Goal: Task Accomplishment & Management: Use online tool/utility

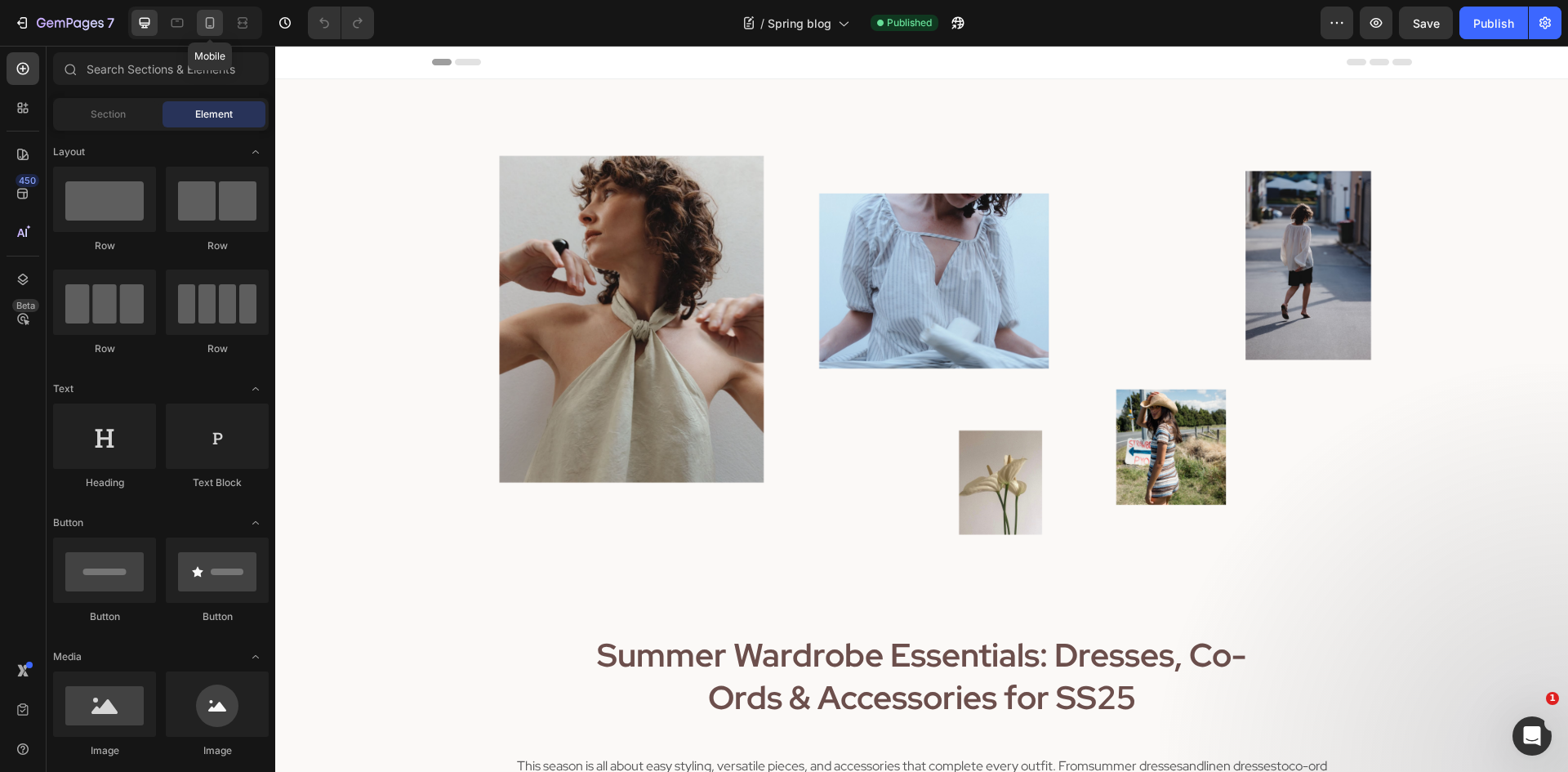
click at [212, 25] on icon at bounding box center [209, 22] width 16 height 16
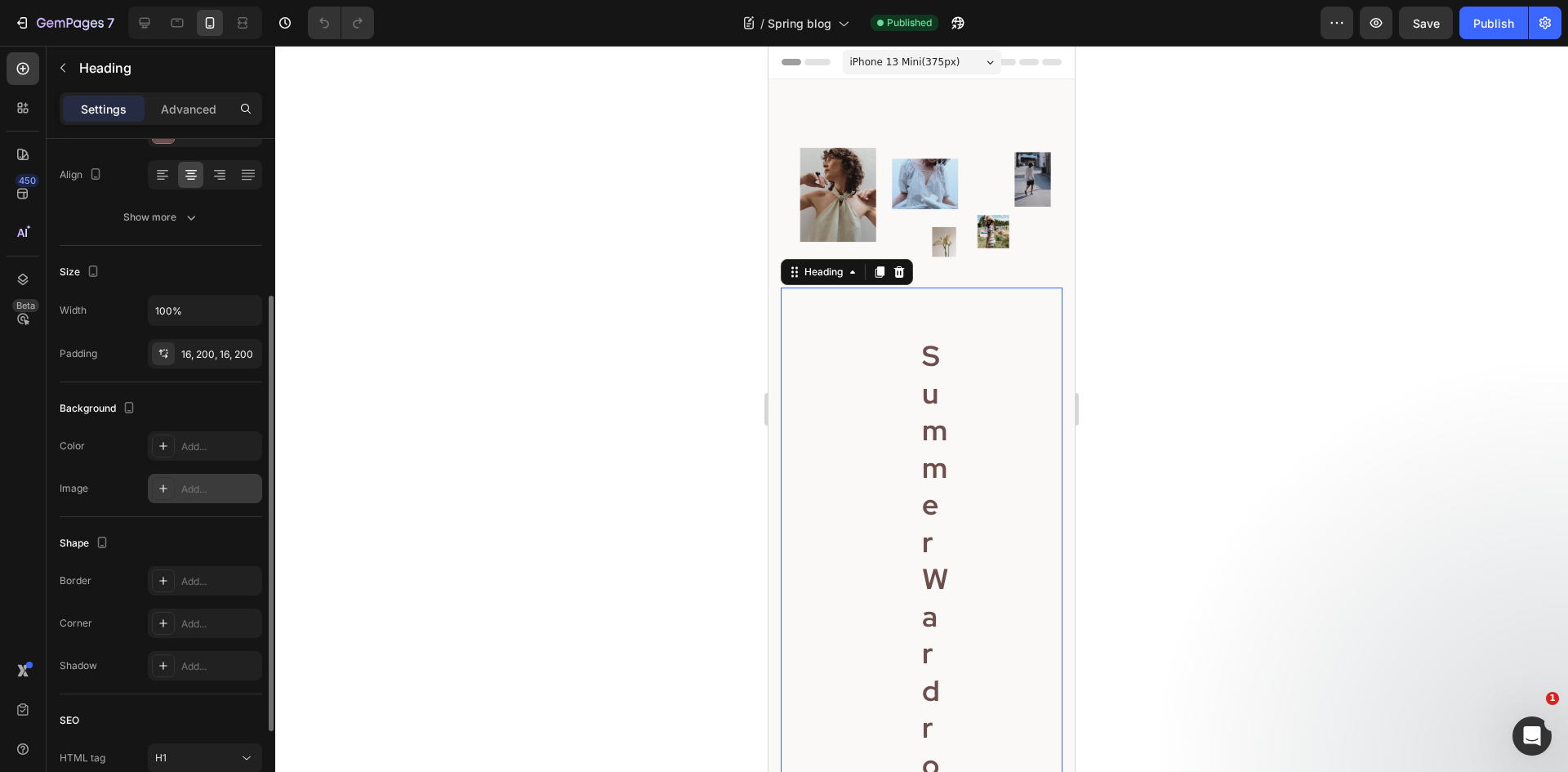
scroll to position [381, 0]
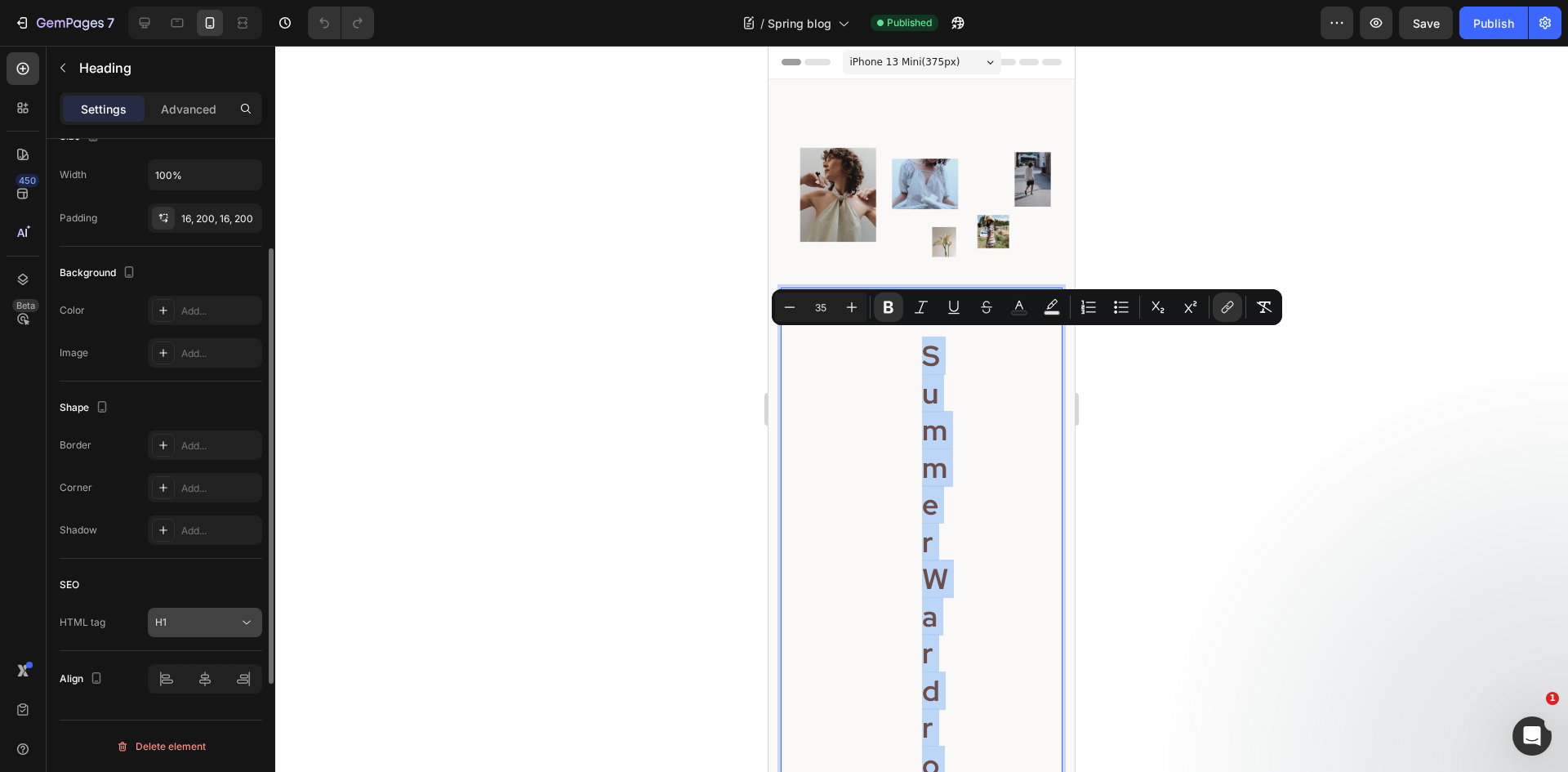
scroll to position [217, 0]
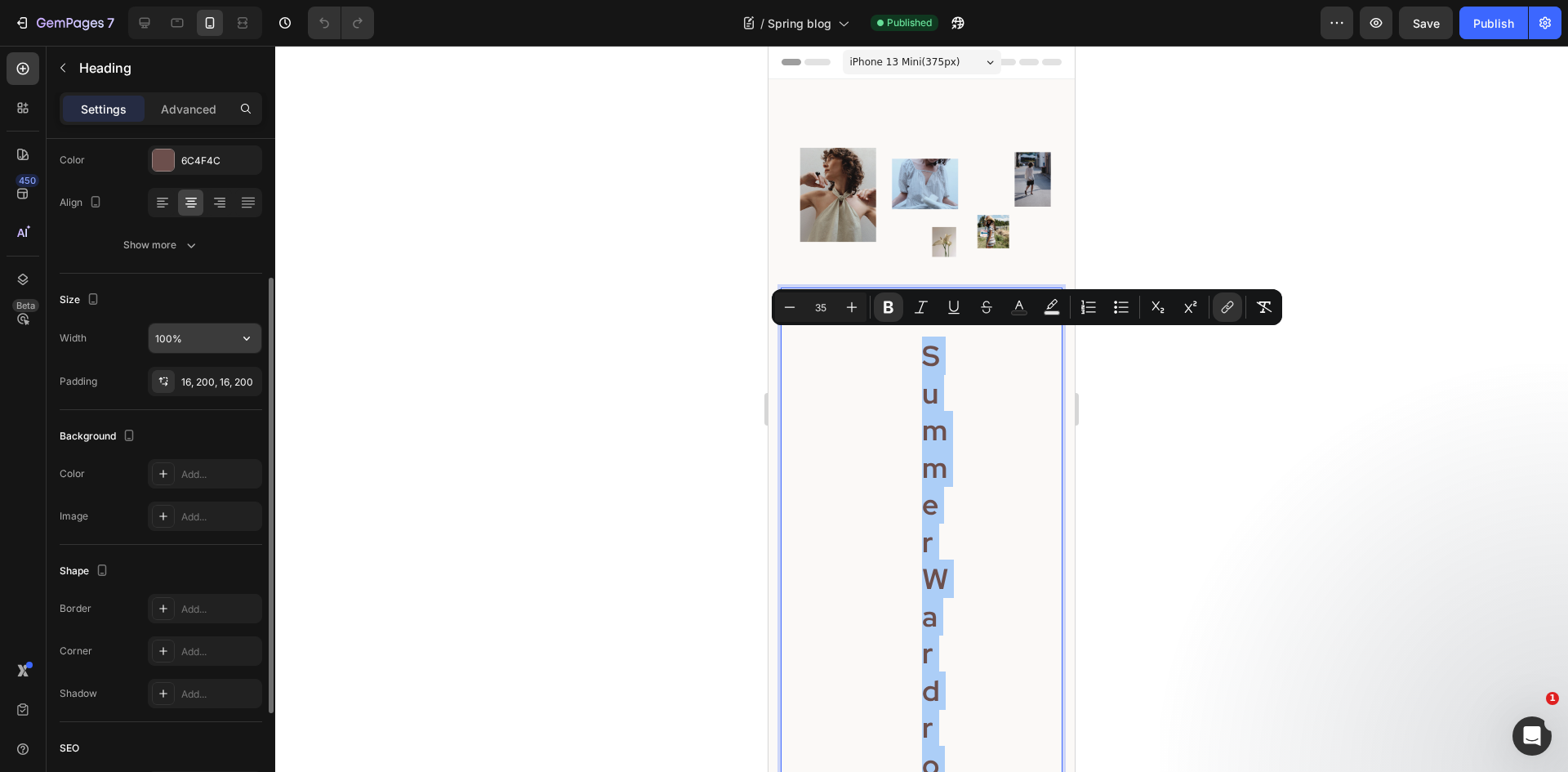
click at [189, 339] on input "100%" at bounding box center [204, 338] width 113 height 29
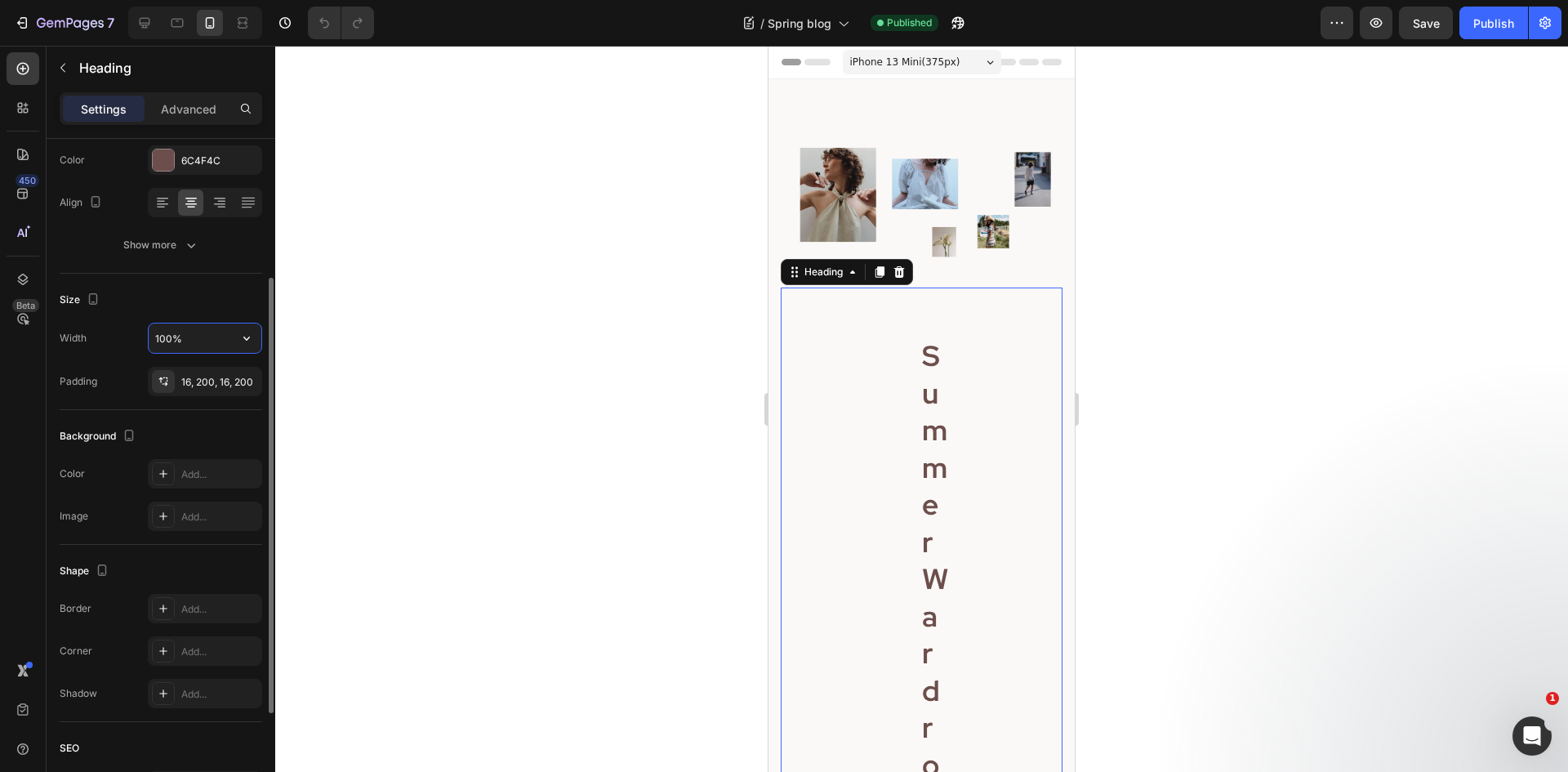
click at [195, 348] on input "100%" at bounding box center [204, 338] width 113 height 29
type input "1"
type input "0"
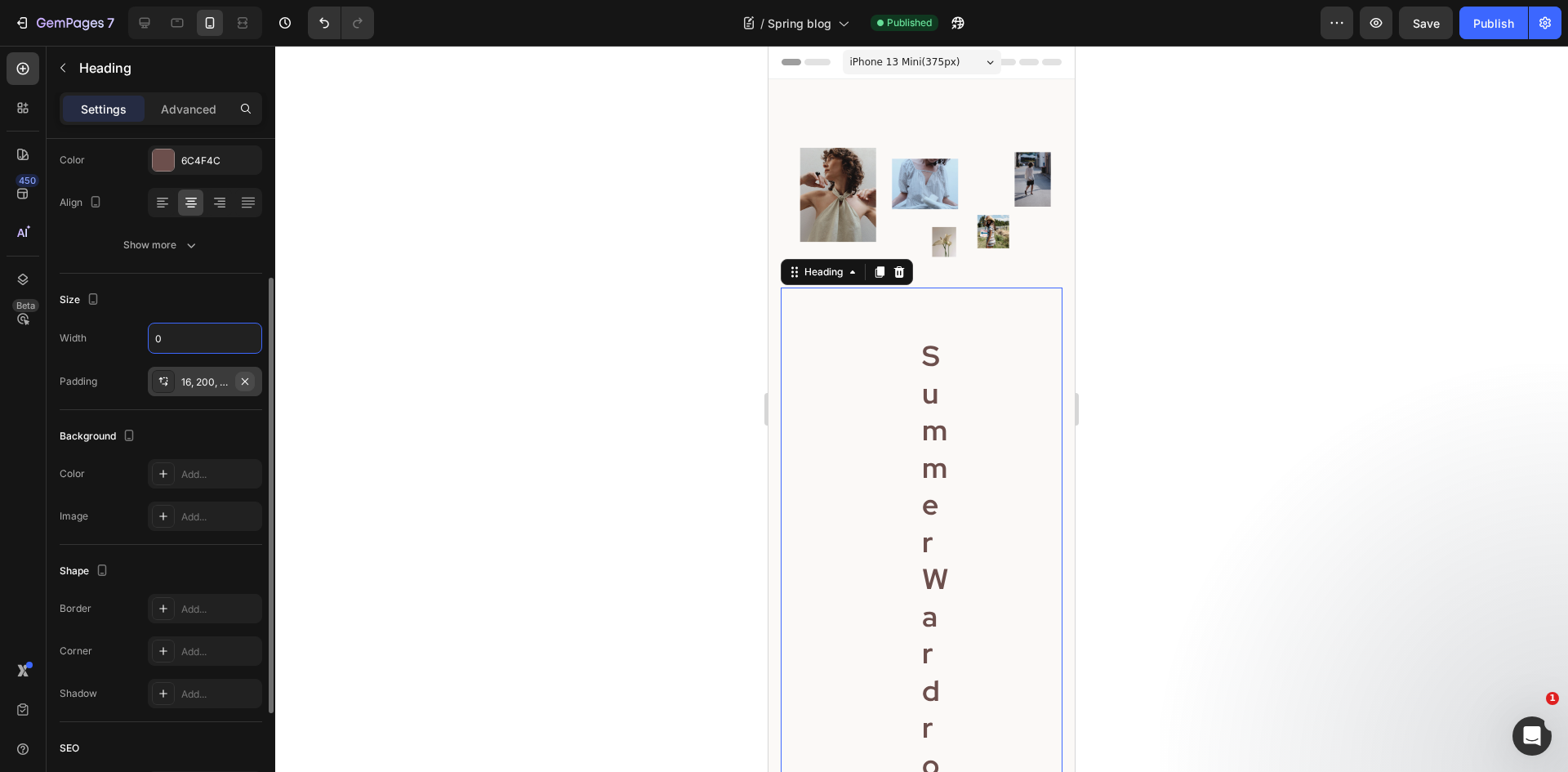
click at [247, 380] on icon "button" at bounding box center [245, 381] width 13 height 13
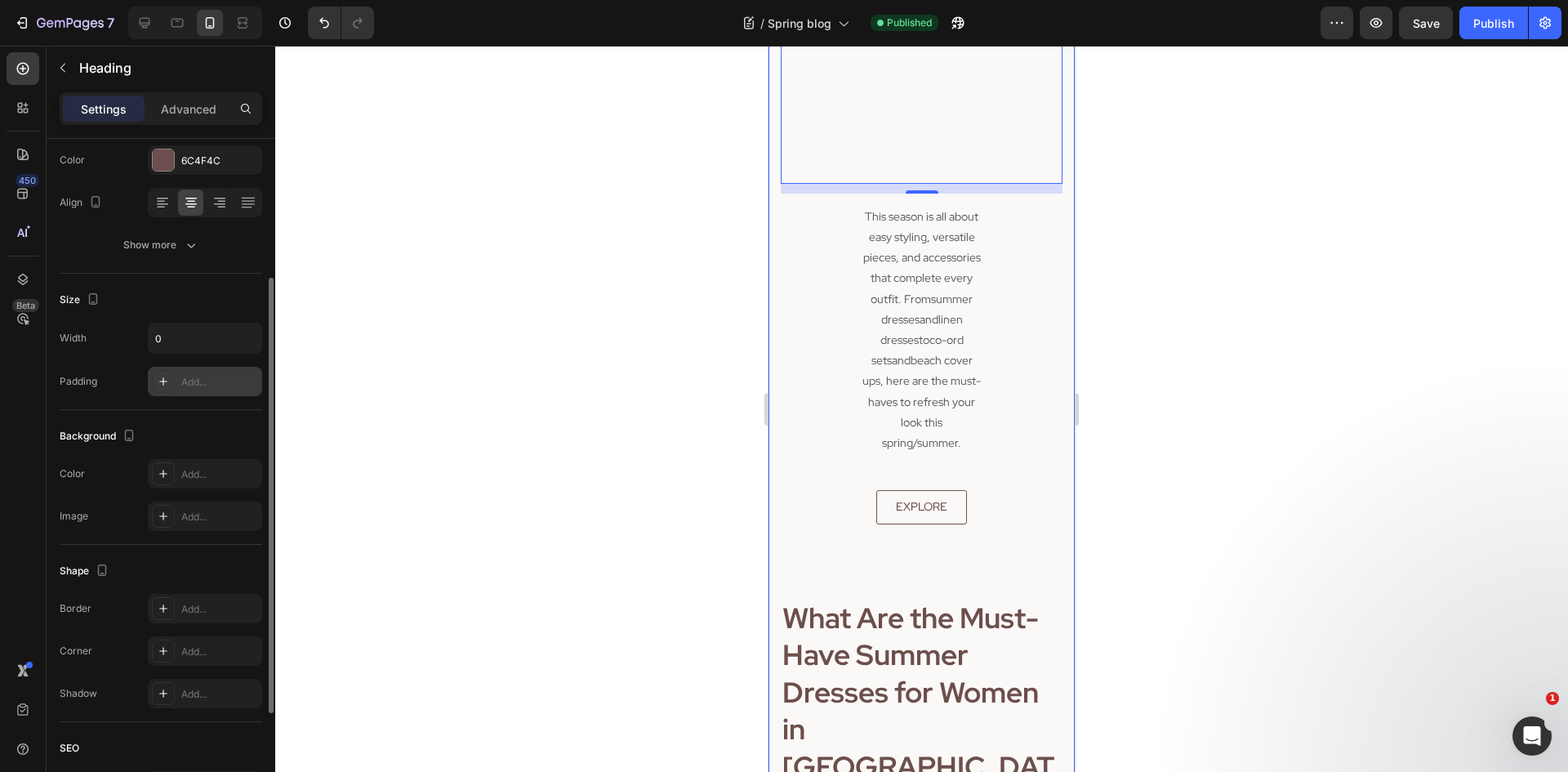
scroll to position [1961, 0]
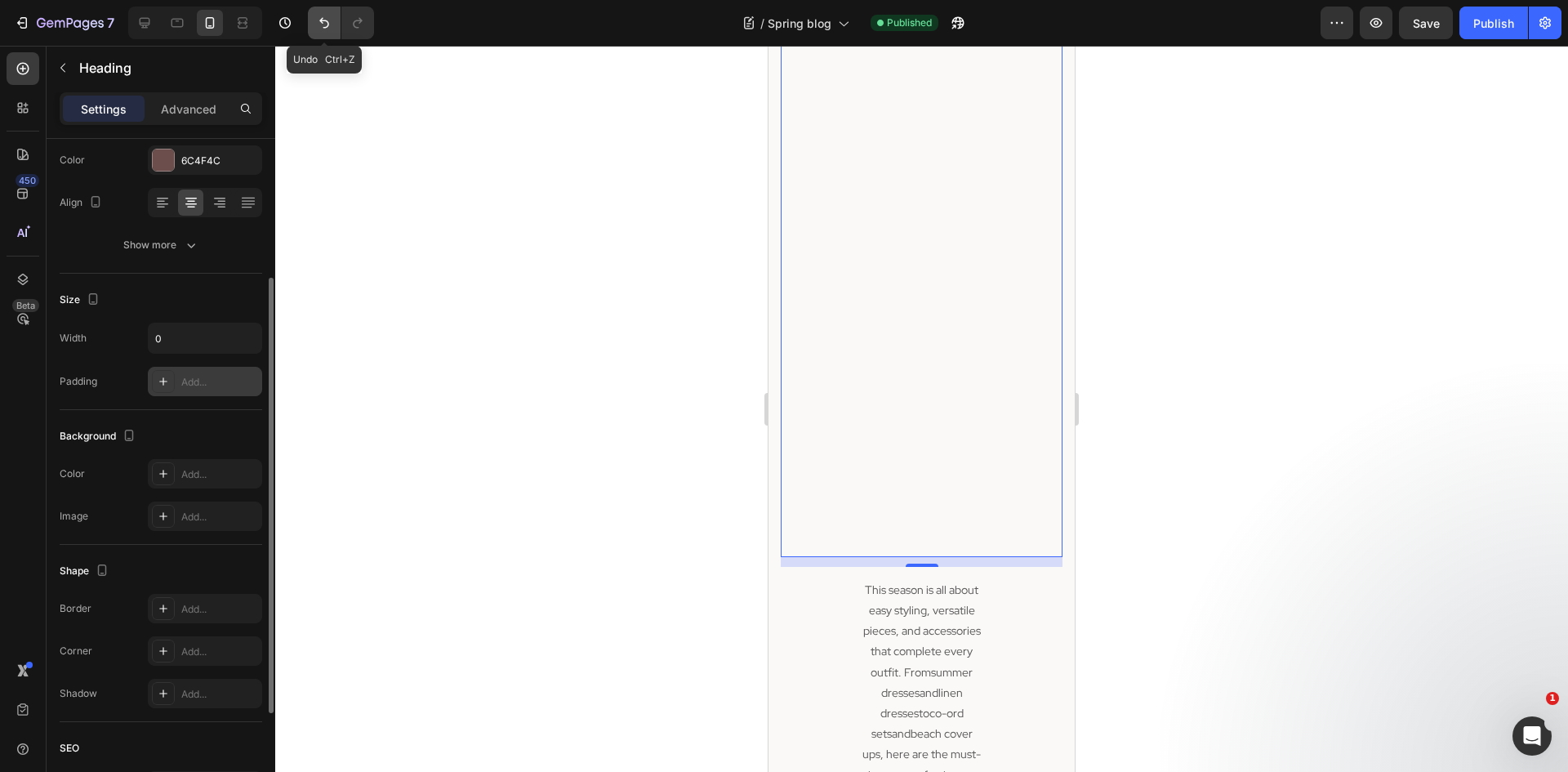
click at [322, 23] on icon "Undo/Redo" at bounding box center [324, 22] width 16 height 16
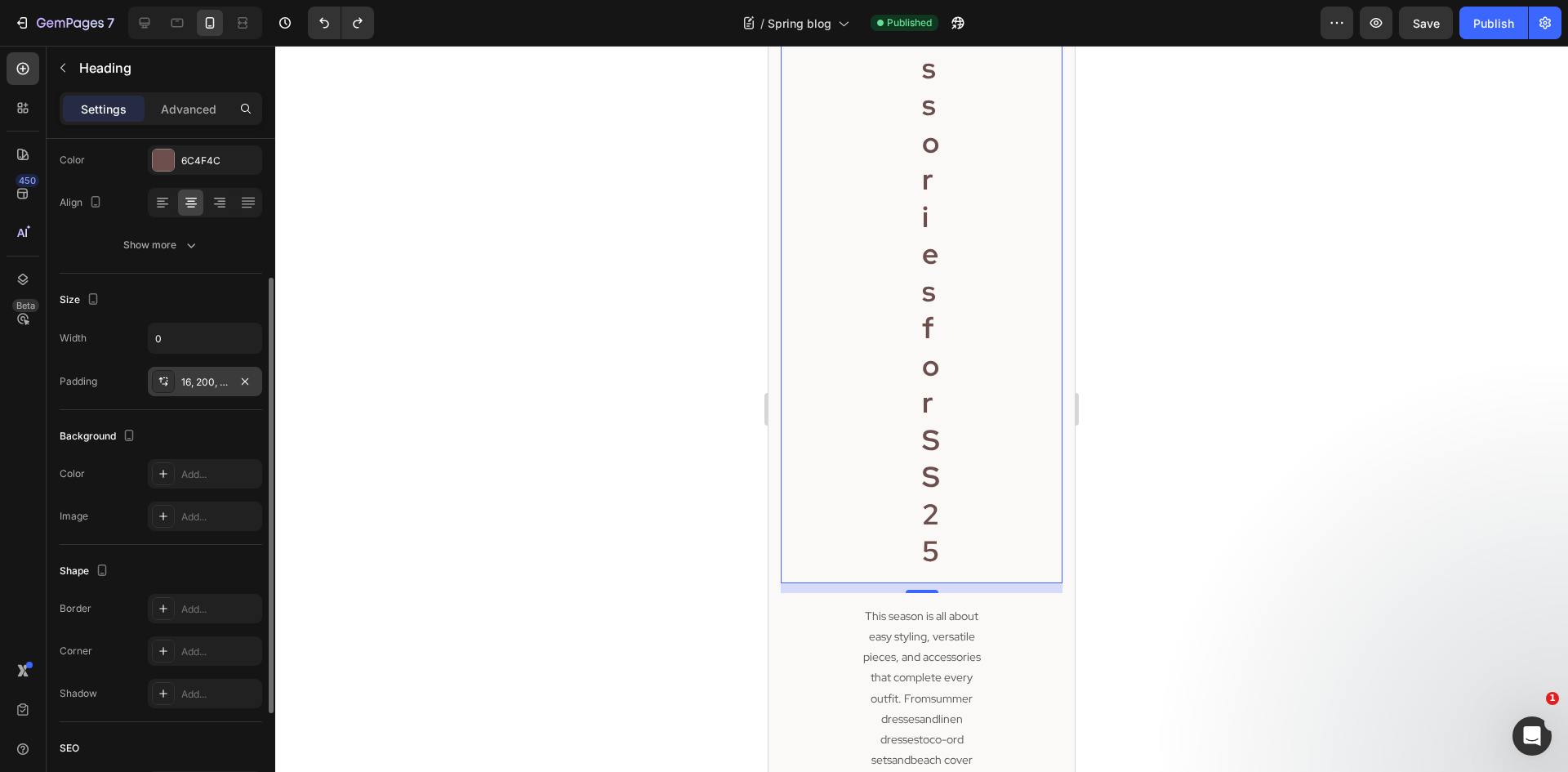
click at [159, 381] on icon at bounding box center [163, 381] width 13 height 13
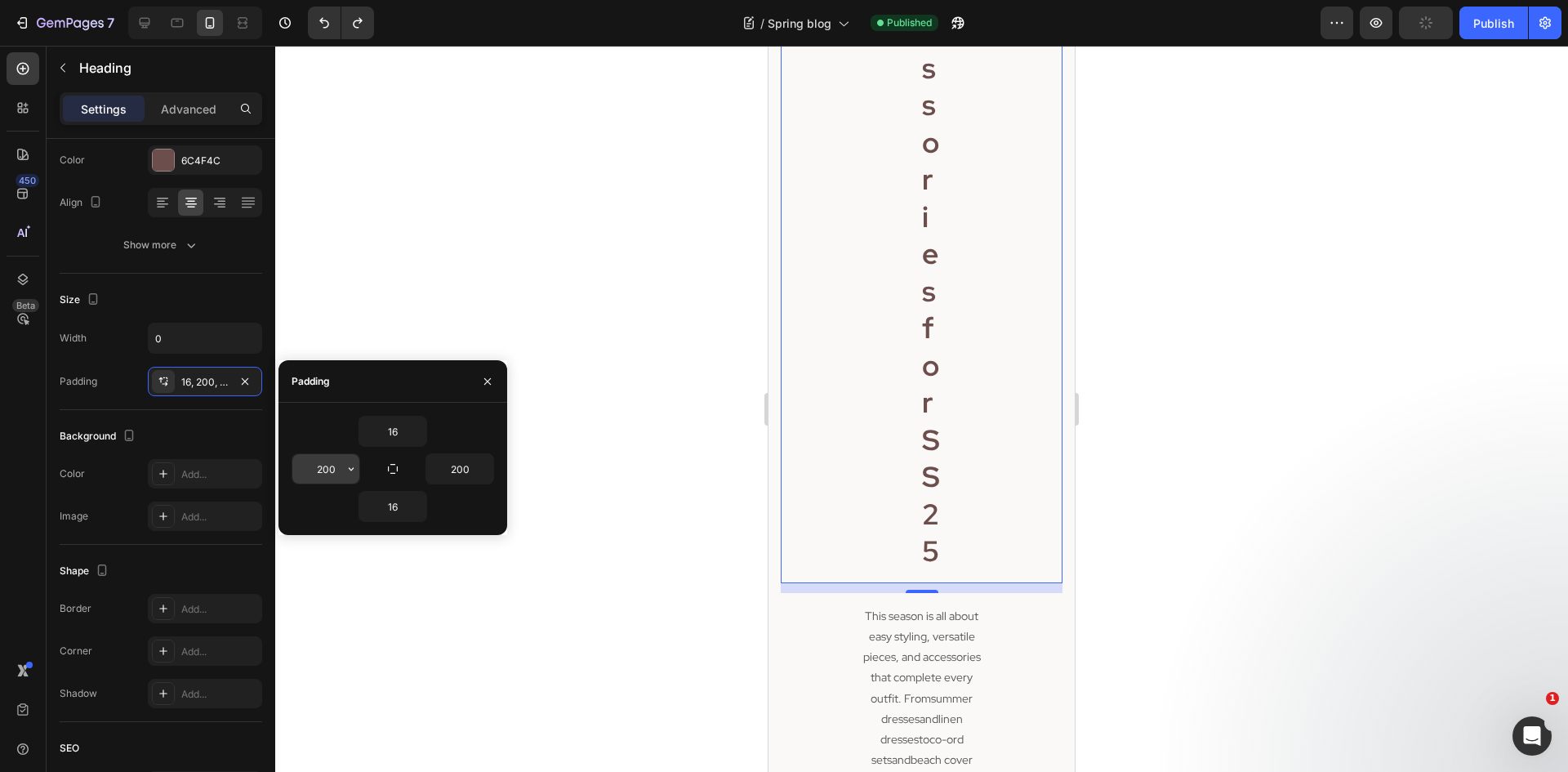
click at [326, 465] on input "200" at bounding box center [326, 469] width 67 height 29
click at [325, 465] on input "200" at bounding box center [326, 469] width 67 height 29
type input "6"
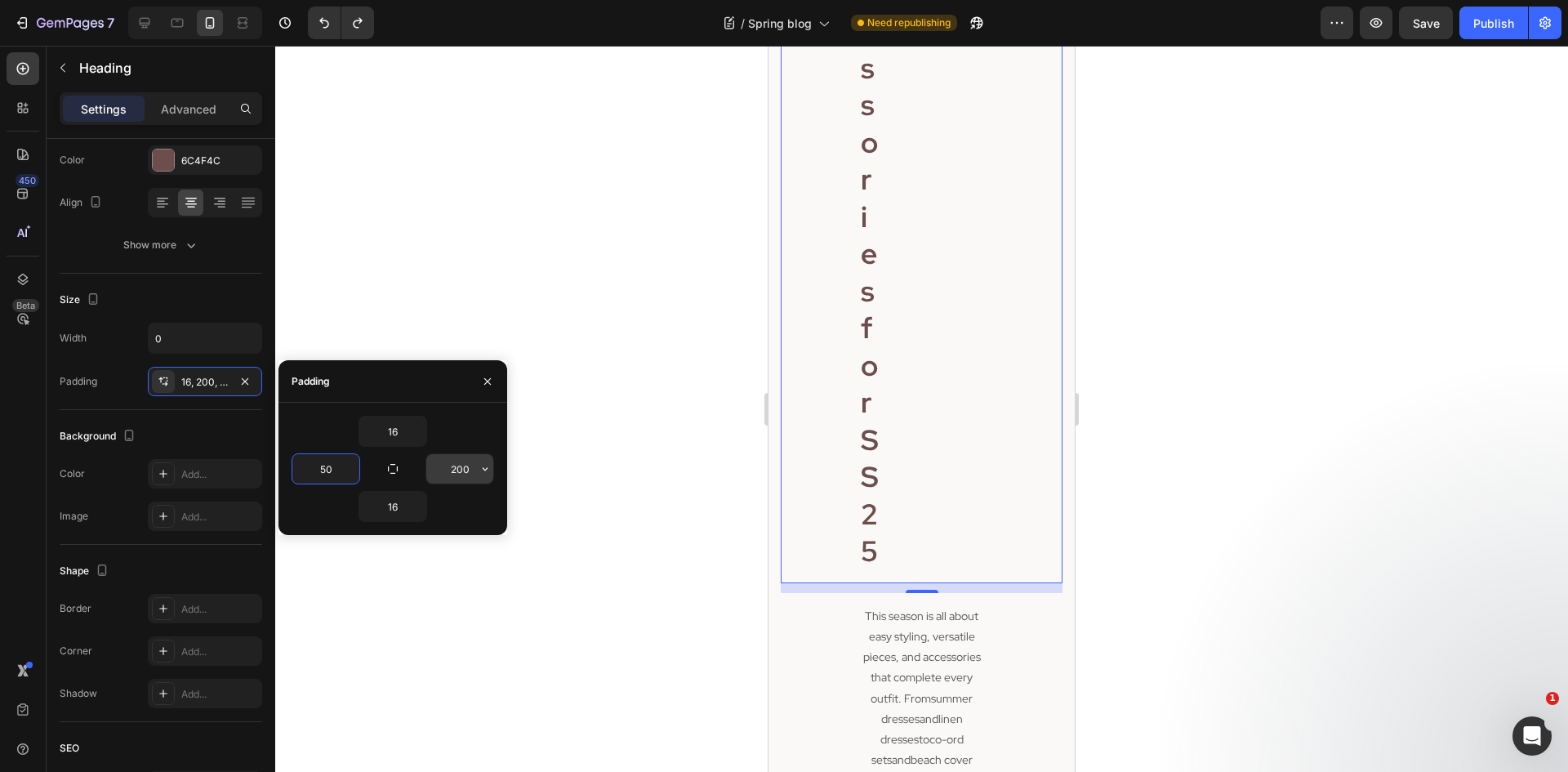
type input "50"
click at [464, 476] on input "200" at bounding box center [460, 469] width 67 height 29
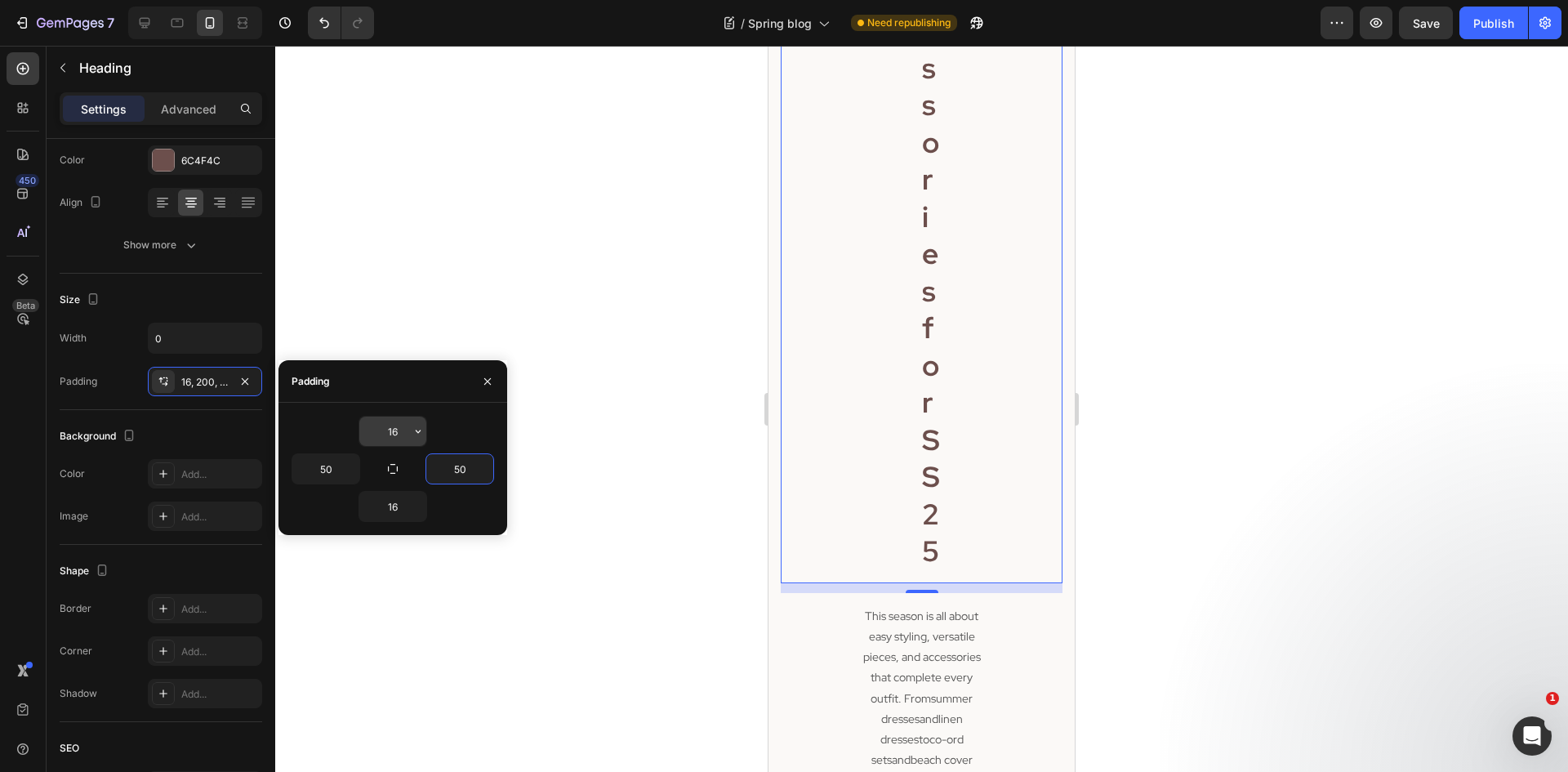
type input "50"
click at [409, 443] on input "16" at bounding box center [393, 431] width 67 height 29
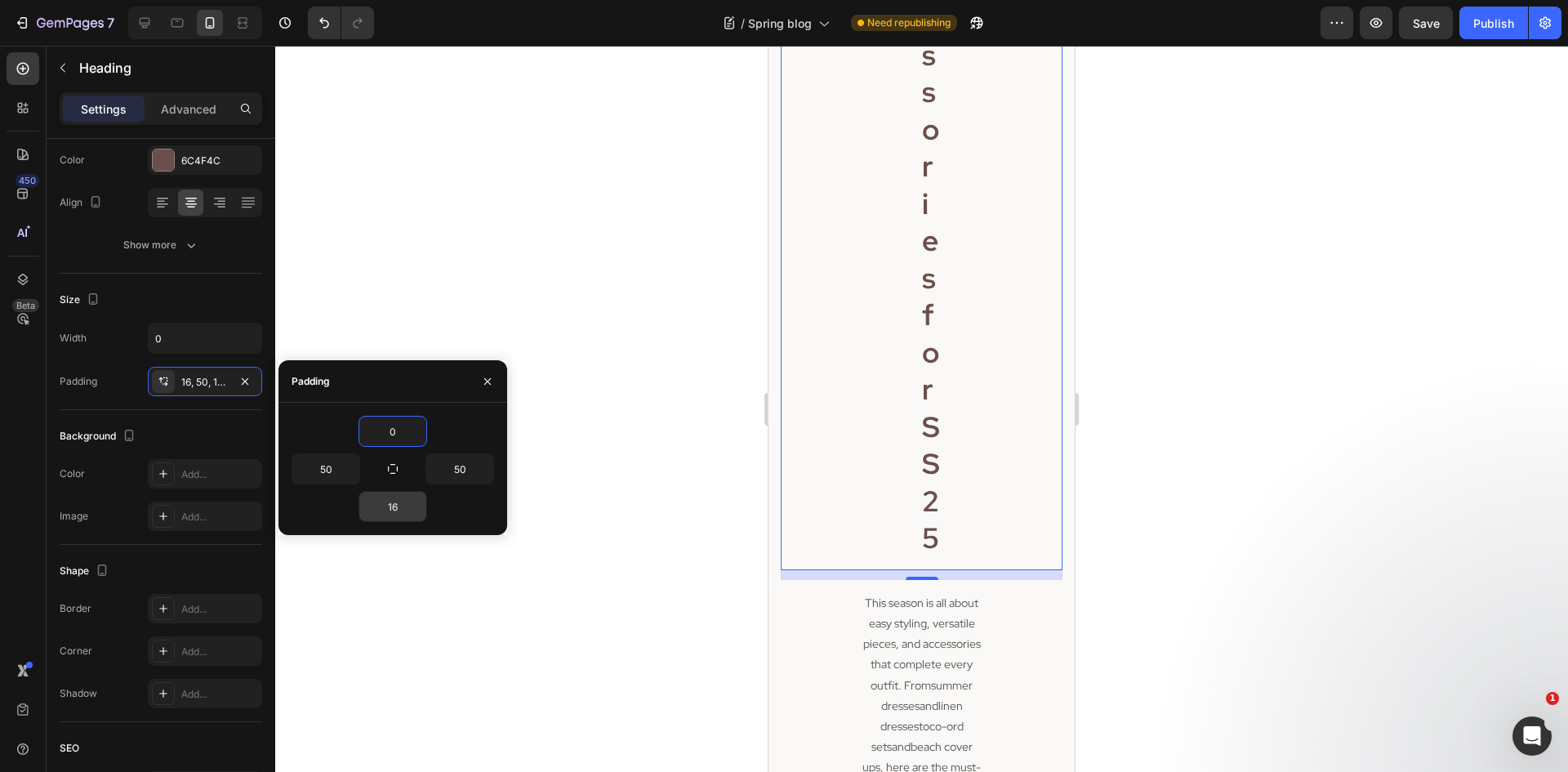
type input "0"
click at [397, 504] on input "16" at bounding box center [393, 506] width 67 height 29
type input "0"
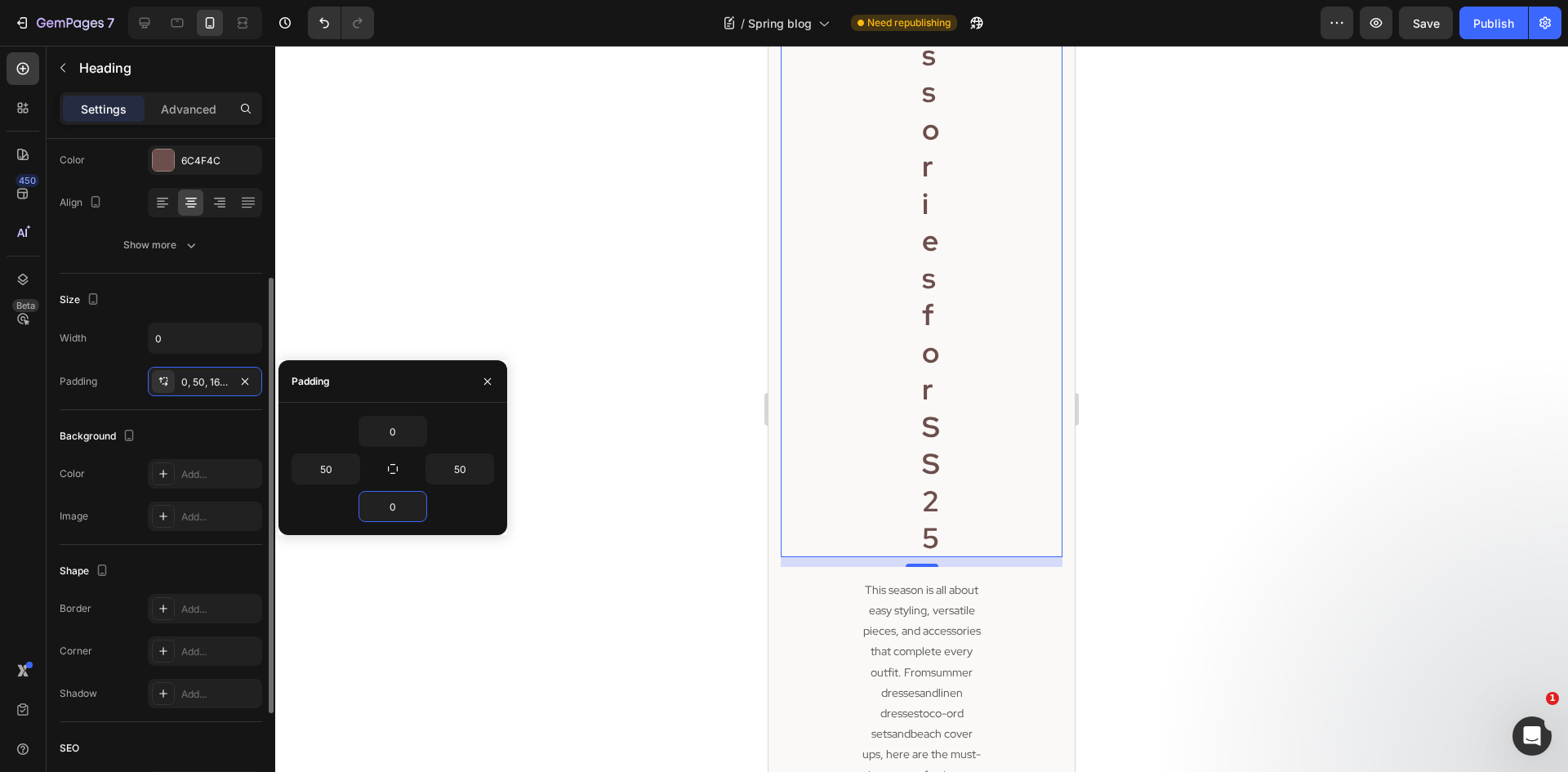
click at [194, 422] on div "Background The changes might be hidden by the video. Color Add... Image Add..." at bounding box center [160, 478] width 203 height 135
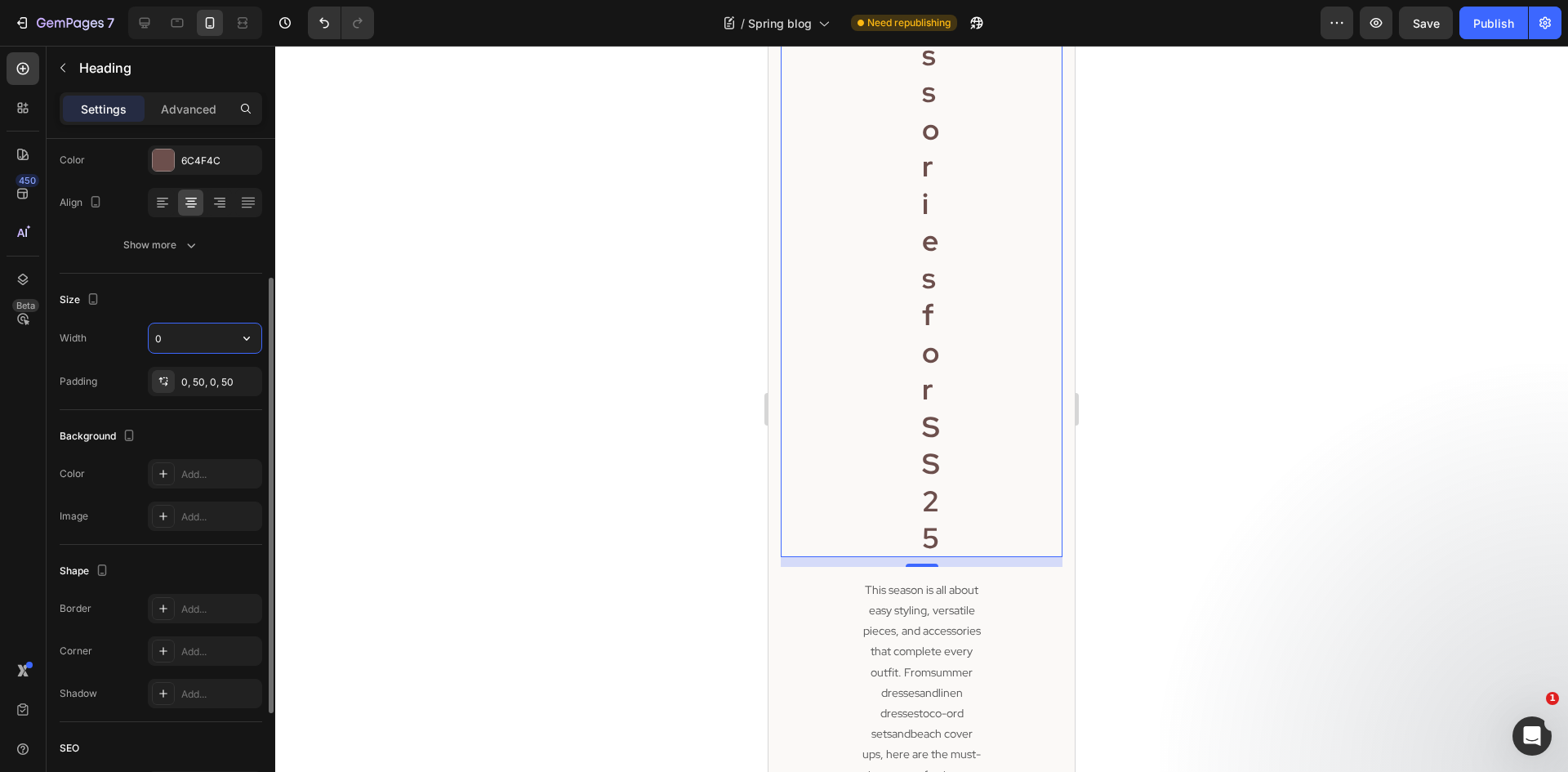
click at [172, 337] on input "0" at bounding box center [204, 338] width 113 height 29
click at [86, 302] on icon "button" at bounding box center [93, 298] width 16 height 16
click at [101, 351] on icon "button" at bounding box center [97, 355] width 12 height 9
type input "40"
type input "100%"
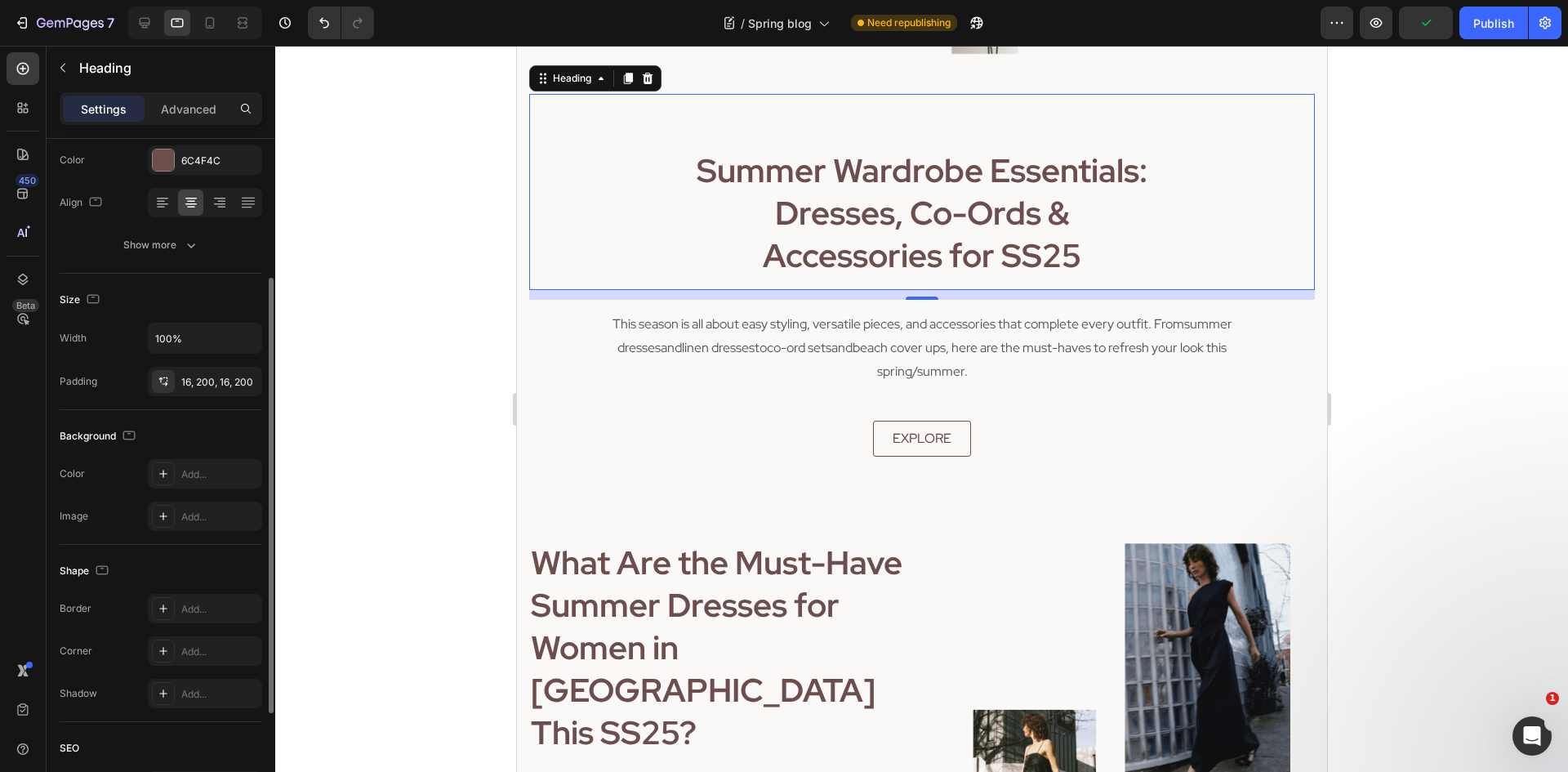
scroll to position [390, 0]
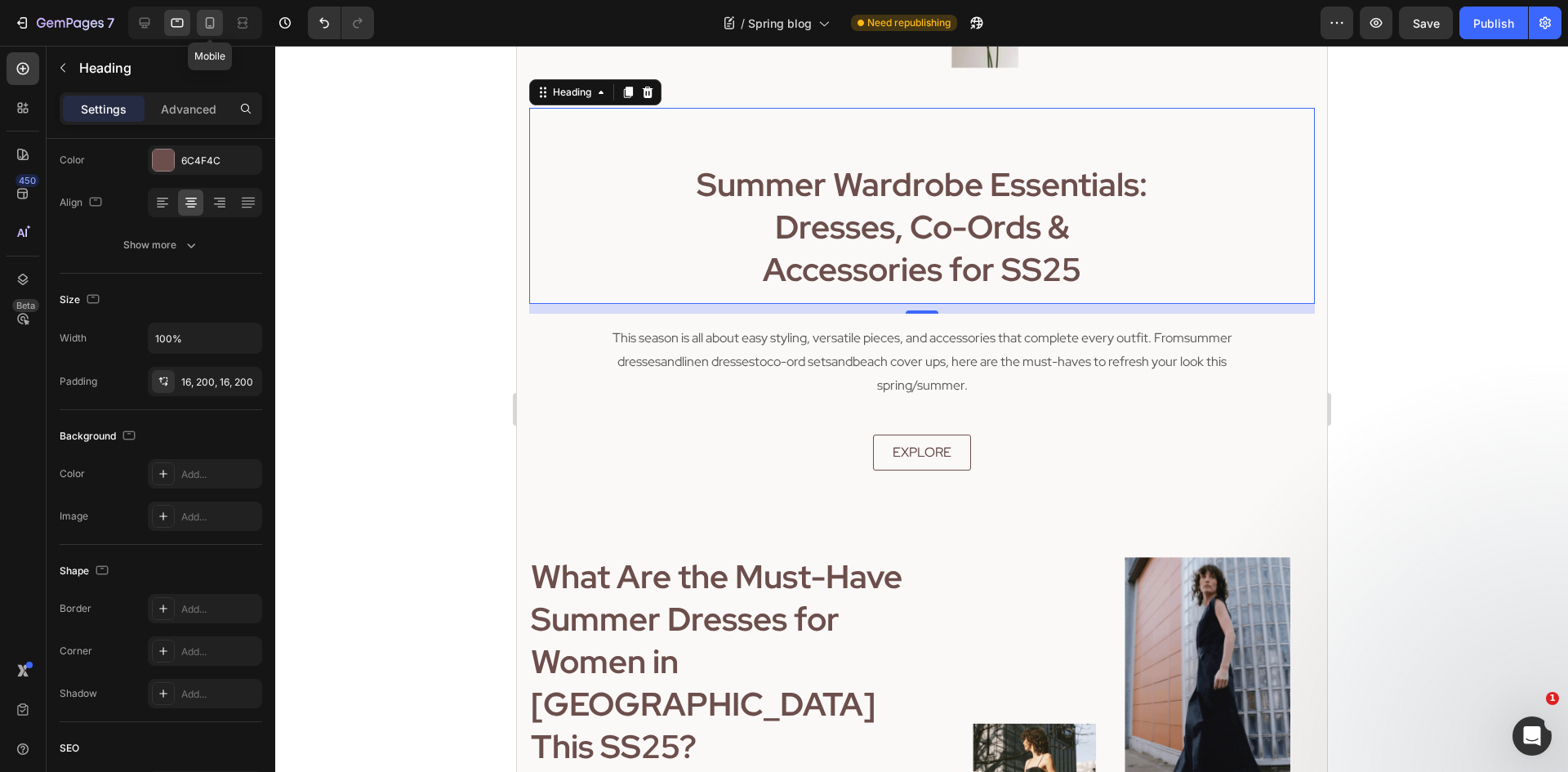
click at [205, 19] on icon at bounding box center [209, 22] width 16 height 16
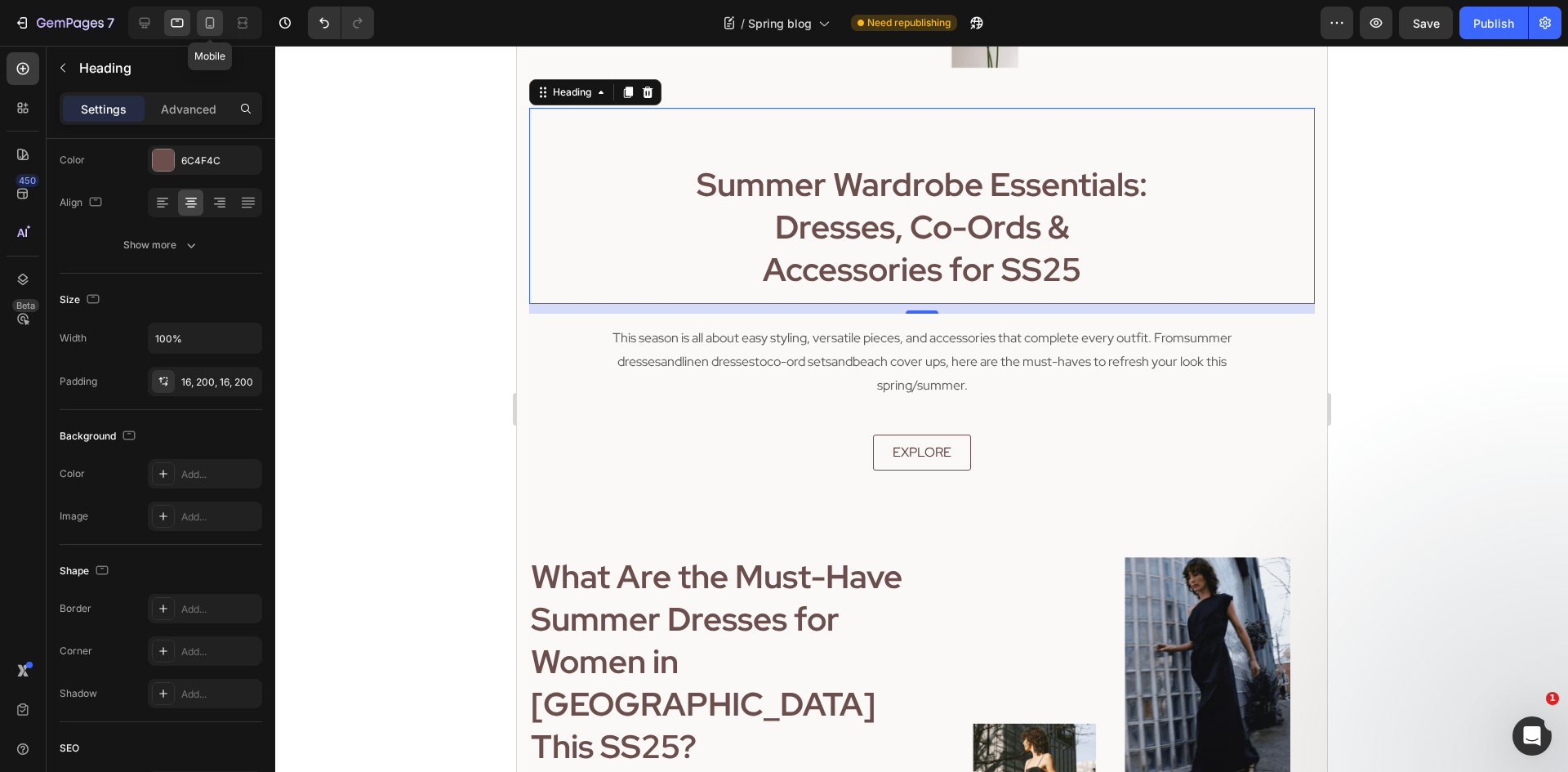
type input "35"
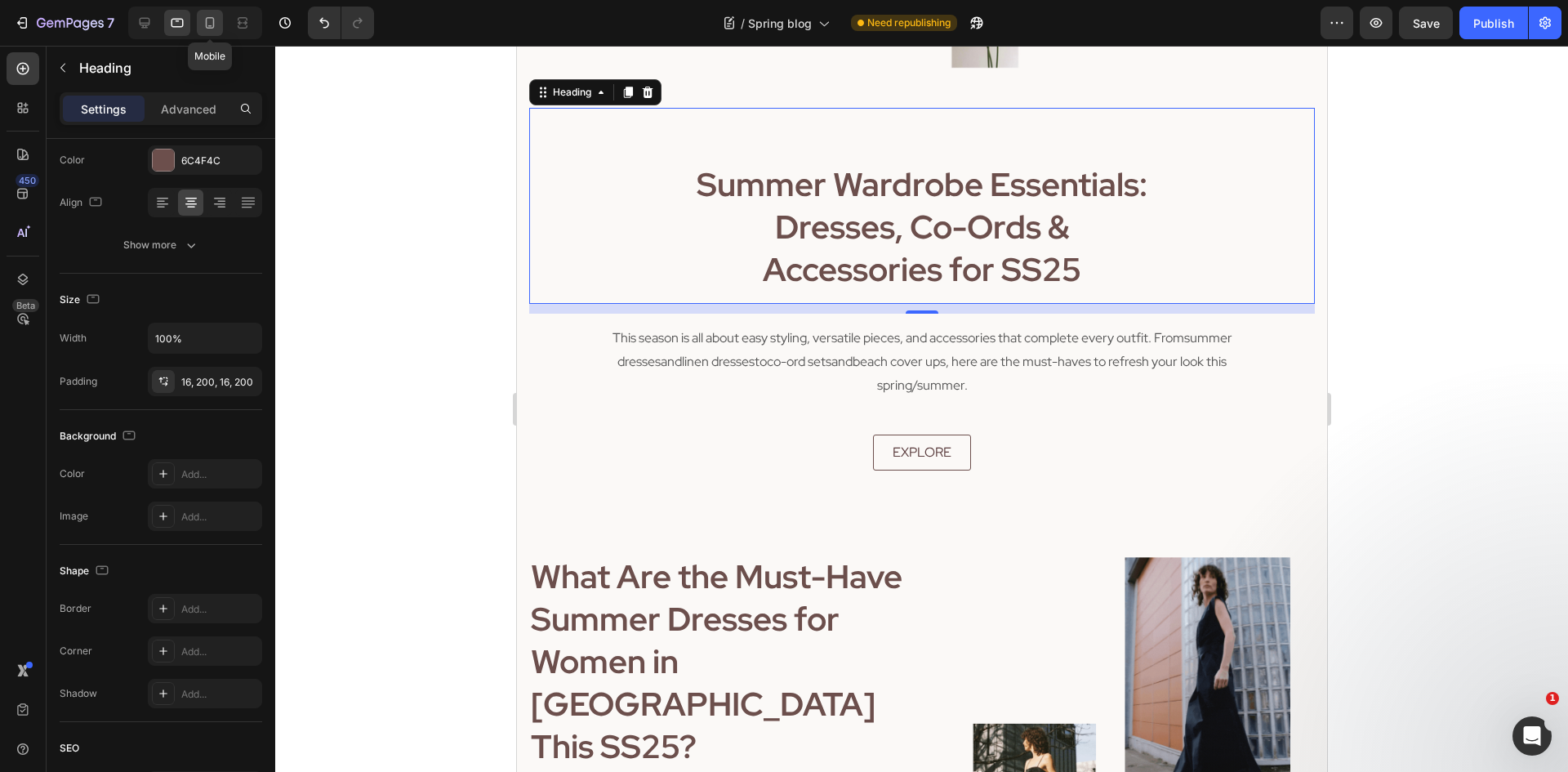
type input "0"
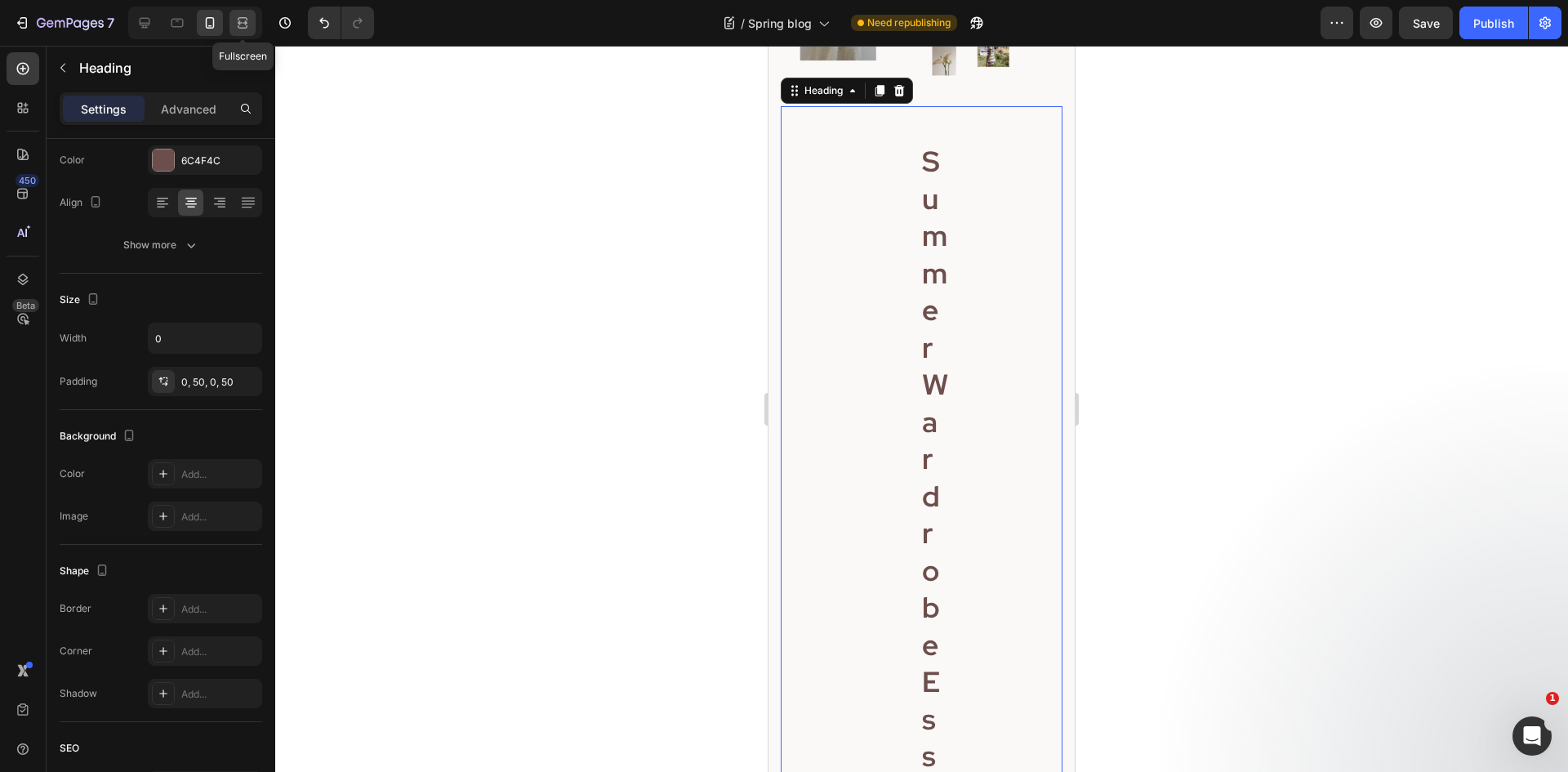
scroll to position [179, 0]
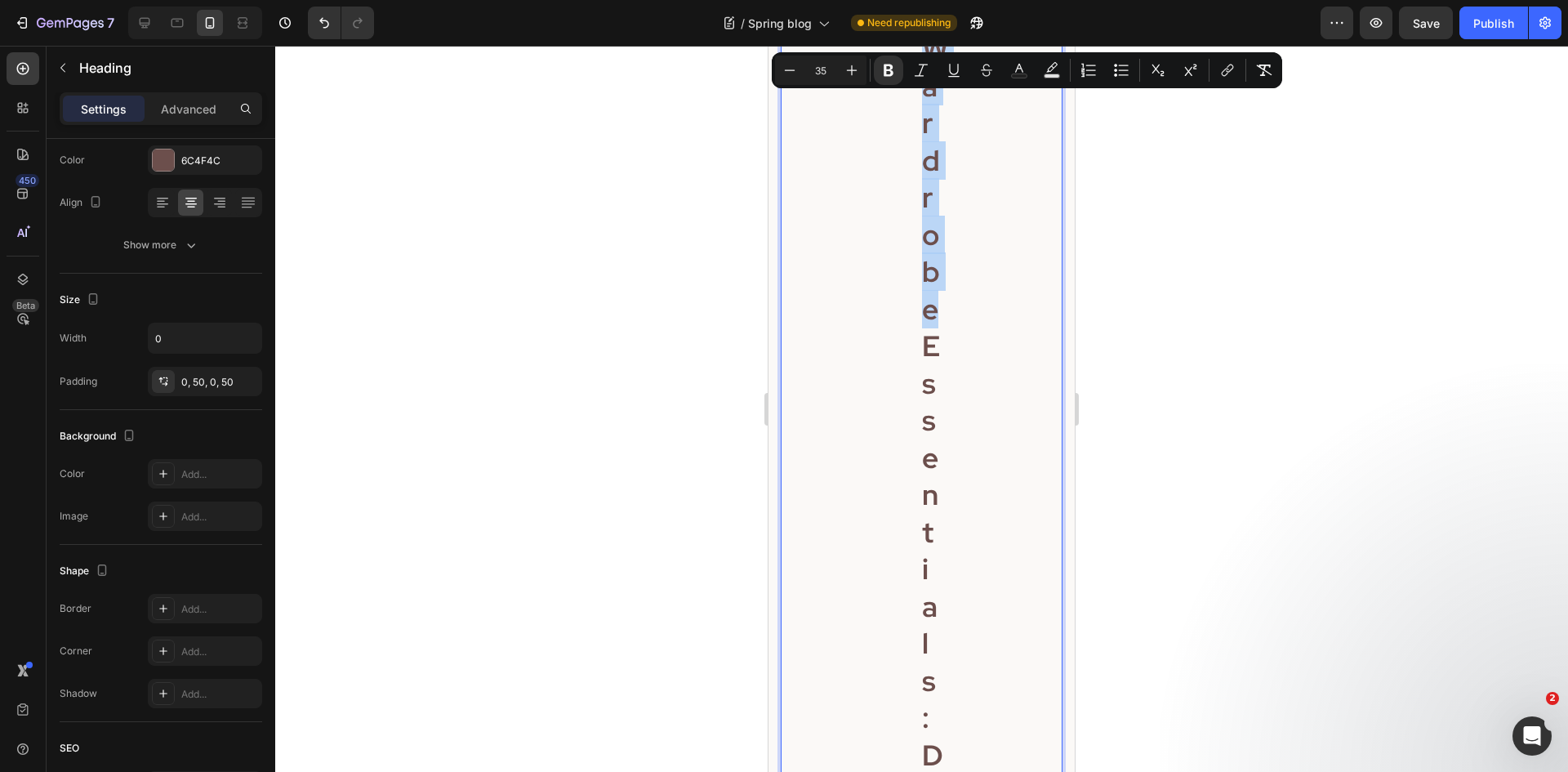
scroll to position [588, 0]
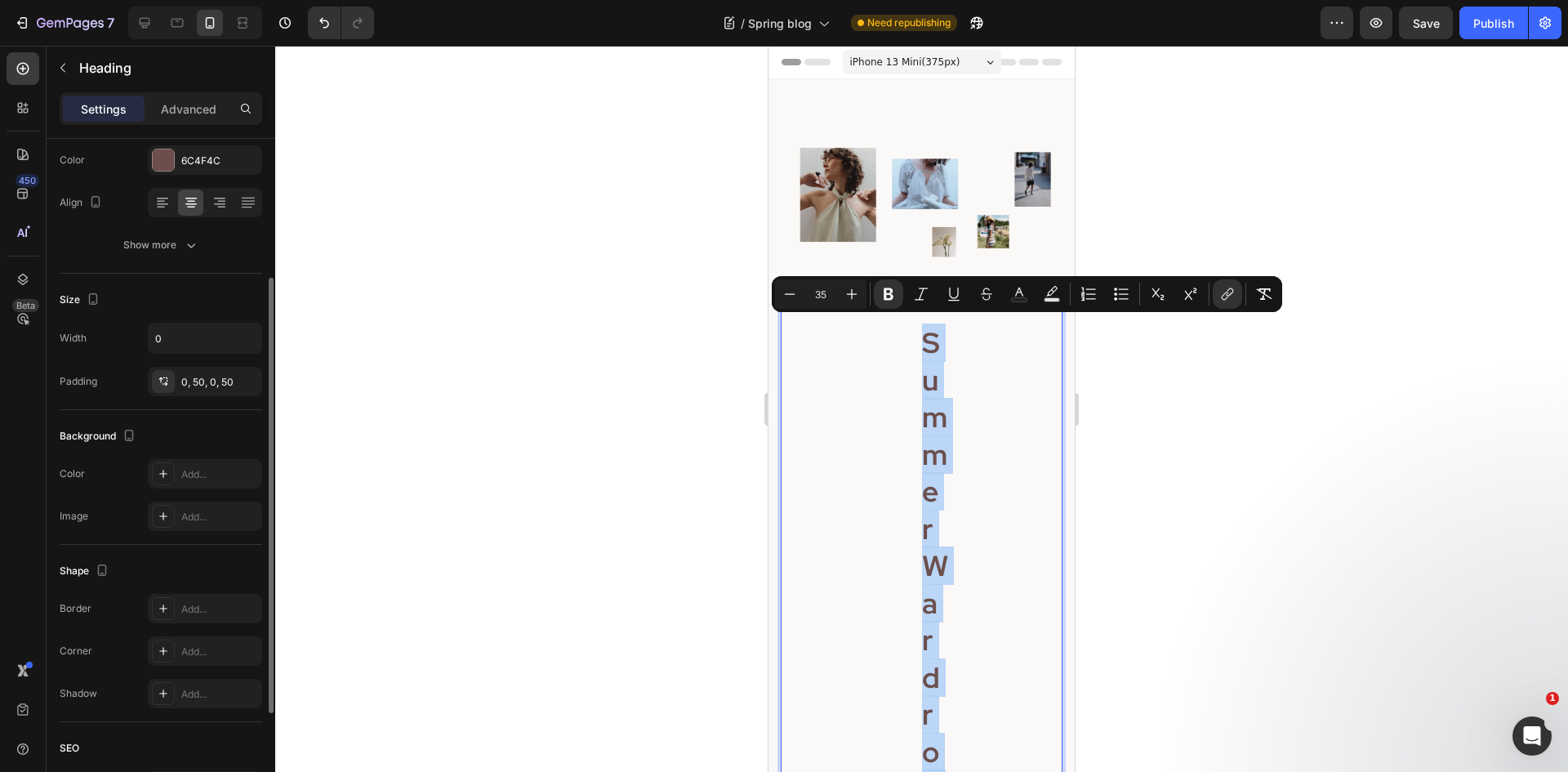
scroll to position [381, 0]
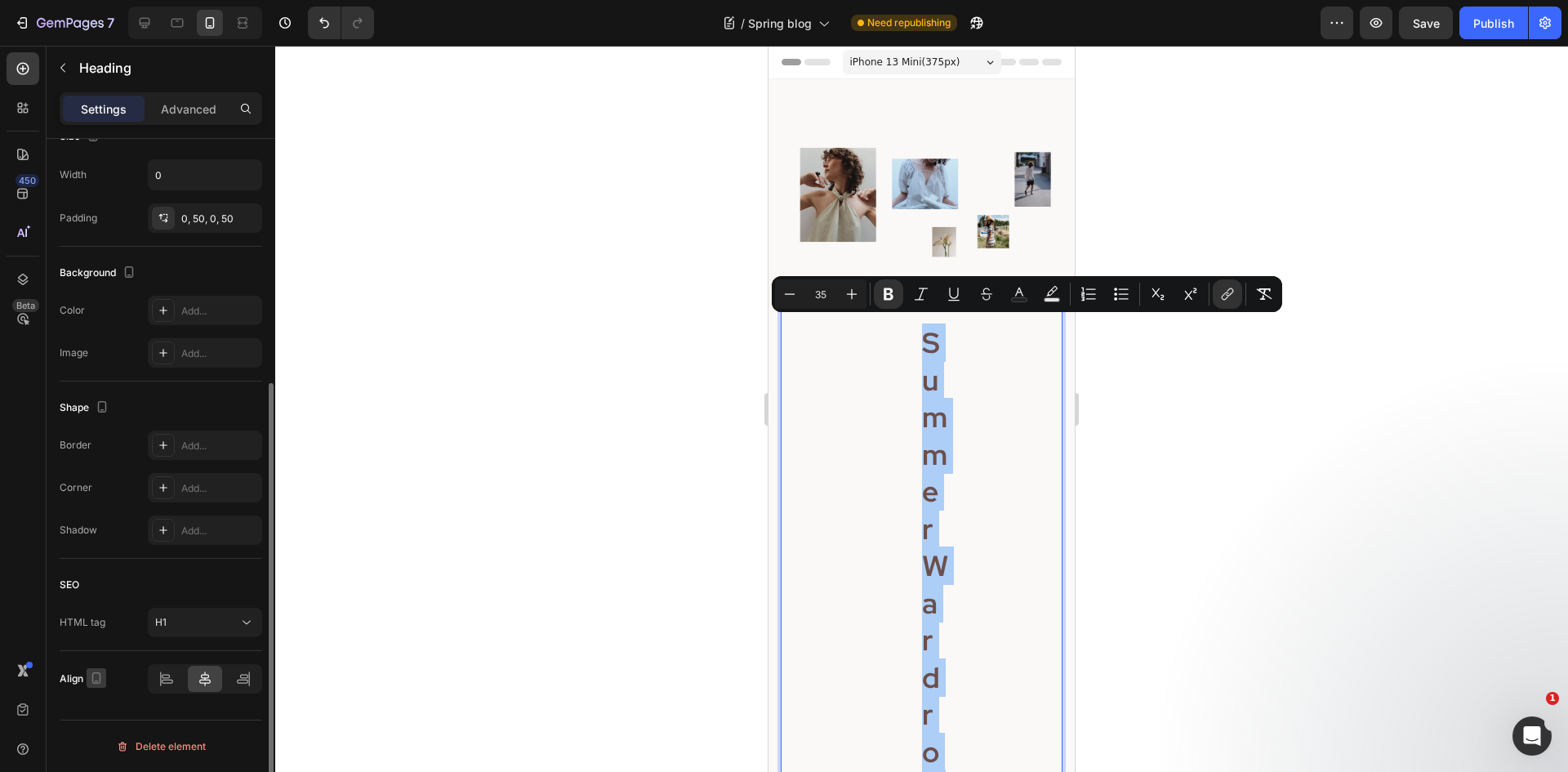
click at [94, 676] on icon "button" at bounding box center [96, 678] width 16 height 16
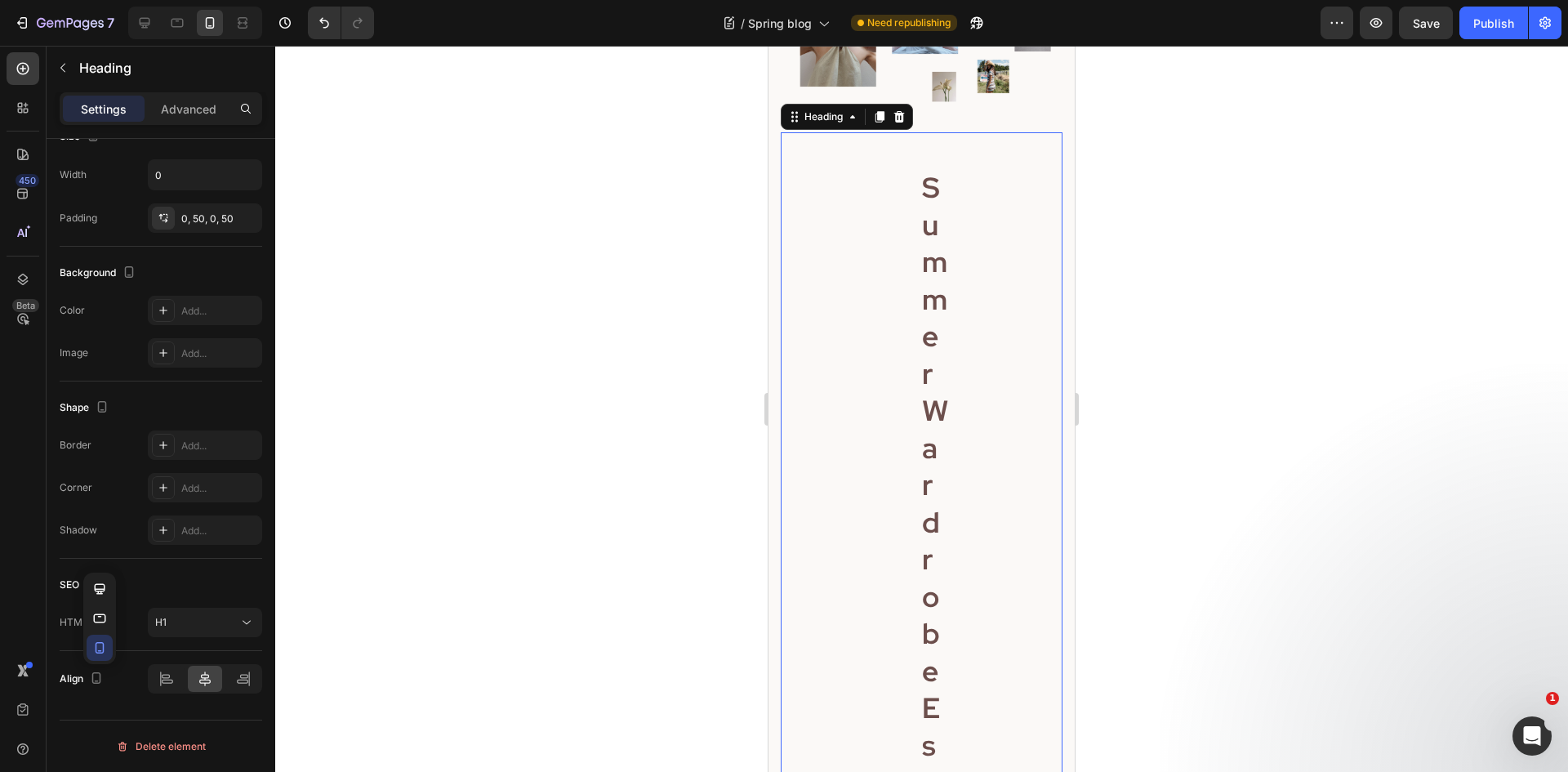
scroll to position [491, 0]
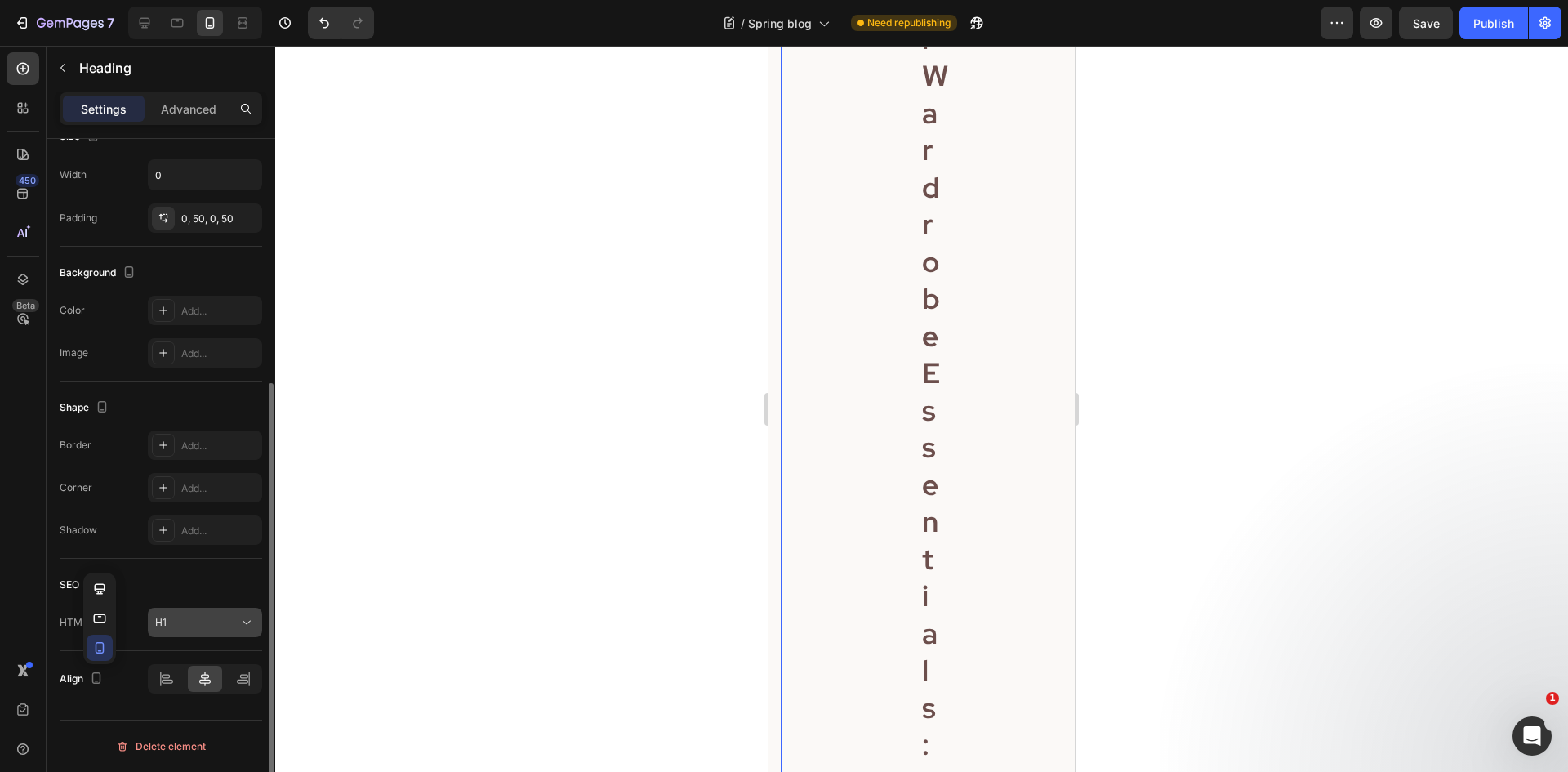
click at [240, 624] on icon at bounding box center [247, 623] width 16 height 16
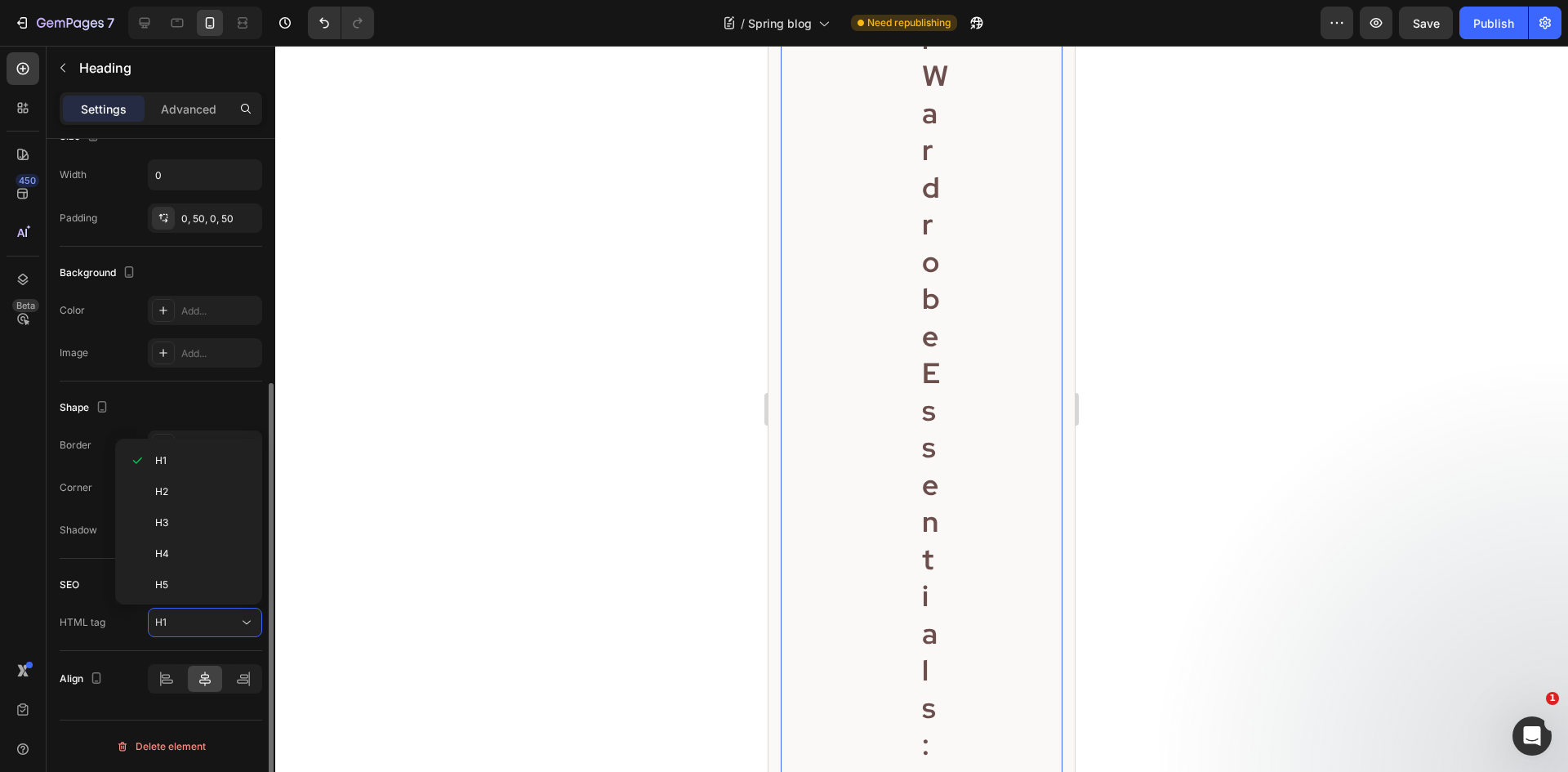
click at [197, 399] on div "Shape" at bounding box center [160, 408] width 203 height 26
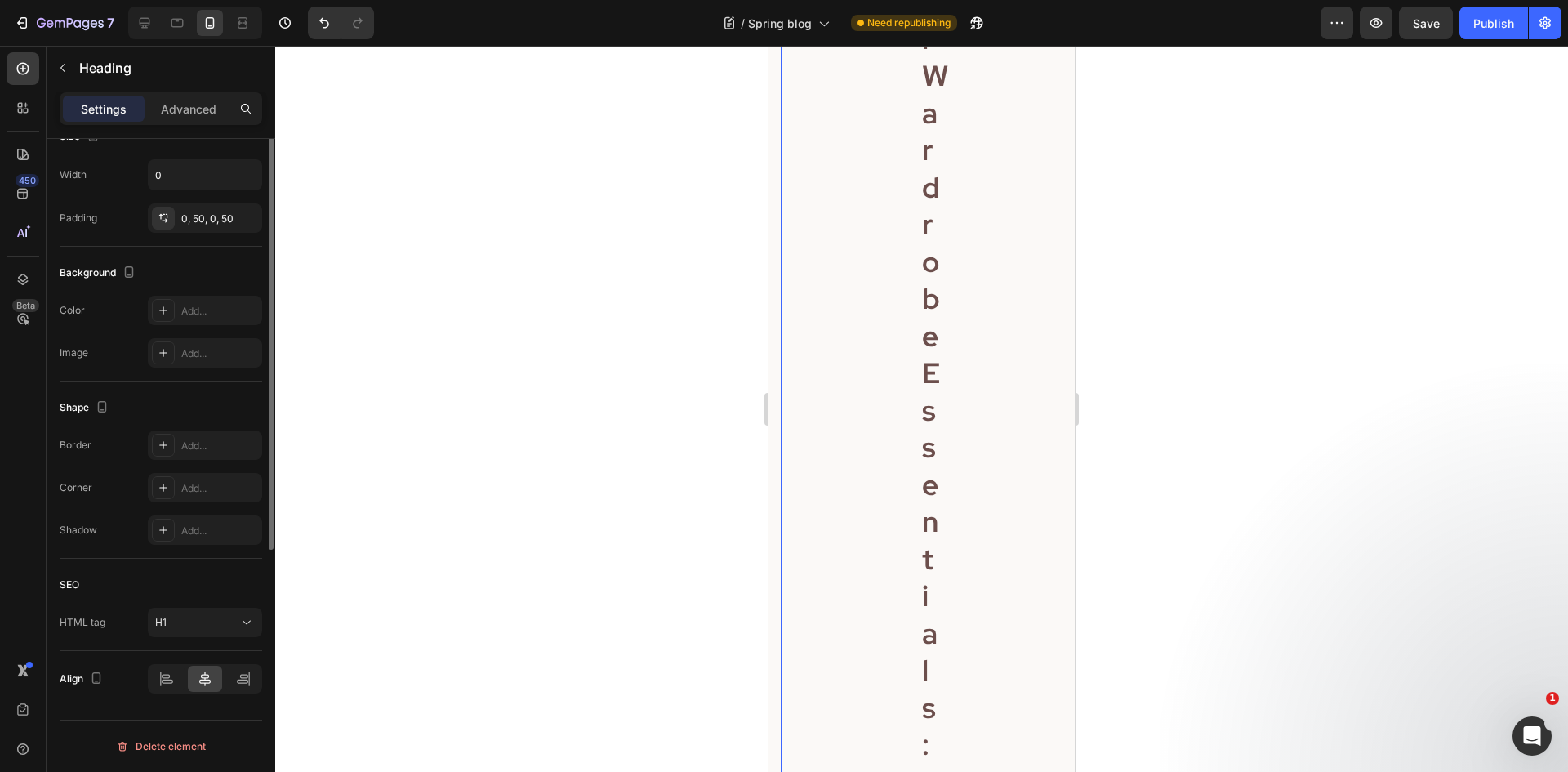
scroll to position [135, 0]
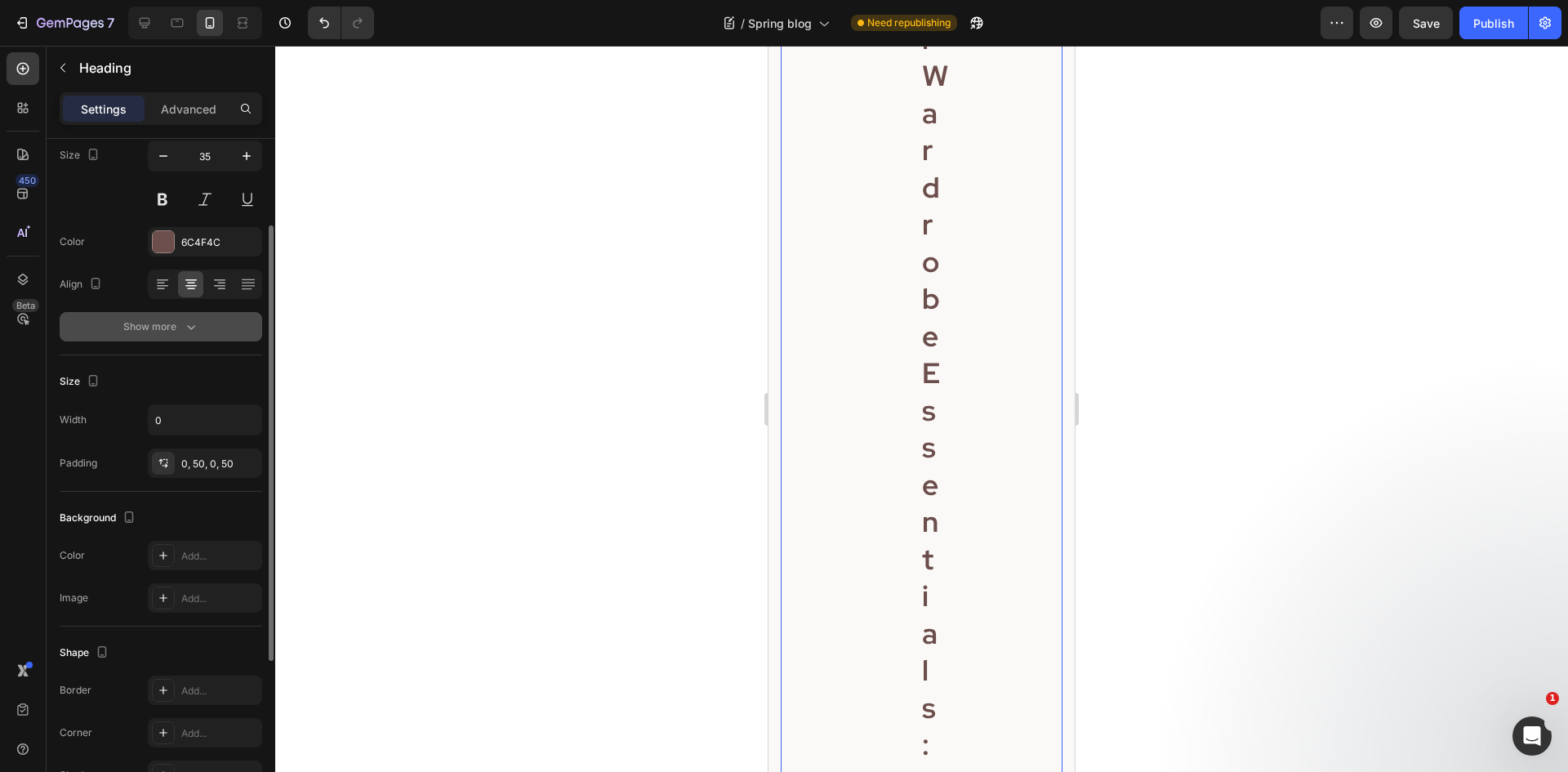
click at [199, 331] on button "Show more" at bounding box center [160, 327] width 203 height 29
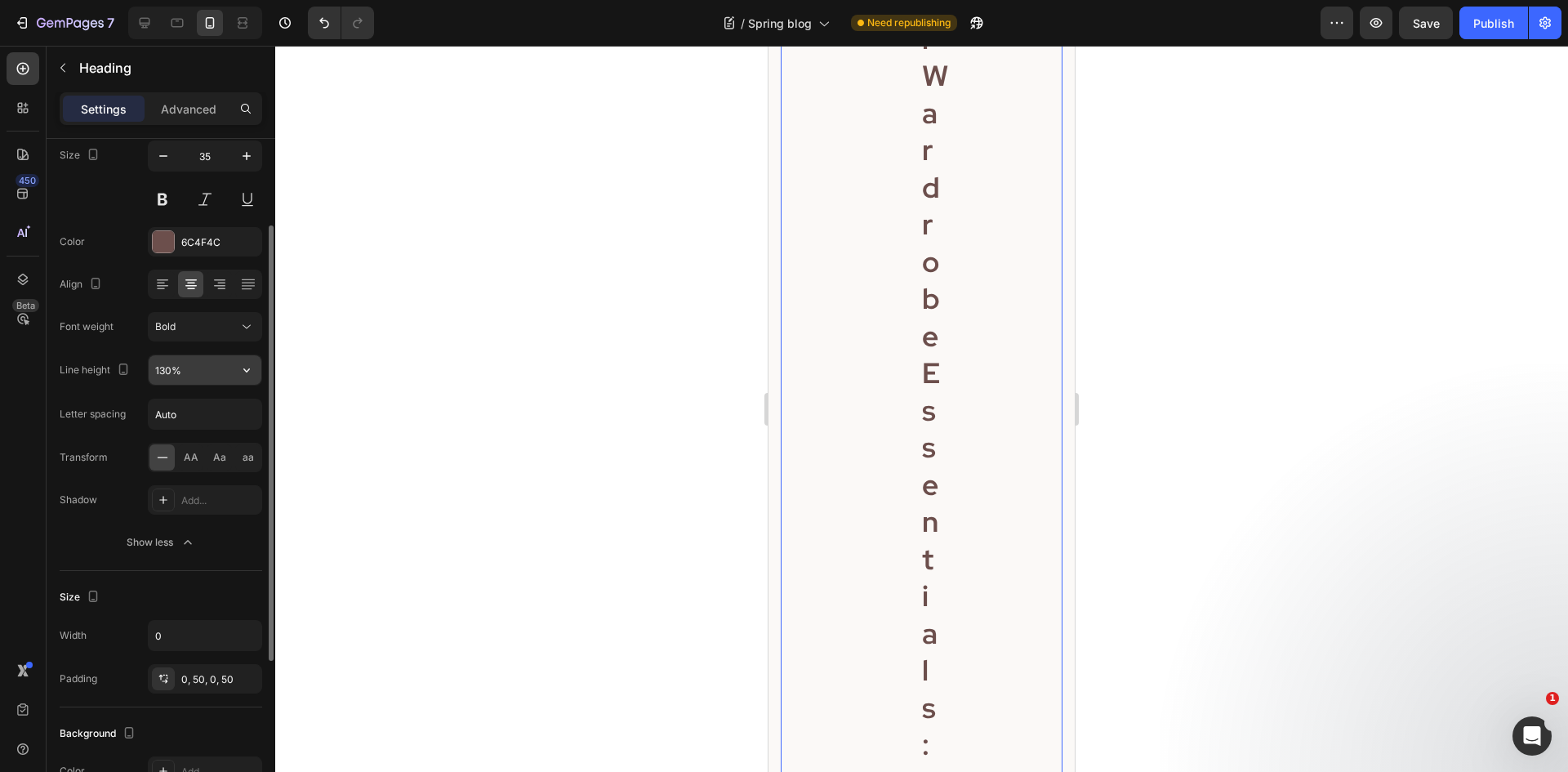
click at [192, 379] on input "130%" at bounding box center [204, 370] width 113 height 29
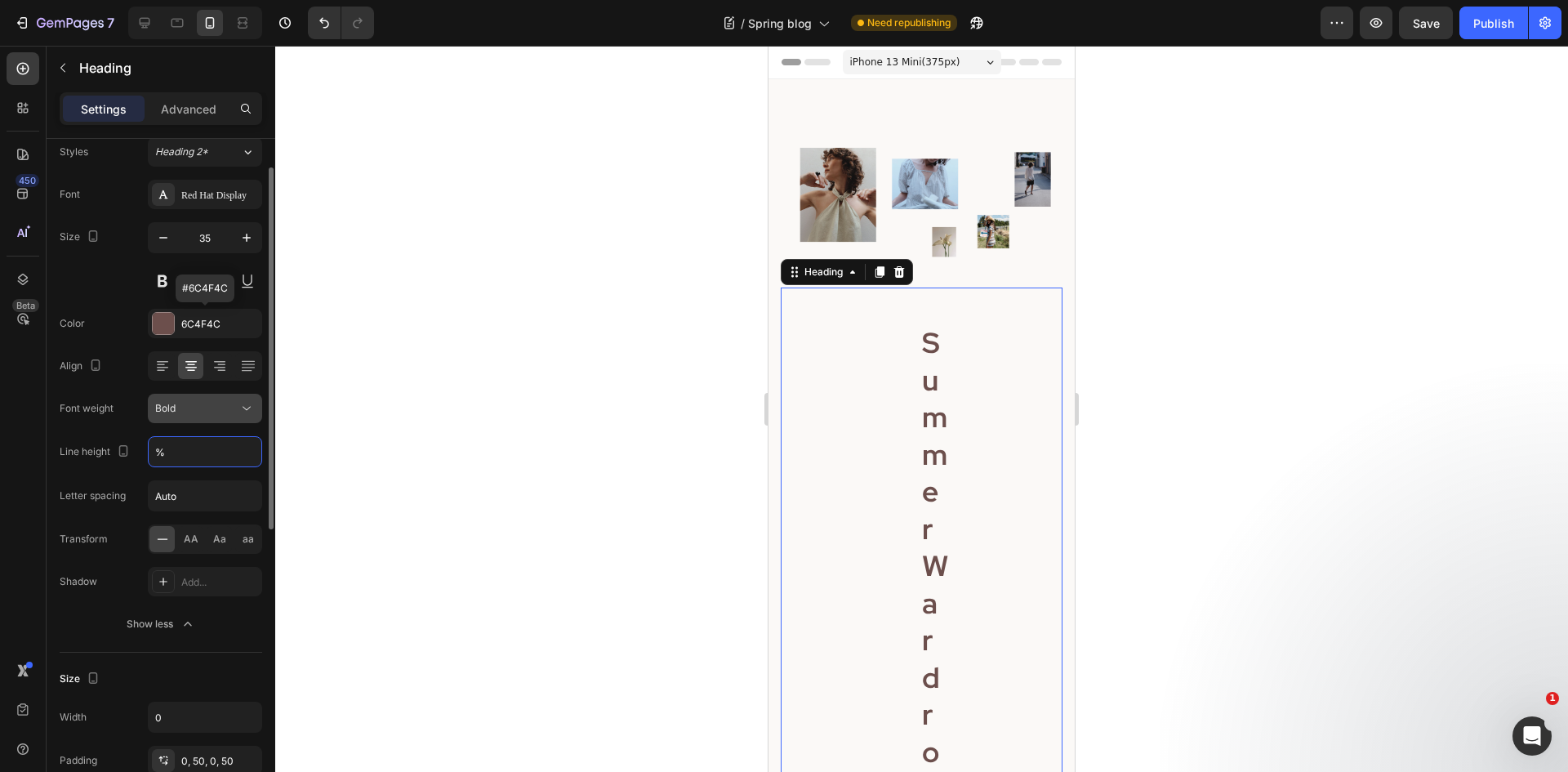
scroll to position [0, 0]
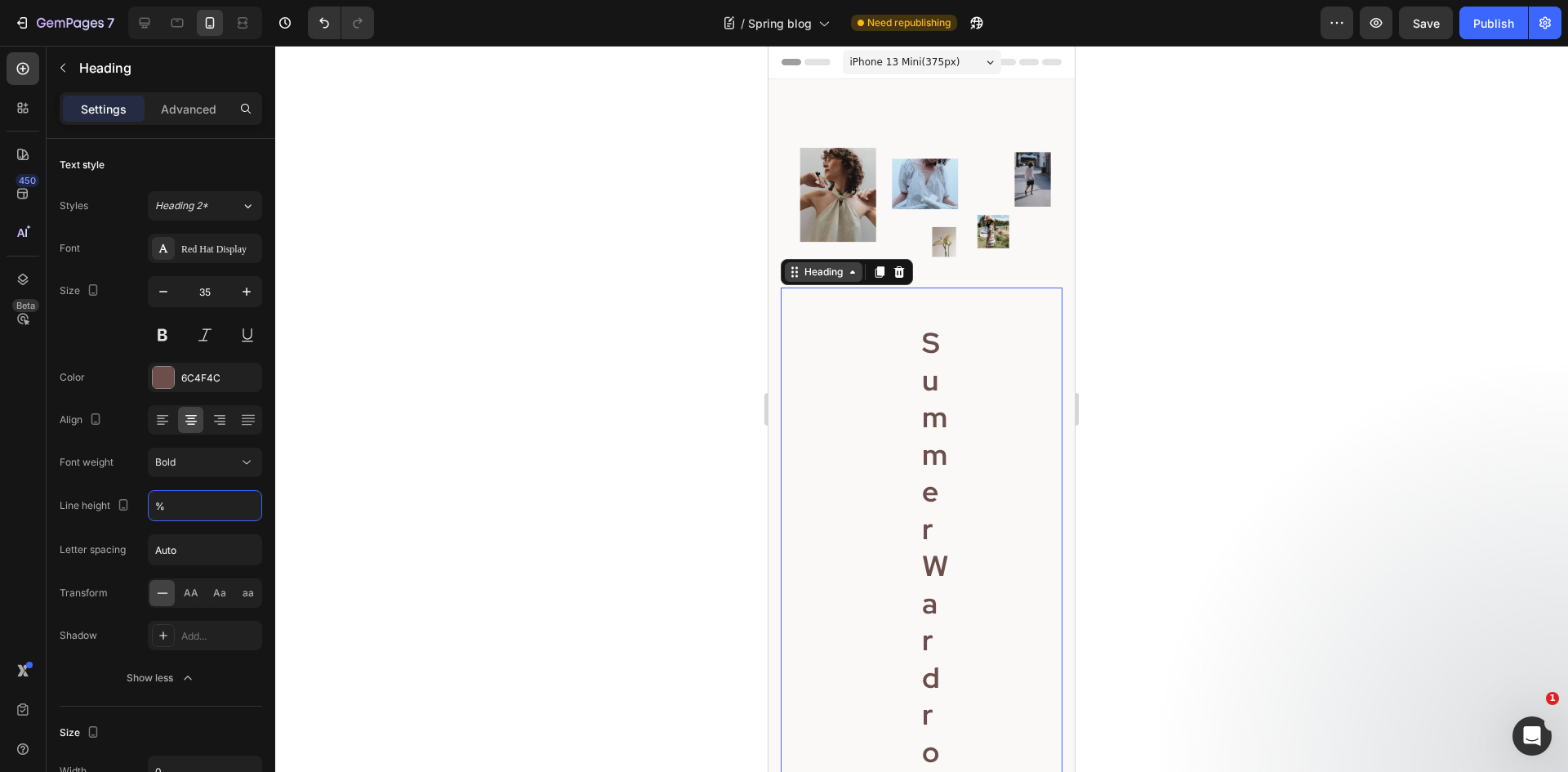
click at [831, 268] on div "Heading" at bounding box center [824, 272] width 45 height 15
type input "130%"
click at [792, 274] on div "Heading" at bounding box center [824, 272] width 78 height 20
click at [96, 415] on icon "button" at bounding box center [95, 419] width 16 height 16
click at [182, 161] on div "Text style" at bounding box center [160, 165] width 203 height 26
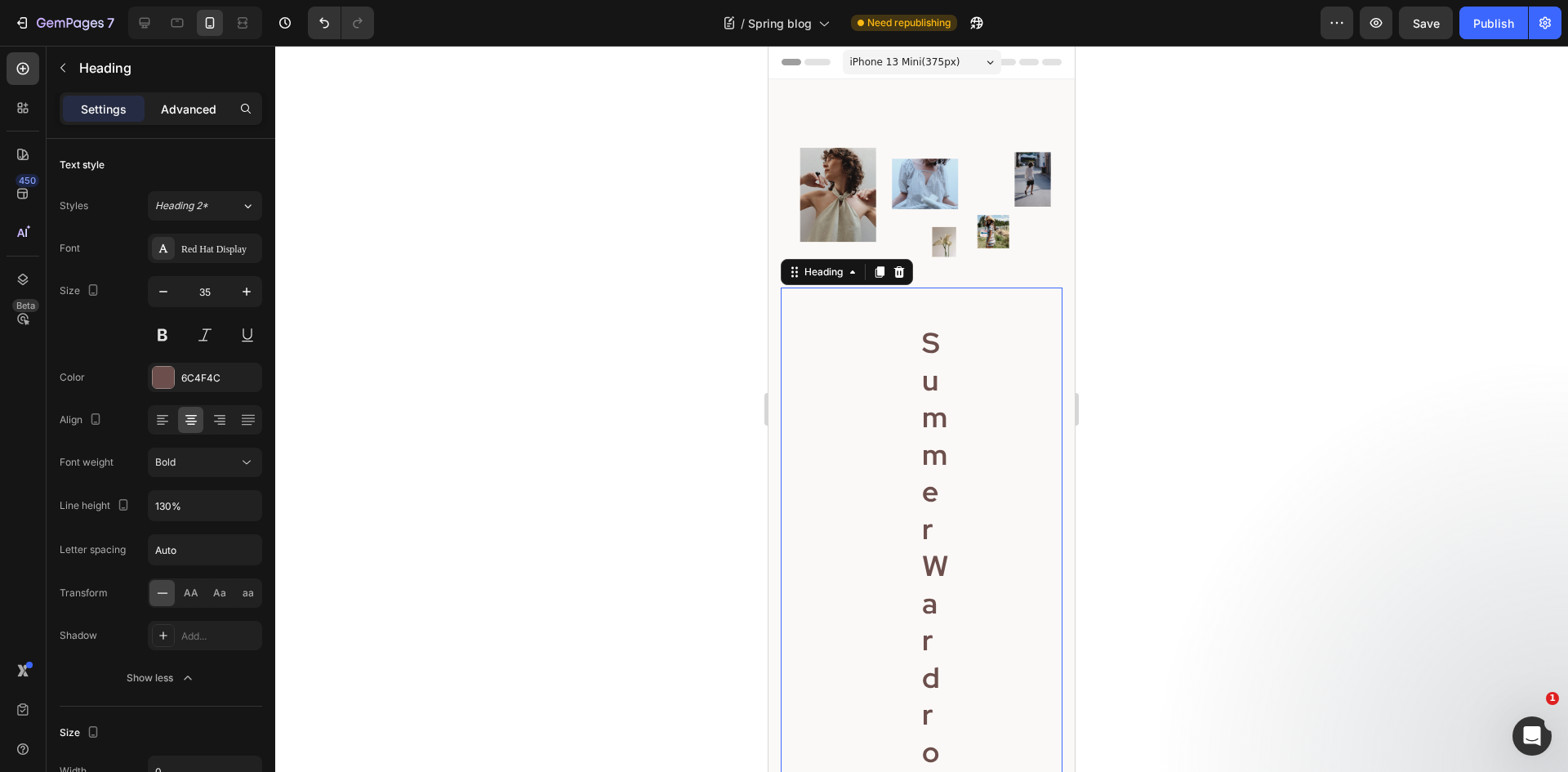
click at [179, 115] on p "Advanced" at bounding box center [189, 110] width 55 height 17
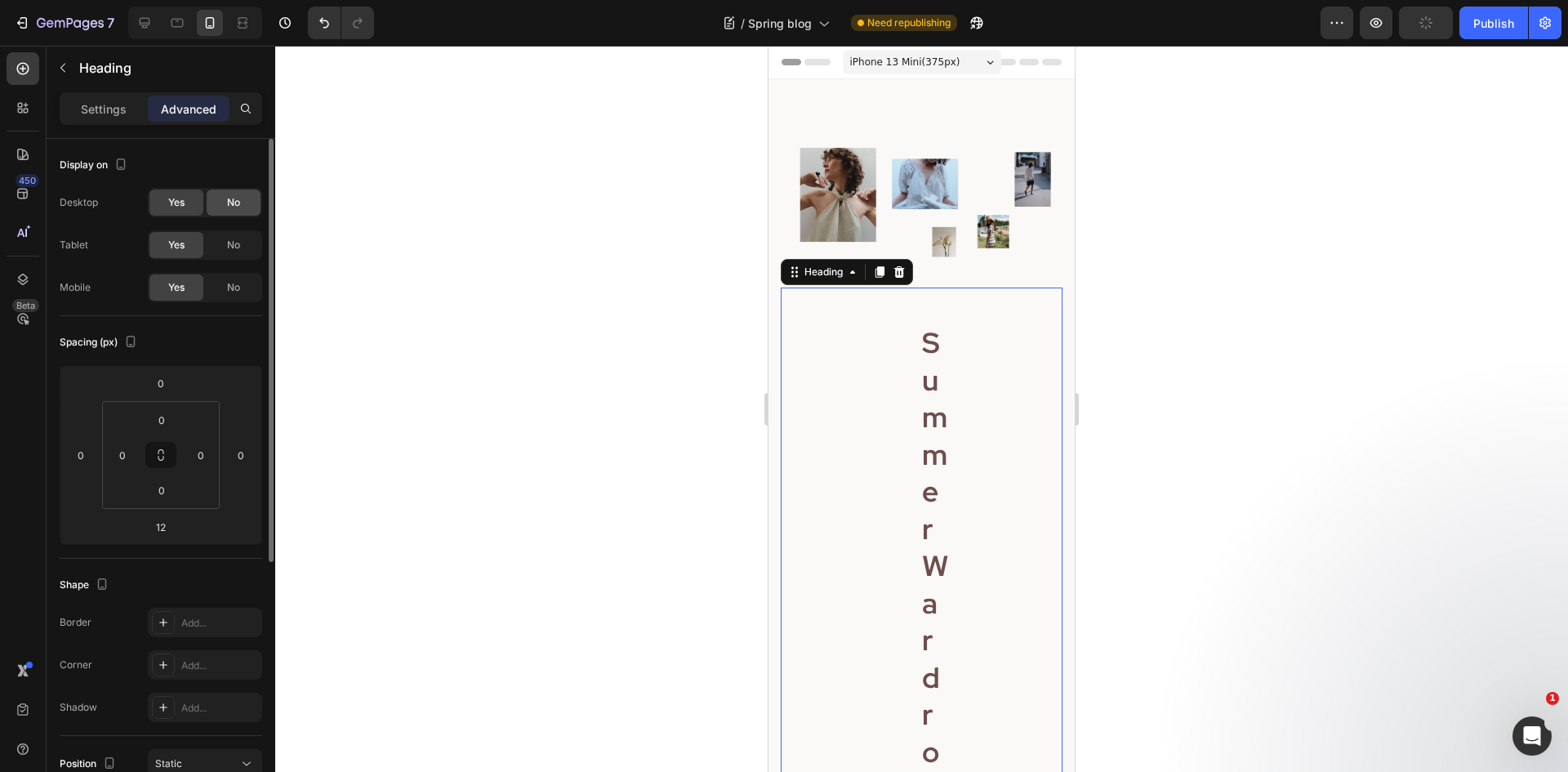
click at [228, 210] on span "No" at bounding box center [233, 202] width 13 height 15
click at [232, 204] on span "No" at bounding box center [233, 202] width 13 height 15
click at [166, 23] on div at bounding box center [177, 22] width 26 height 26
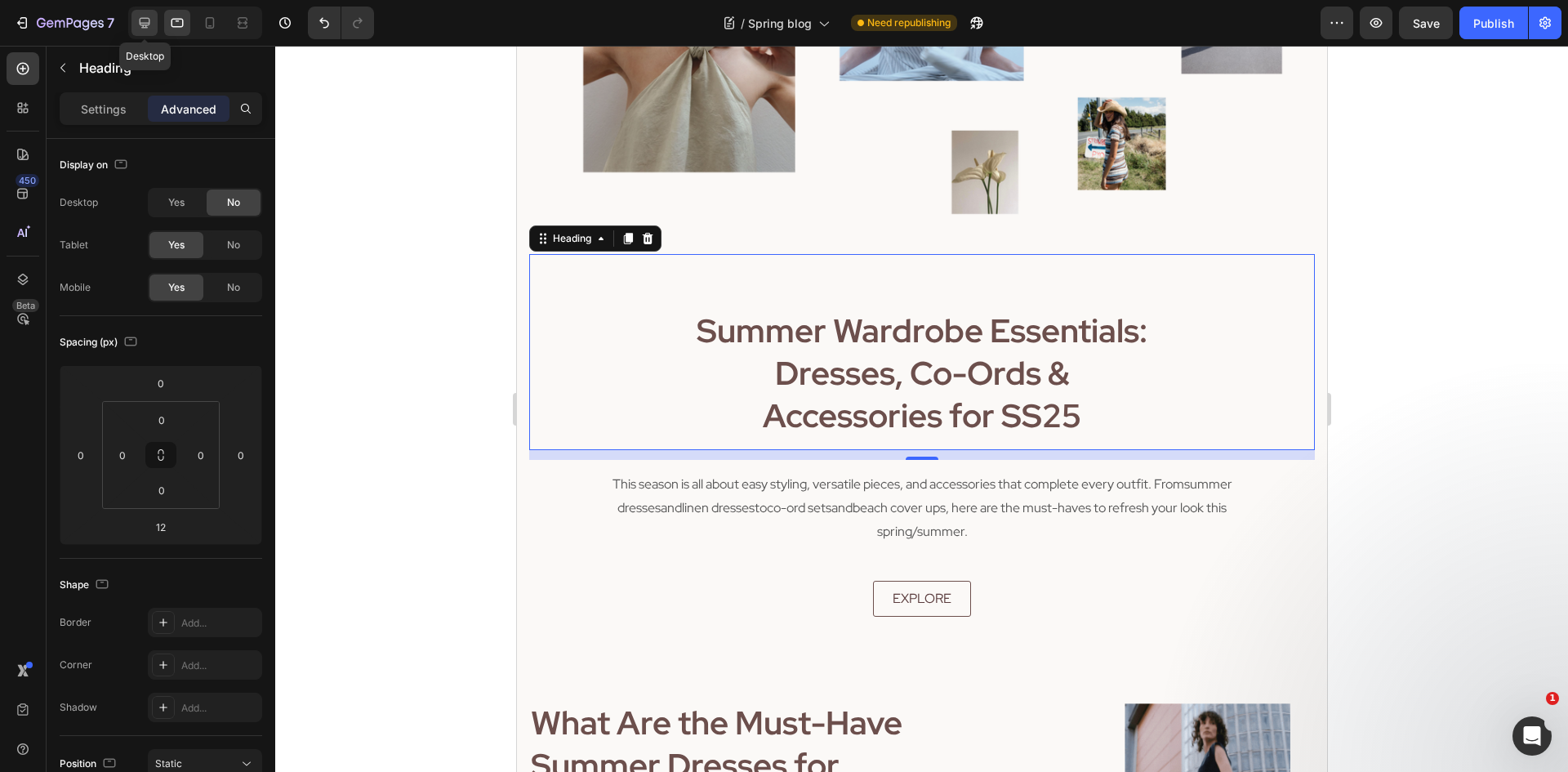
click at [148, 28] on icon at bounding box center [144, 22] width 16 height 16
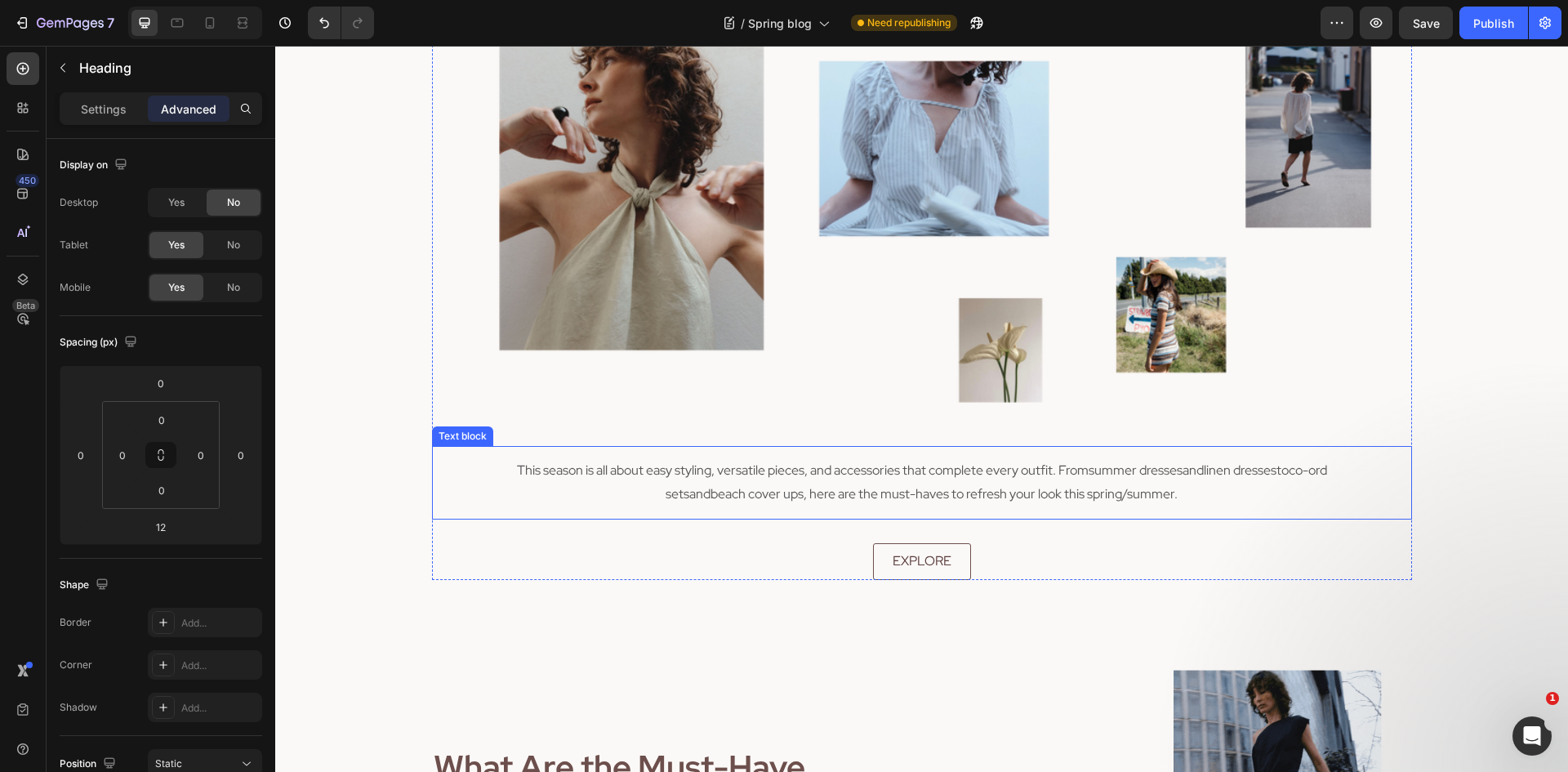
scroll to position [87, 0]
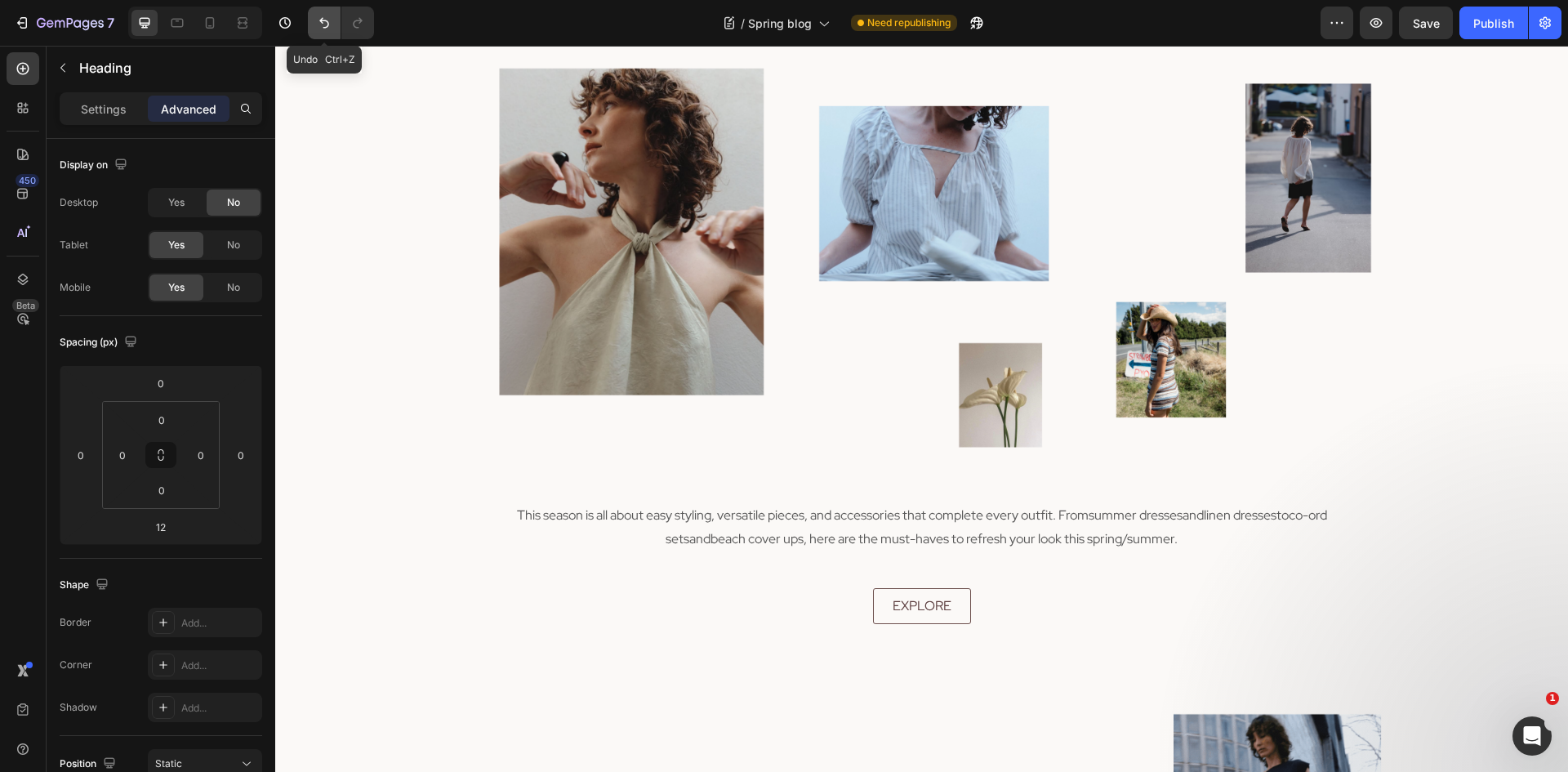
click at [313, 23] on button "Undo/Redo" at bounding box center [324, 23] width 33 height 33
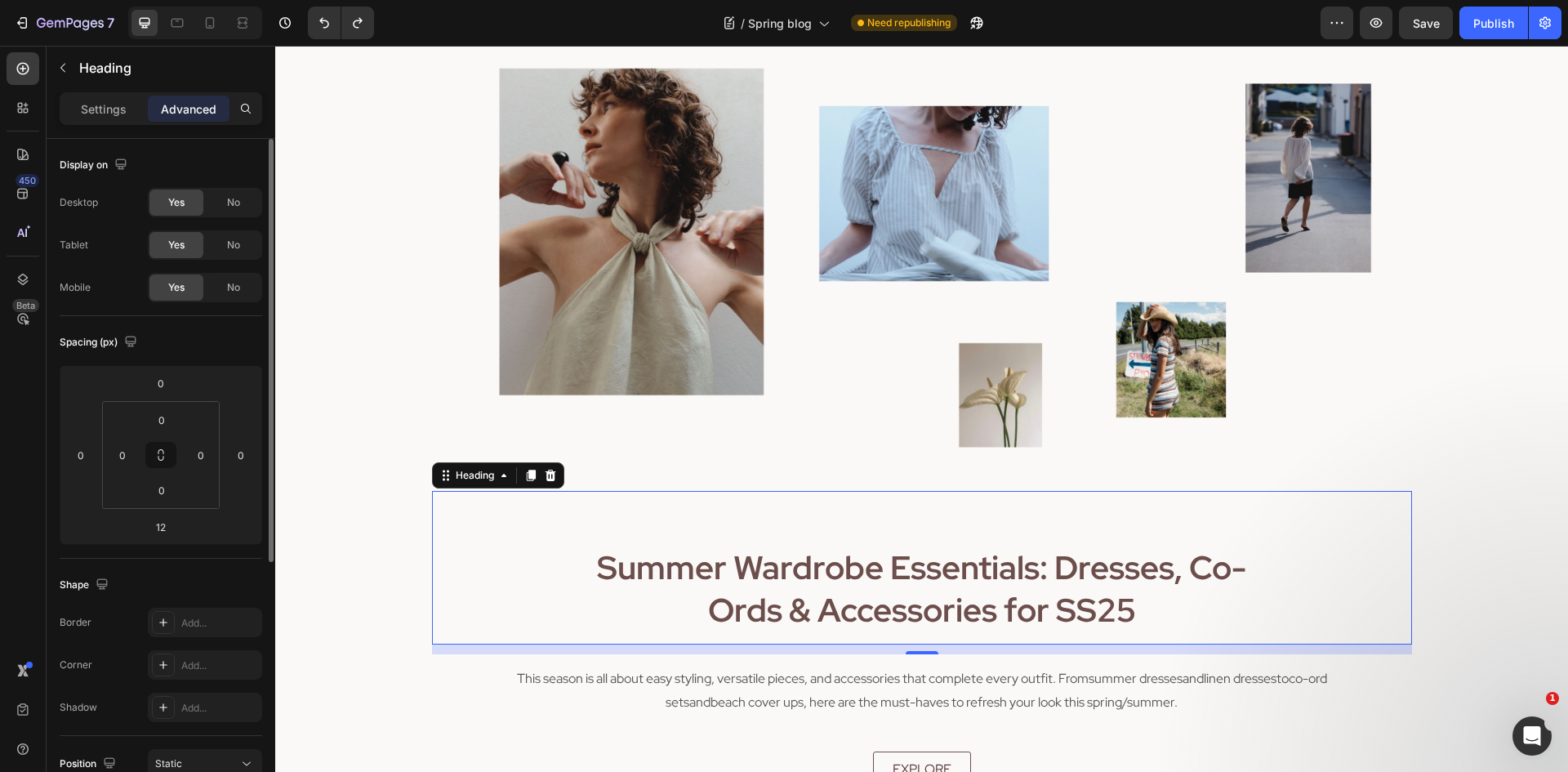
click at [177, 204] on span "Yes" at bounding box center [176, 202] width 16 height 15
click at [234, 292] on span "No" at bounding box center [233, 287] width 13 height 15
click at [172, 27] on icon at bounding box center [178, 23] width 12 height 9
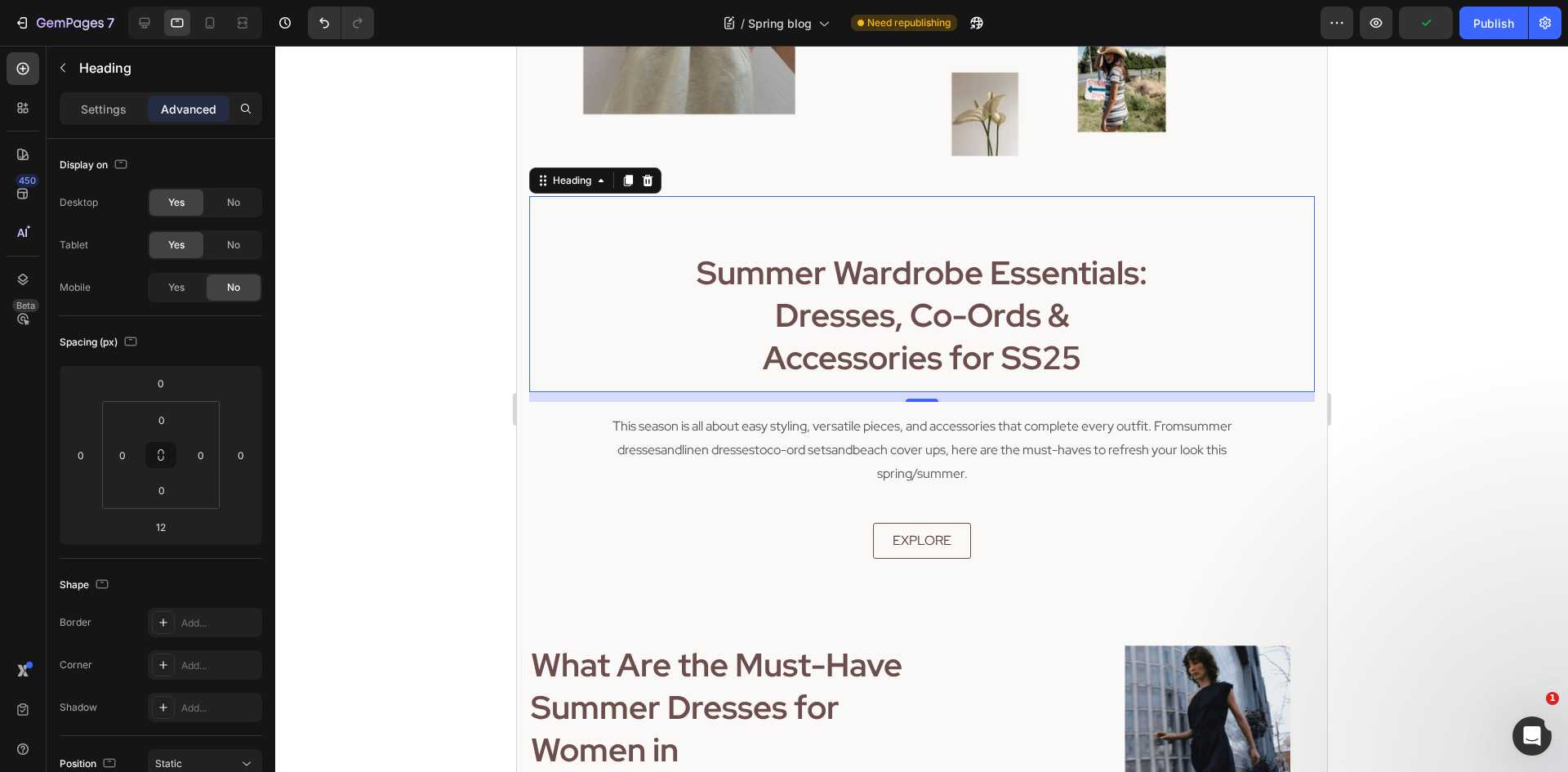
scroll to position [390, 0]
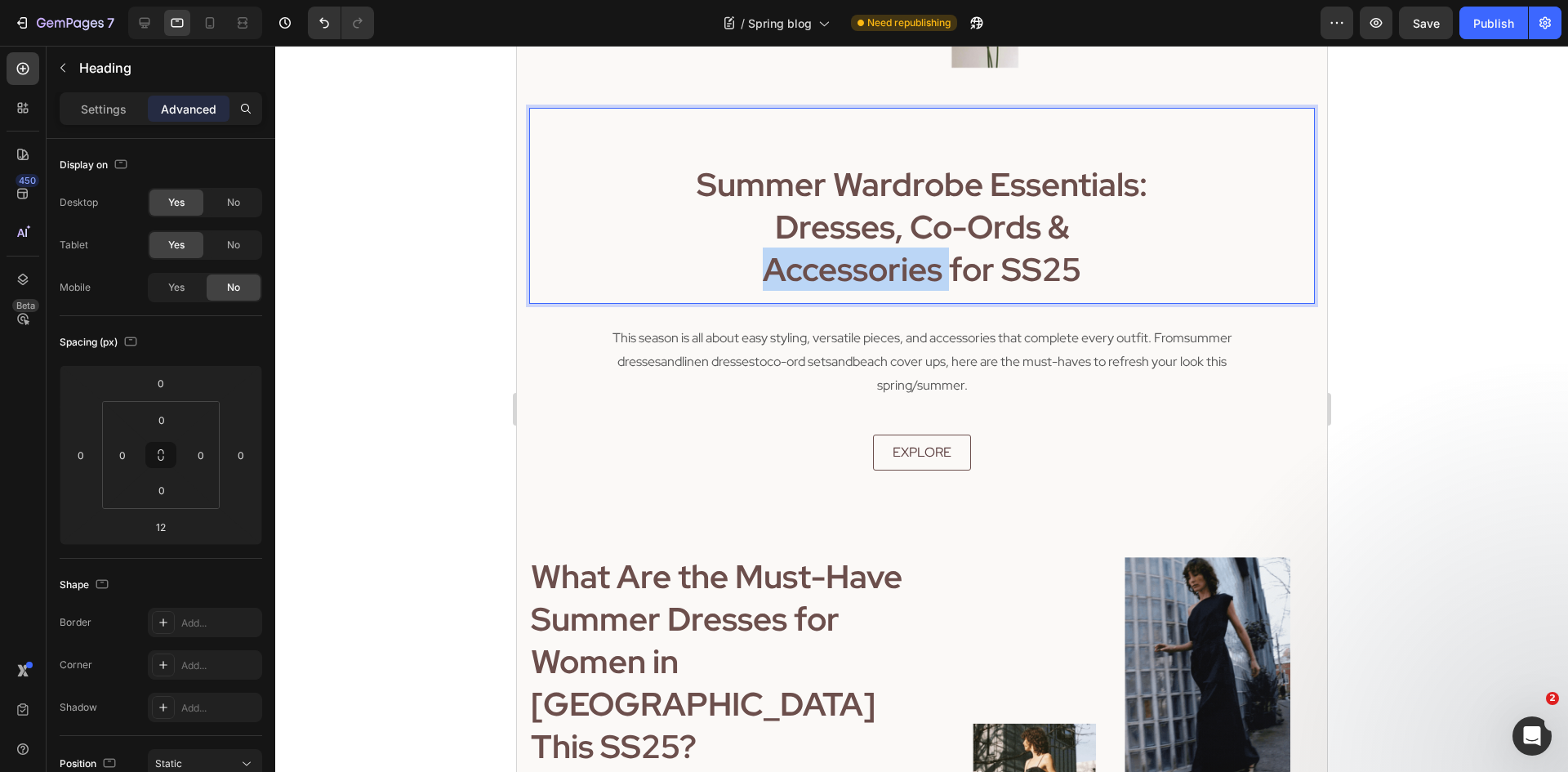
click at [829, 249] on strong "Summer Wardrobe Essentials: Dresses, Co-Ords & Accessories for SS25" at bounding box center [921, 227] width 451 height 129
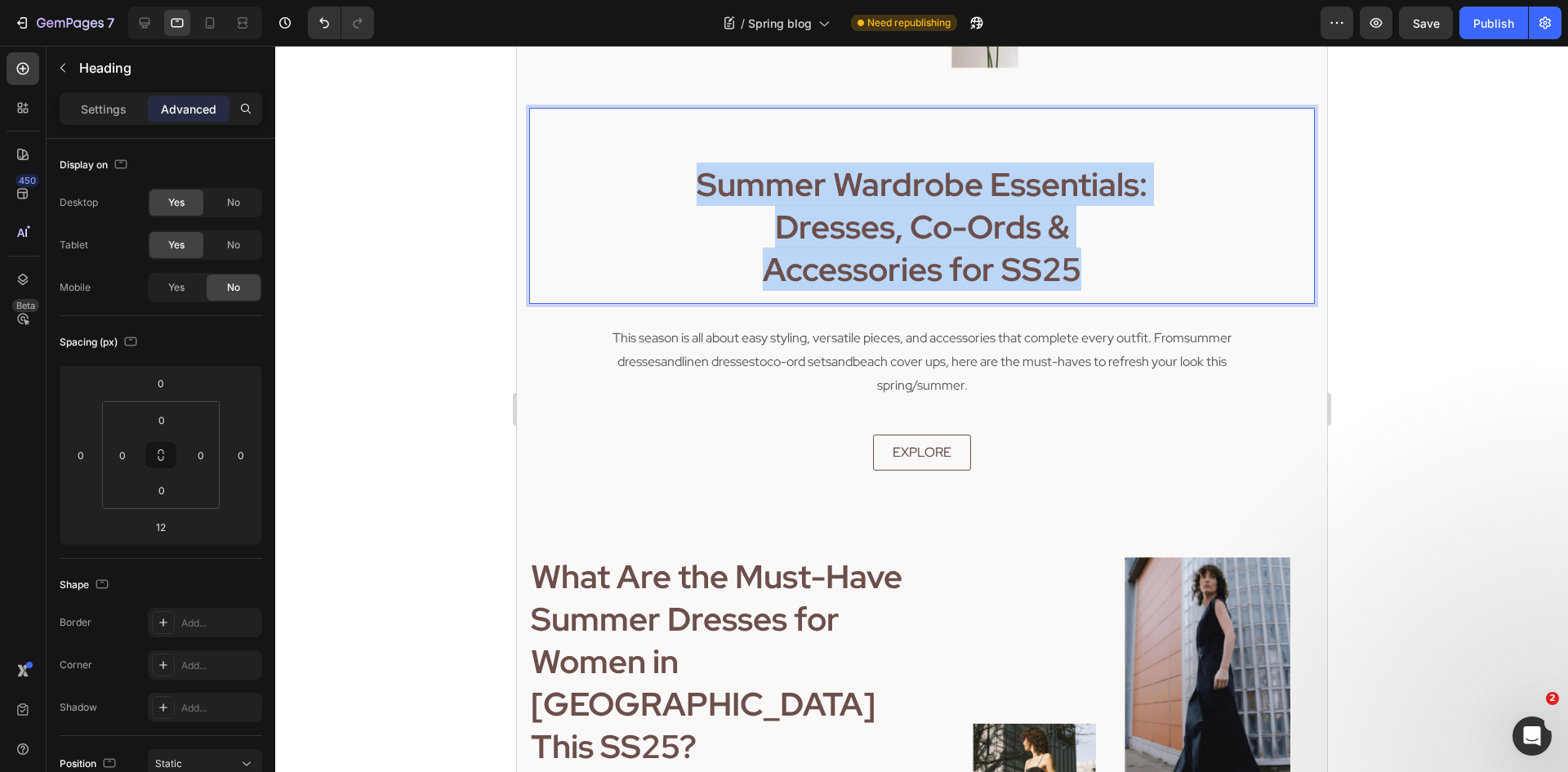
click at [830, 249] on strong "Summer Wardrobe Essentials: Dresses, Co-Ords & Accessories for SS25" at bounding box center [921, 227] width 451 height 129
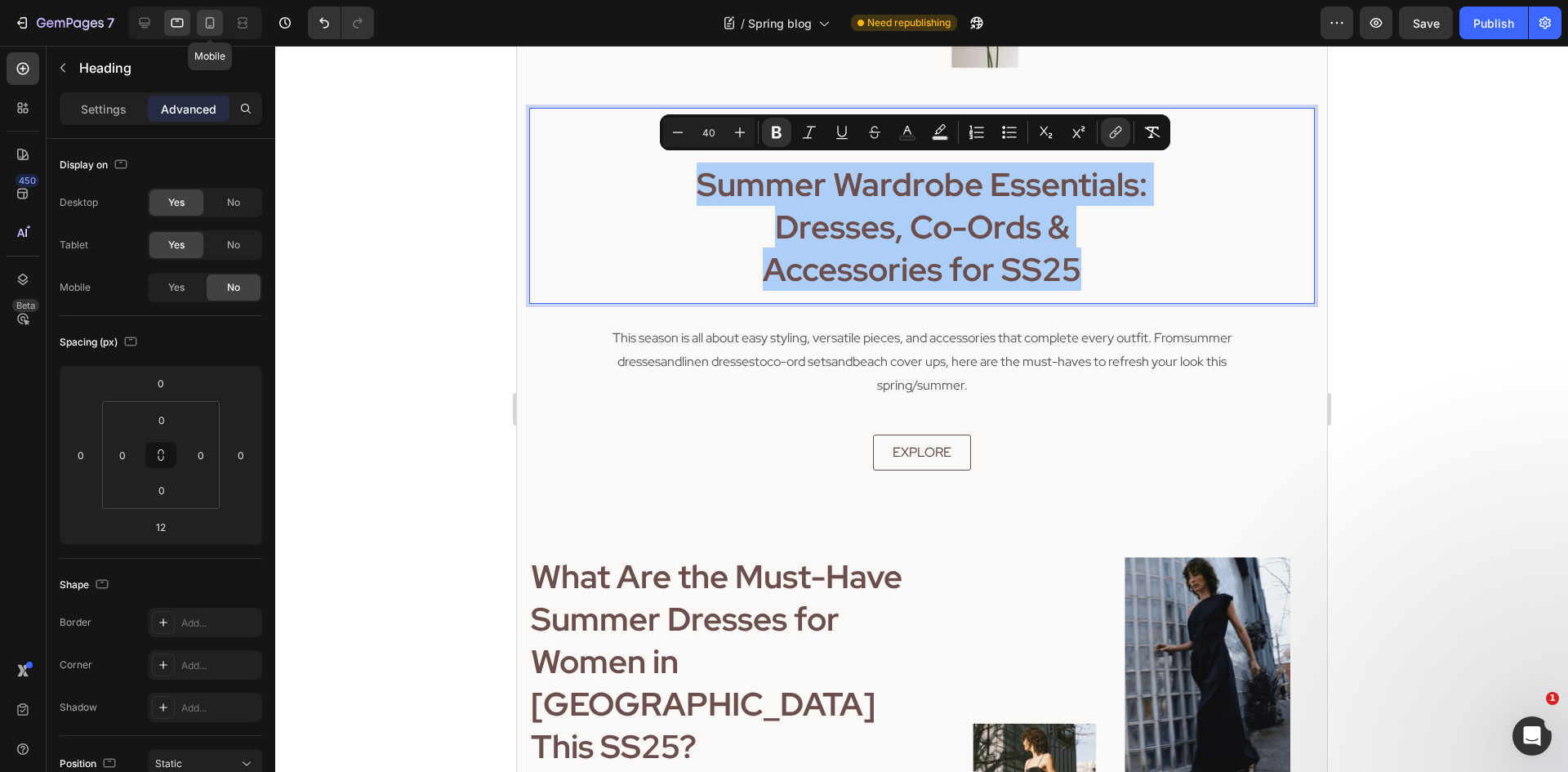
click at [218, 28] on icon at bounding box center [209, 22] width 16 height 16
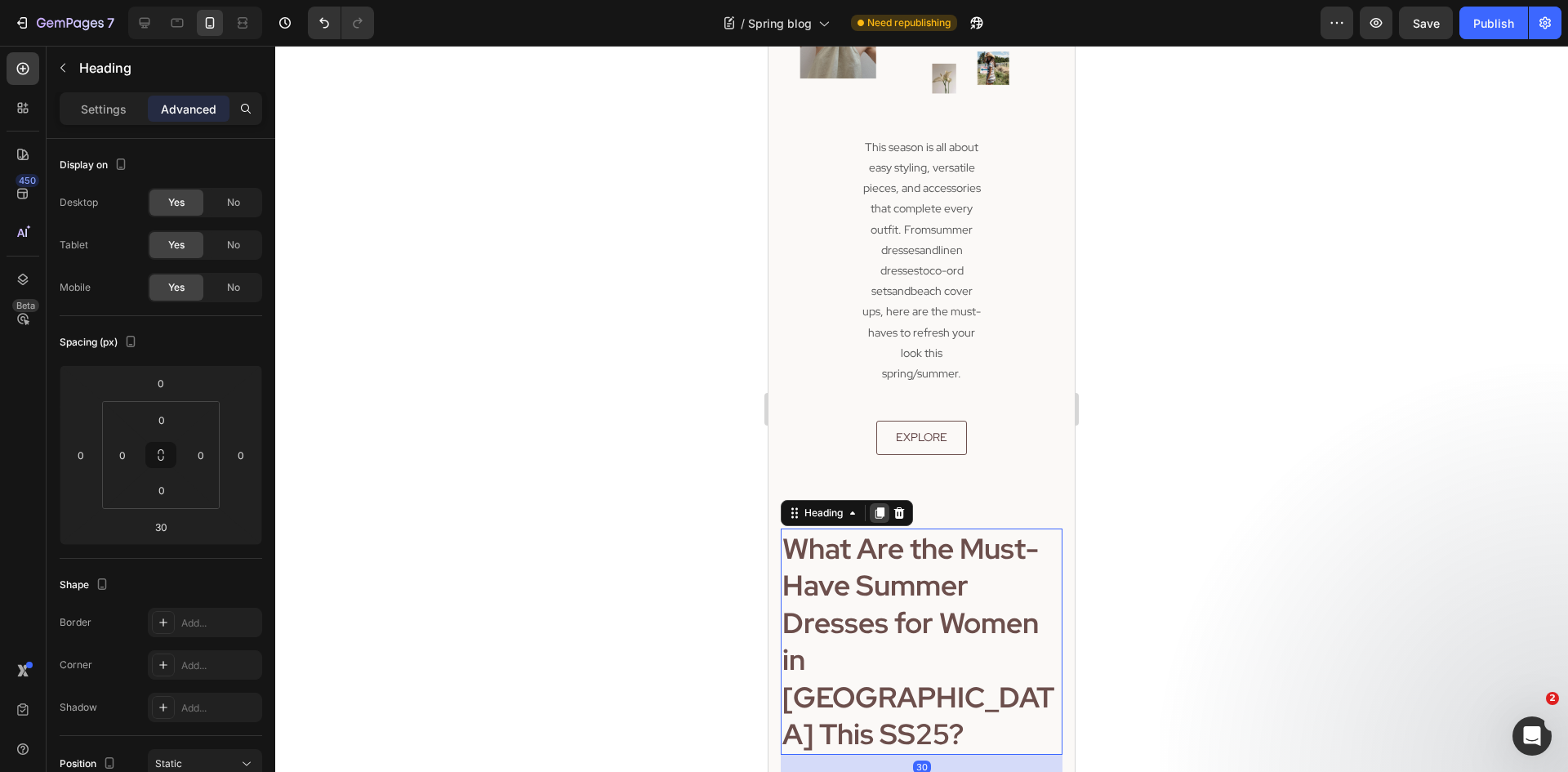
click at [877, 519] on icon at bounding box center [880, 512] width 9 height 11
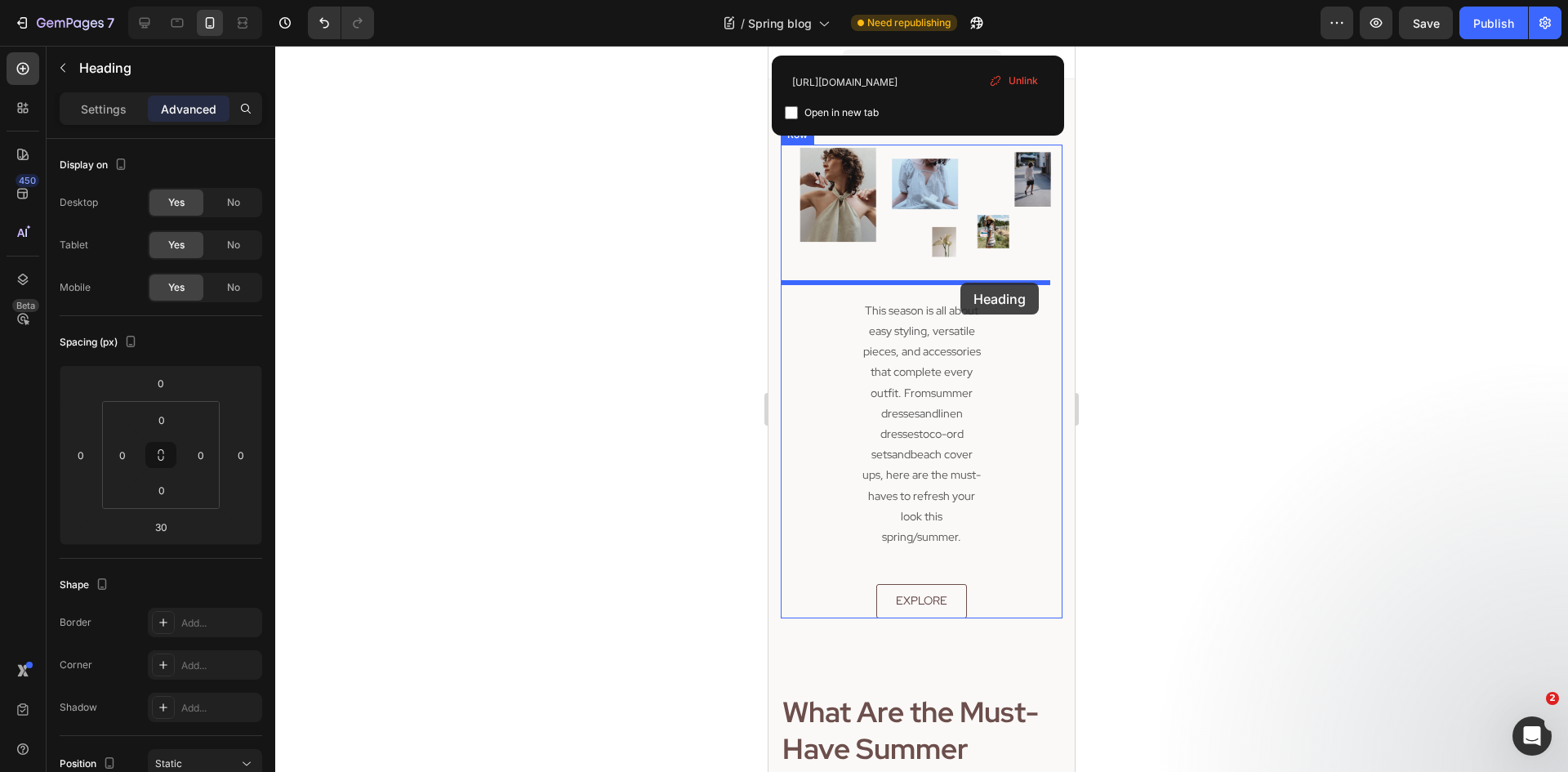
drag, startPoint x: 987, startPoint y: 577, endPoint x: 960, endPoint y: 282, distance: 296.2
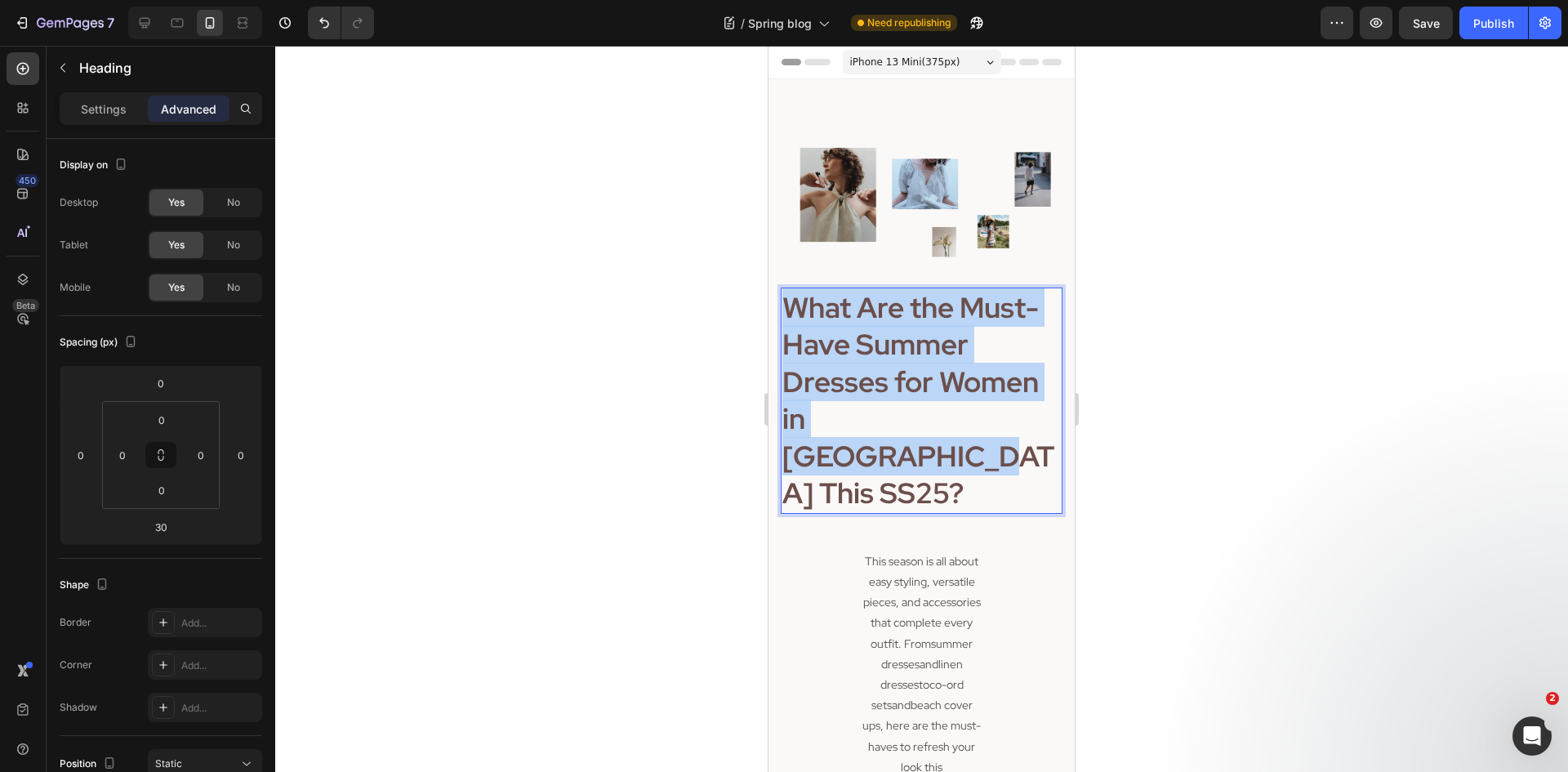
click at [932, 324] on strong "What Are the Must-Have Summer Dresses for Women in [GEOGRAPHIC_DATA] This SS25?" at bounding box center [919, 400] width 272 height 225
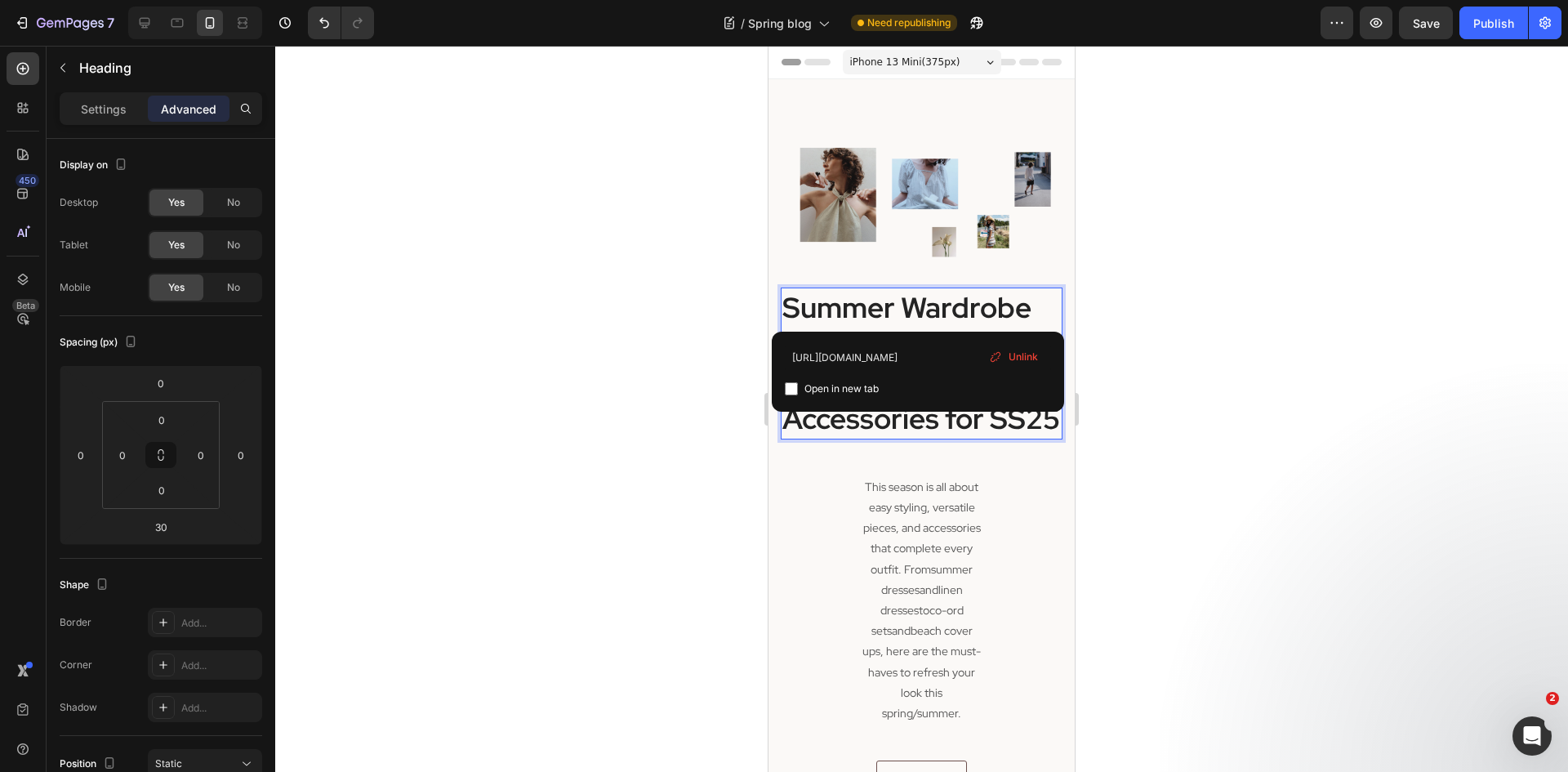
click at [940, 417] on strong "Summer Wardrobe Essentials: Dresses, Co-Ords & Accessories for SS25" at bounding box center [921, 363] width 278 height 150
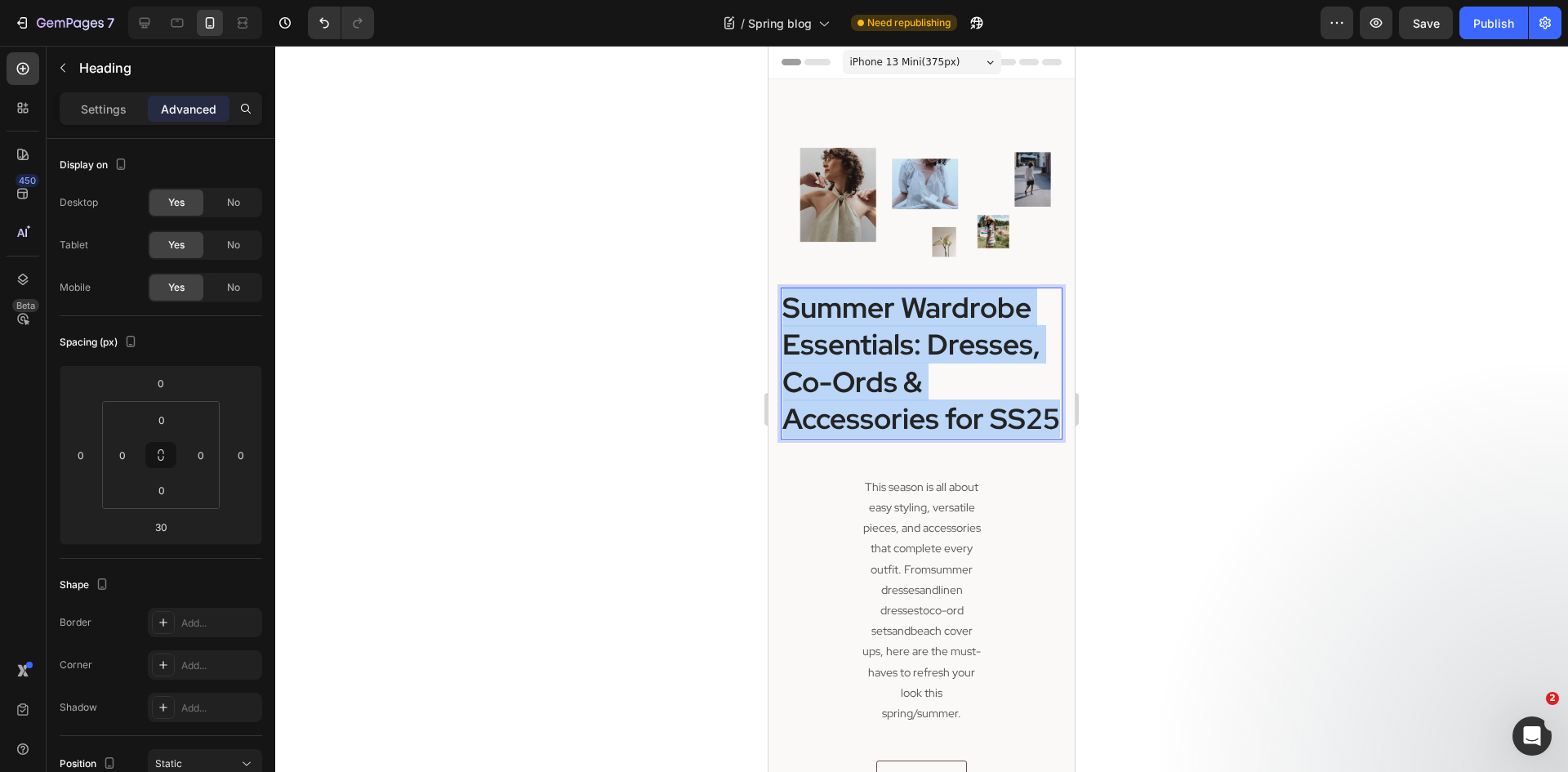
click at [940, 417] on strong "Summer Wardrobe Essentials: Dresses, Co-Ords & Accessories for SS25" at bounding box center [921, 363] width 278 height 150
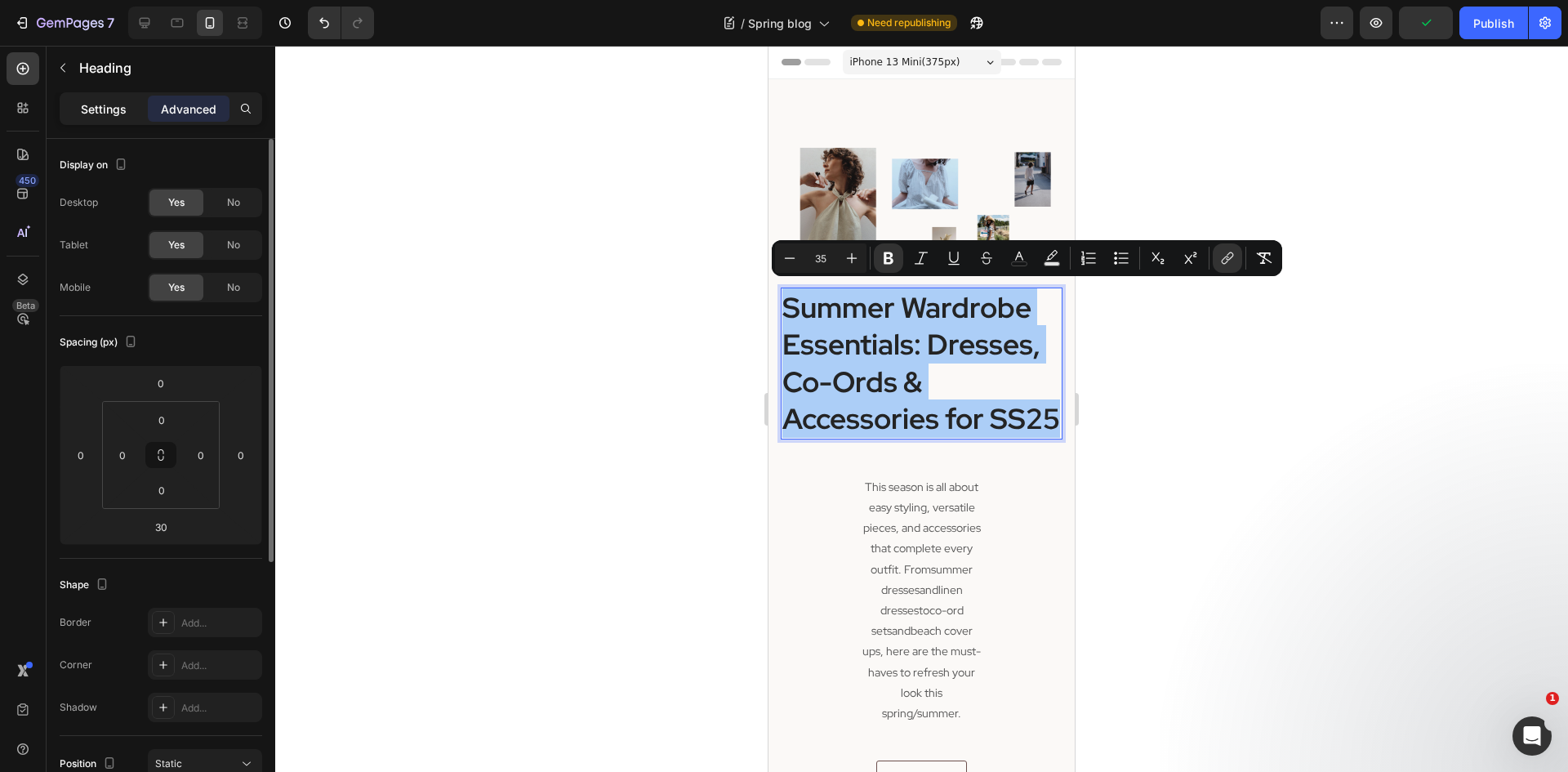
click at [116, 103] on p "Settings" at bounding box center [103, 110] width 46 height 17
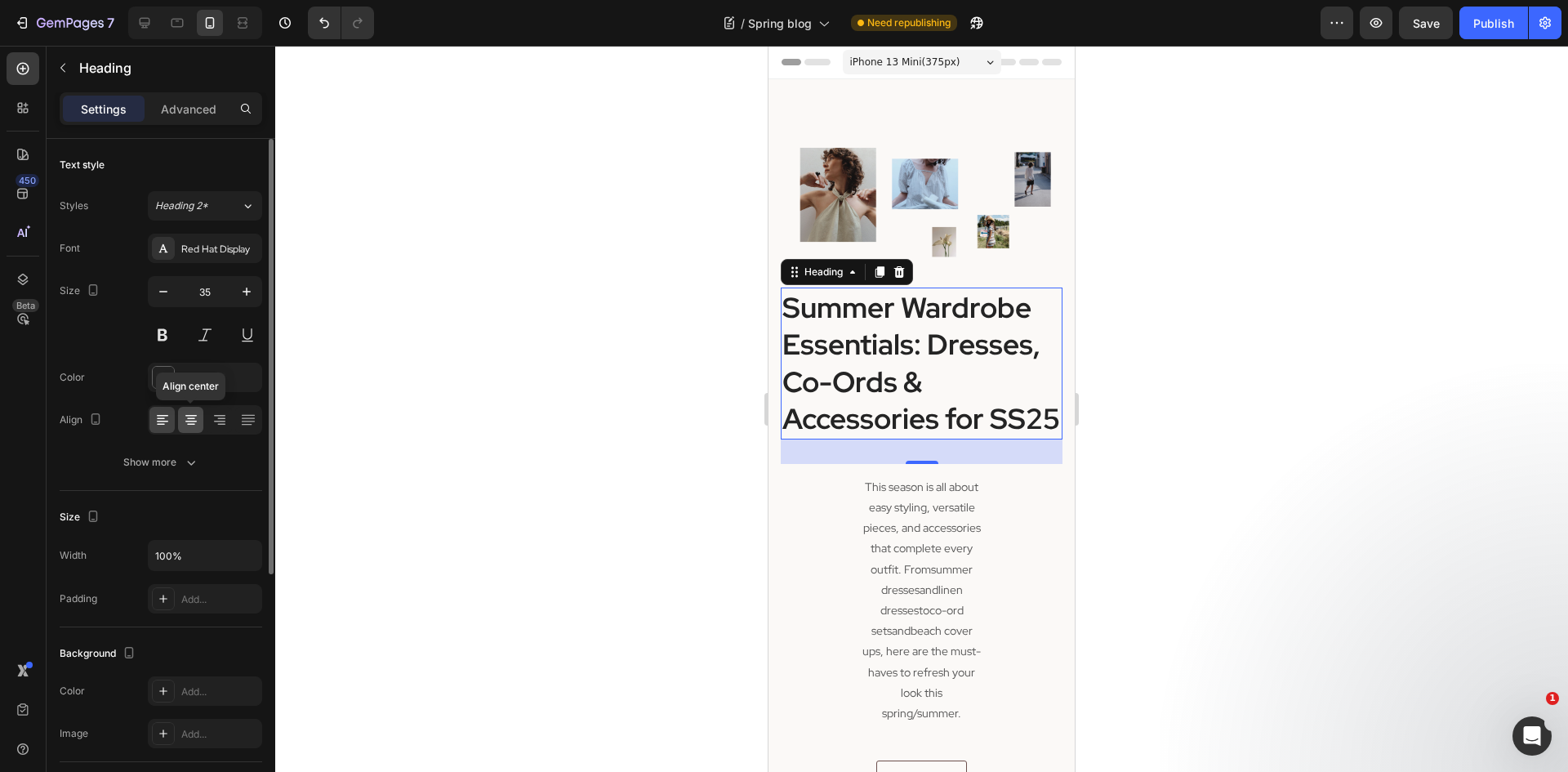
click at [191, 421] on icon at bounding box center [191, 422] width 11 height 2
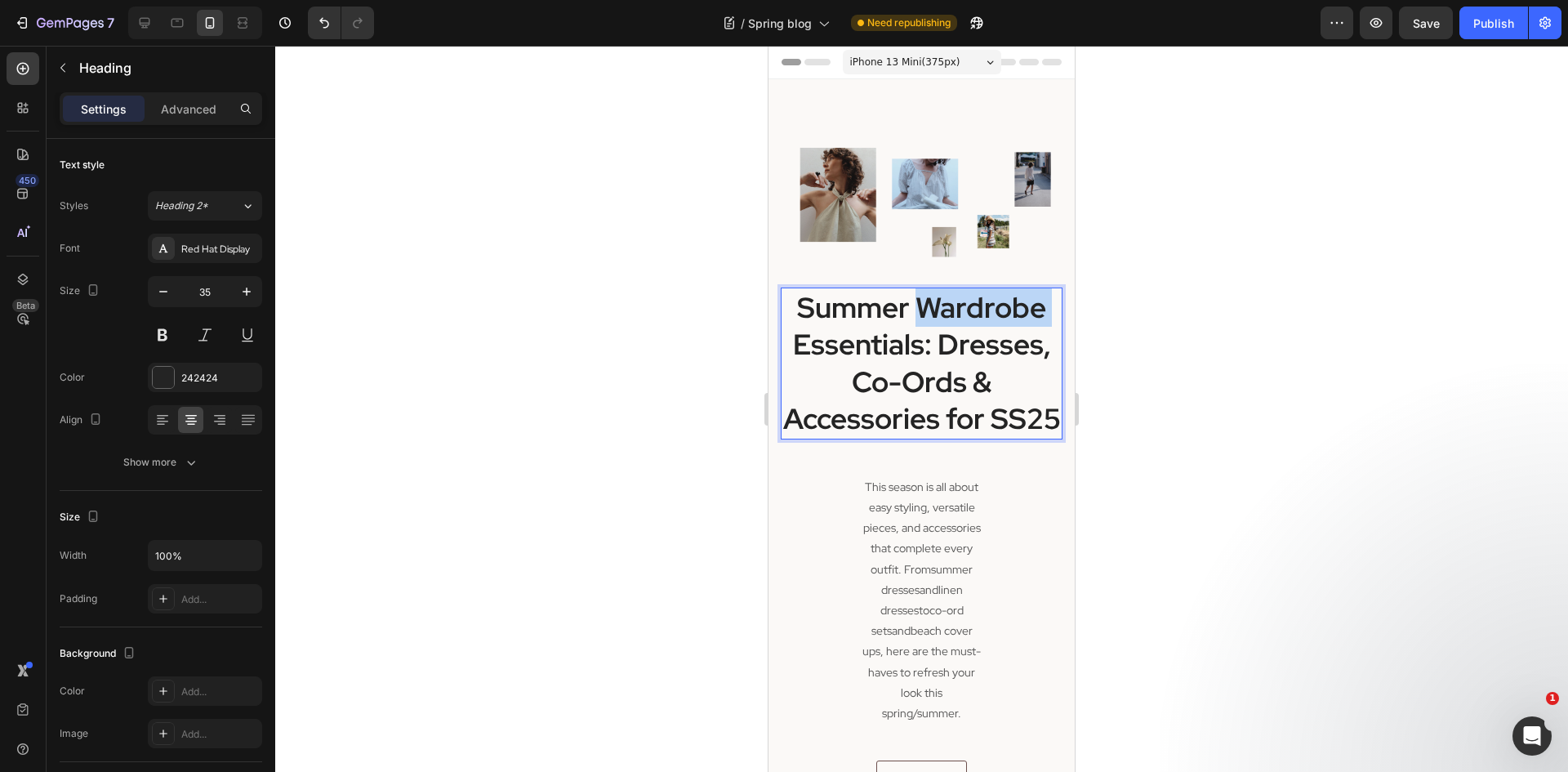
click at [957, 319] on strong "Summer Wardrobe Essentials: Dresses, Co-Ords & Accessories for SS25" at bounding box center [922, 363] width 278 height 150
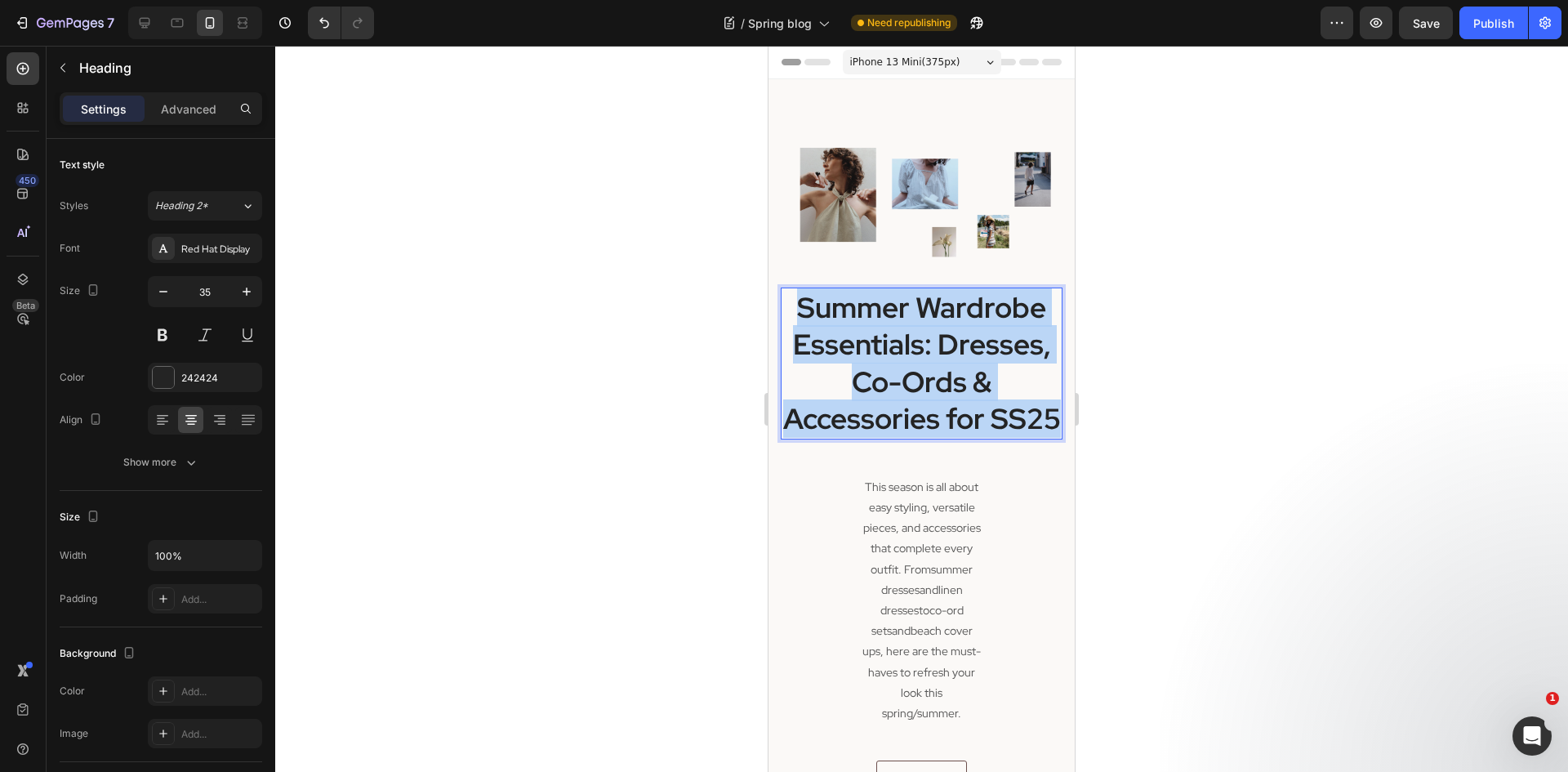
click at [957, 319] on strong "Summer Wardrobe Essentials: Dresses, Co-Ords & Accessories for SS25" at bounding box center [922, 363] width 278 height 150
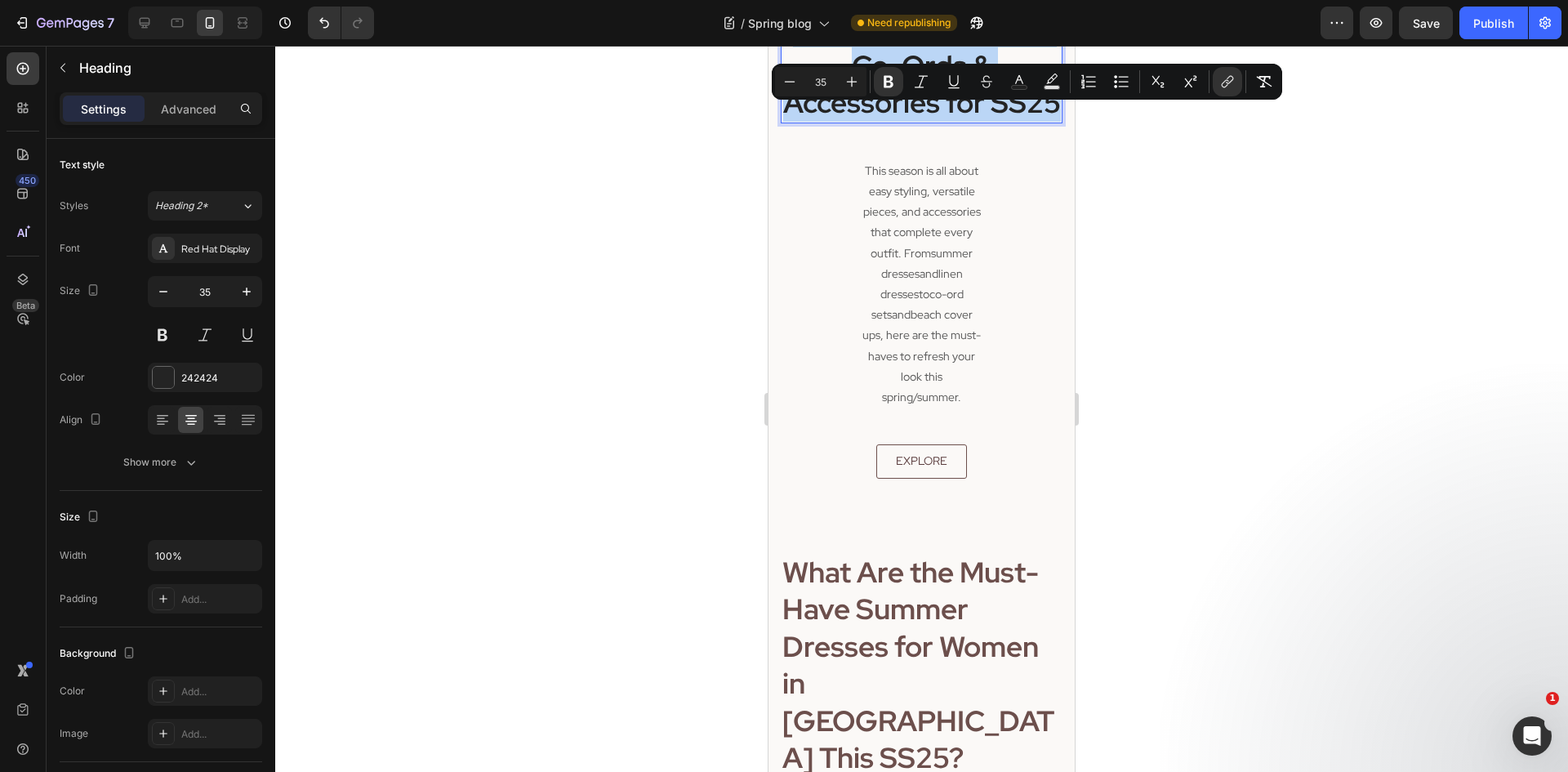
scroll to position [327, 0]
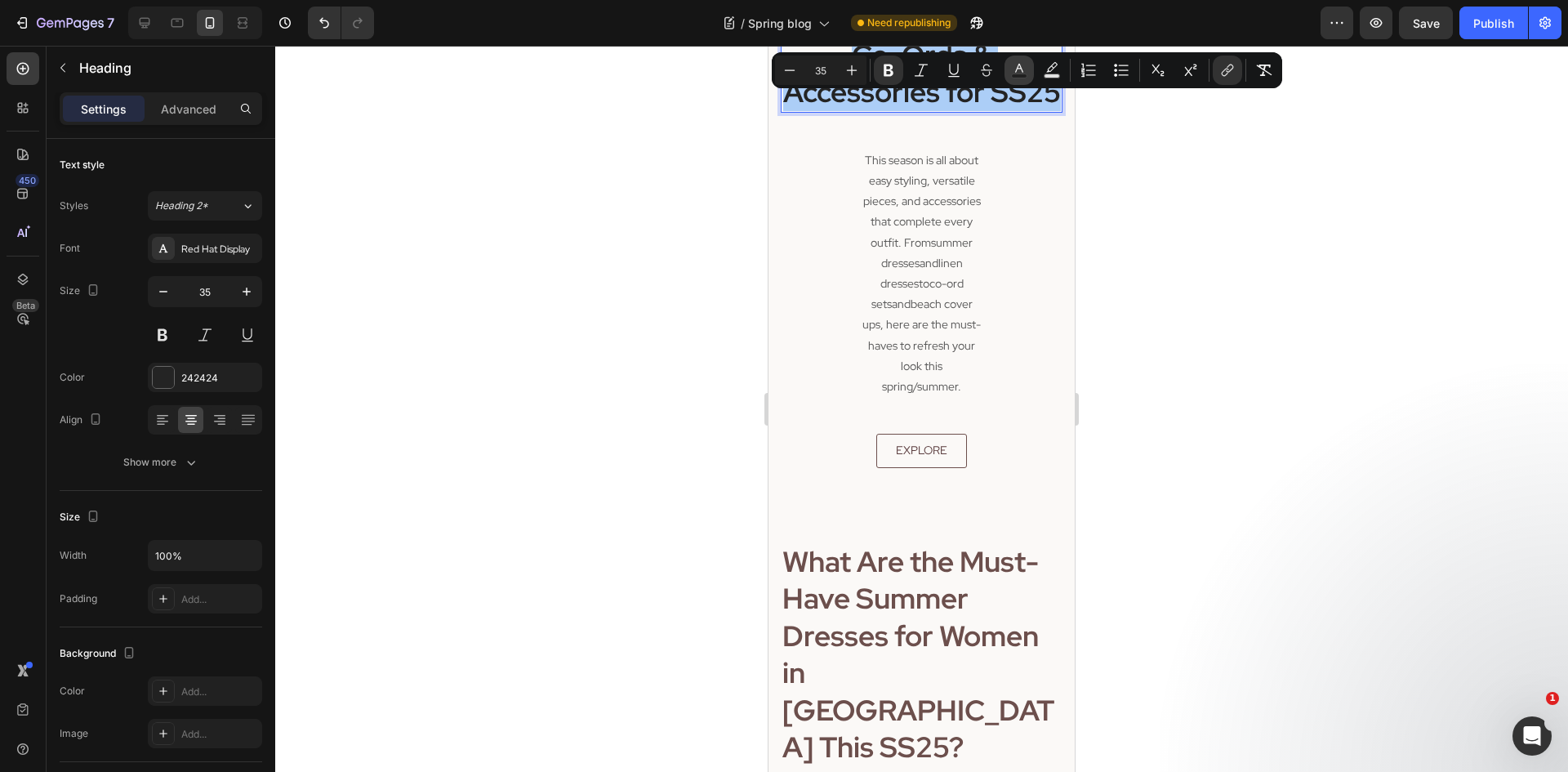
click at [1014, 74] on rect "Editor contextual toolbar" at bounding box center [1020, 76] width 16 height 4
type input "242424"
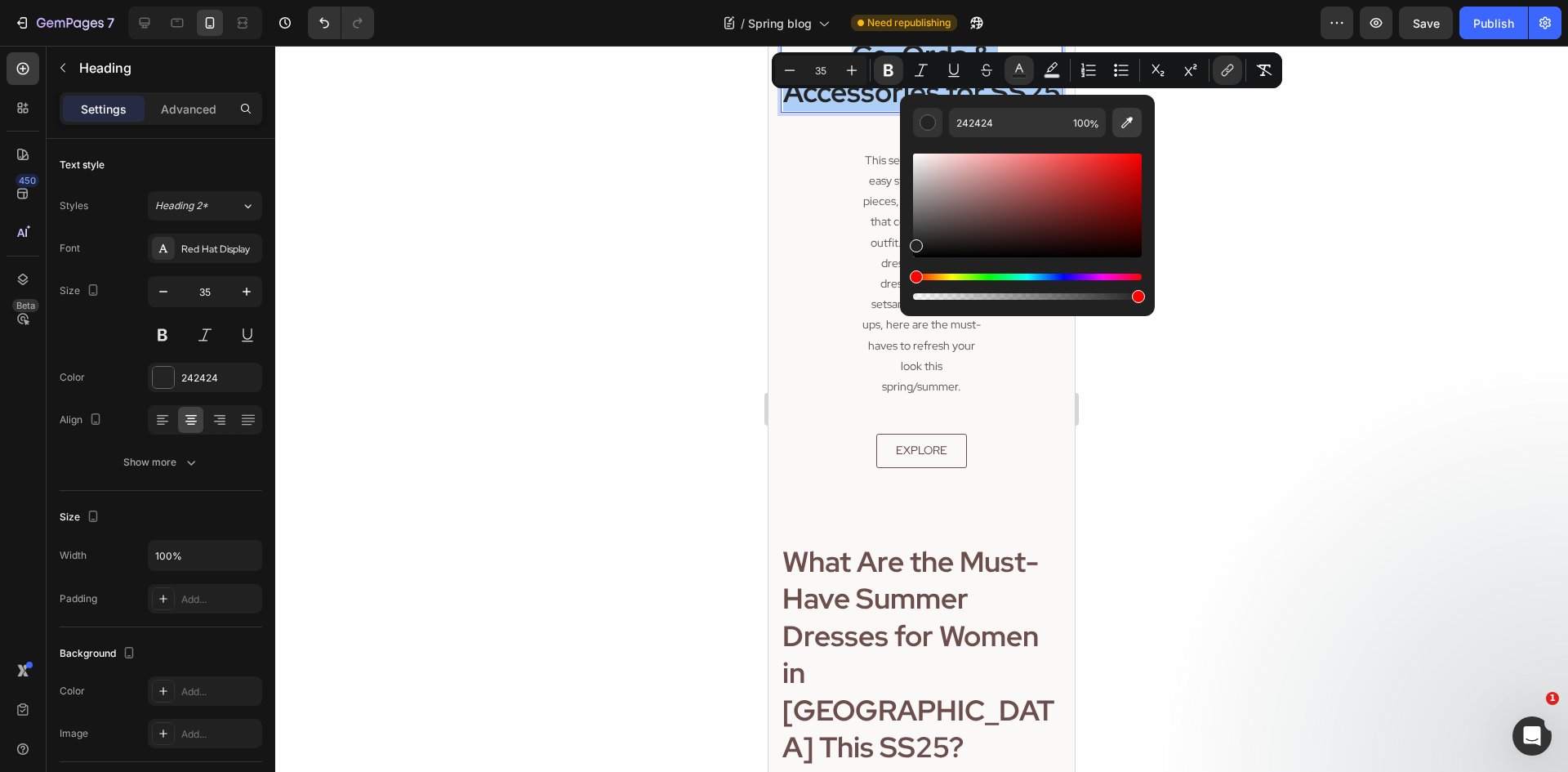
click at [1130, 116] on icon "Editor contextual toolbar" at bounding box center [1127, 122] width 16 height 16
type input "6C4F4C"
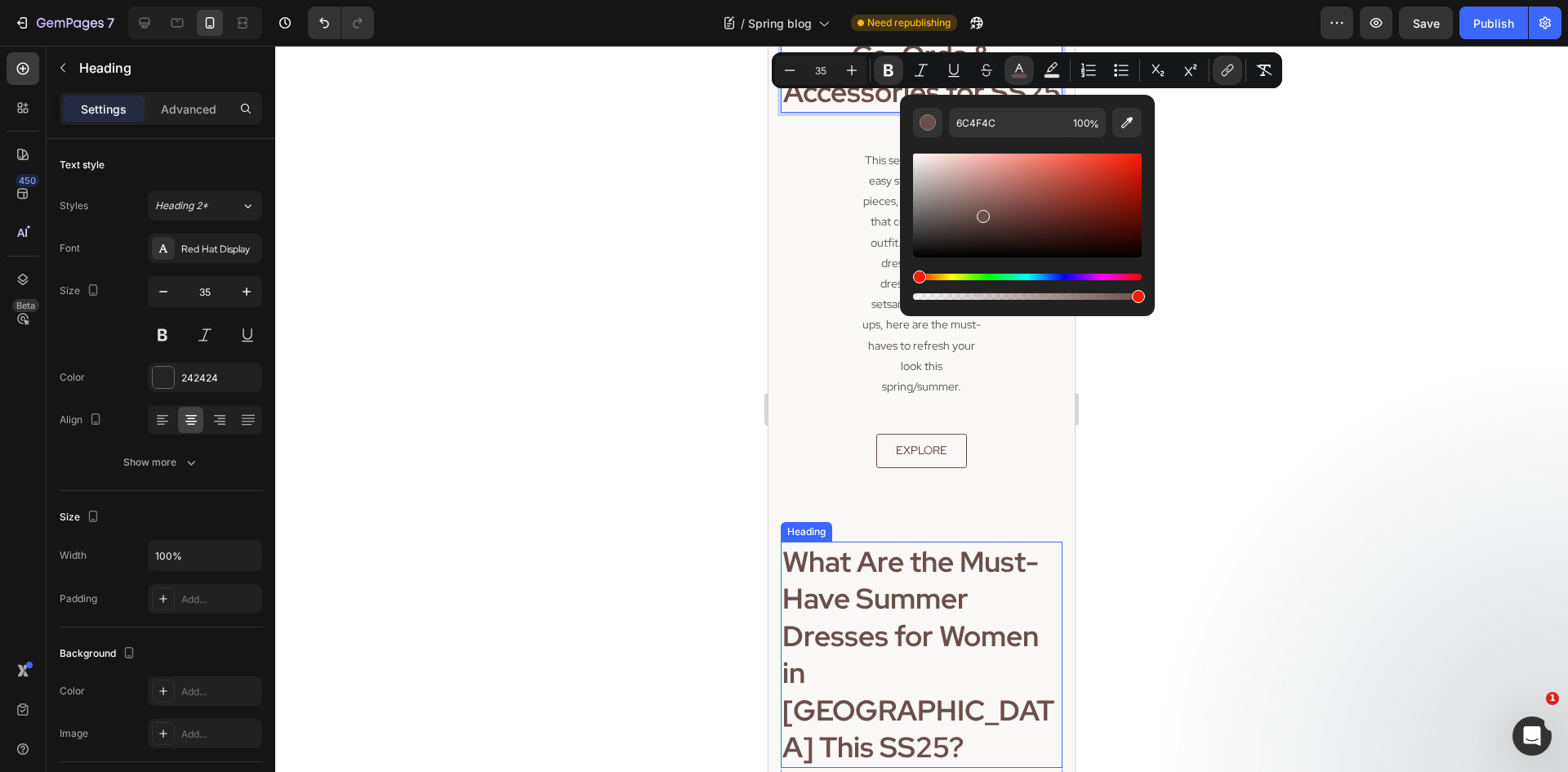
click at [1230, 500] on div at bounding box center [921, 409] width 1293 height 726
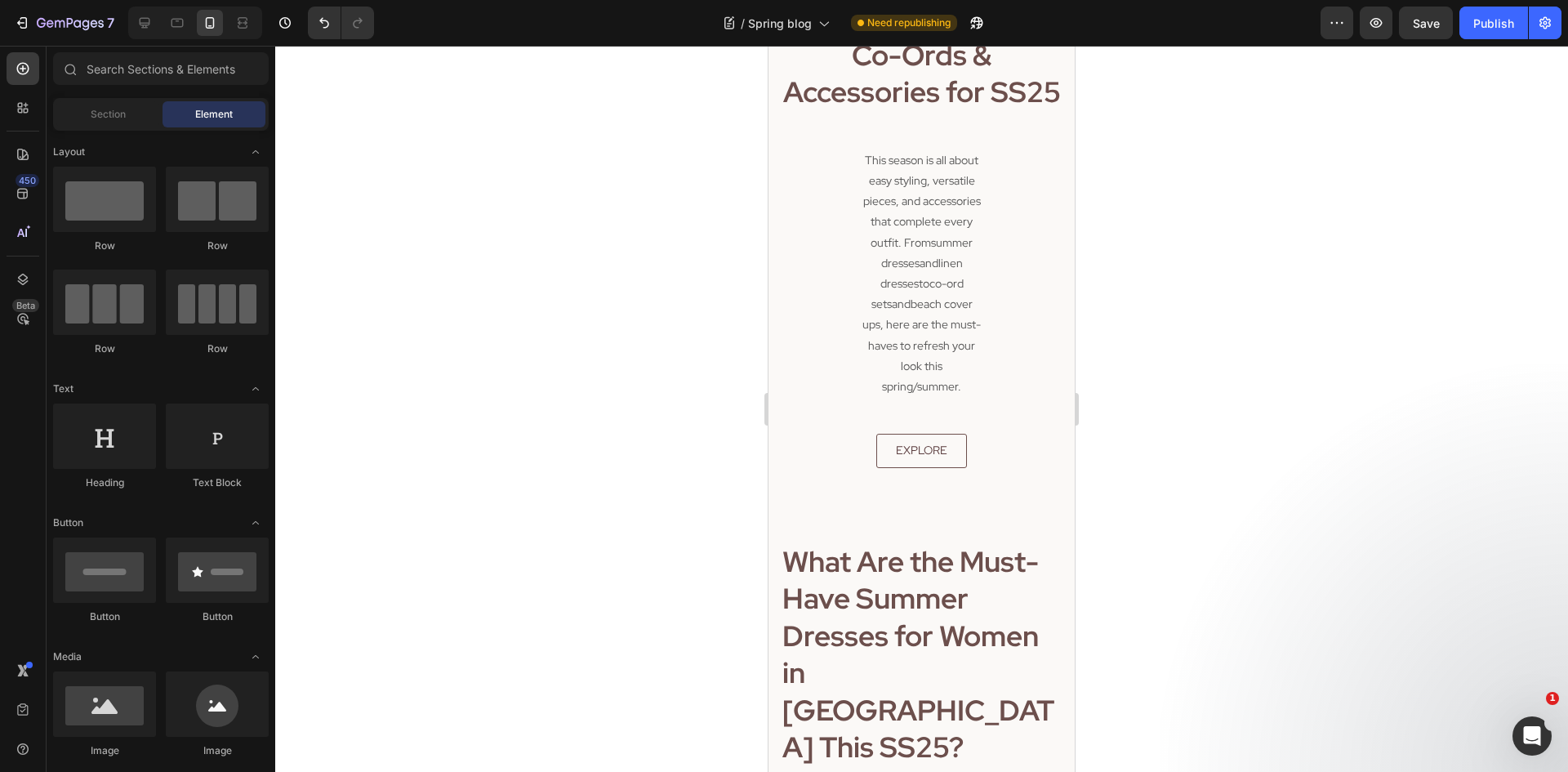
click at [1230, 500] on div at bounding box center [921, 409] width 1293 height 726
click at [881, 271] on link "summer dresses" at bounding box center [927, 253] width 92 height 35
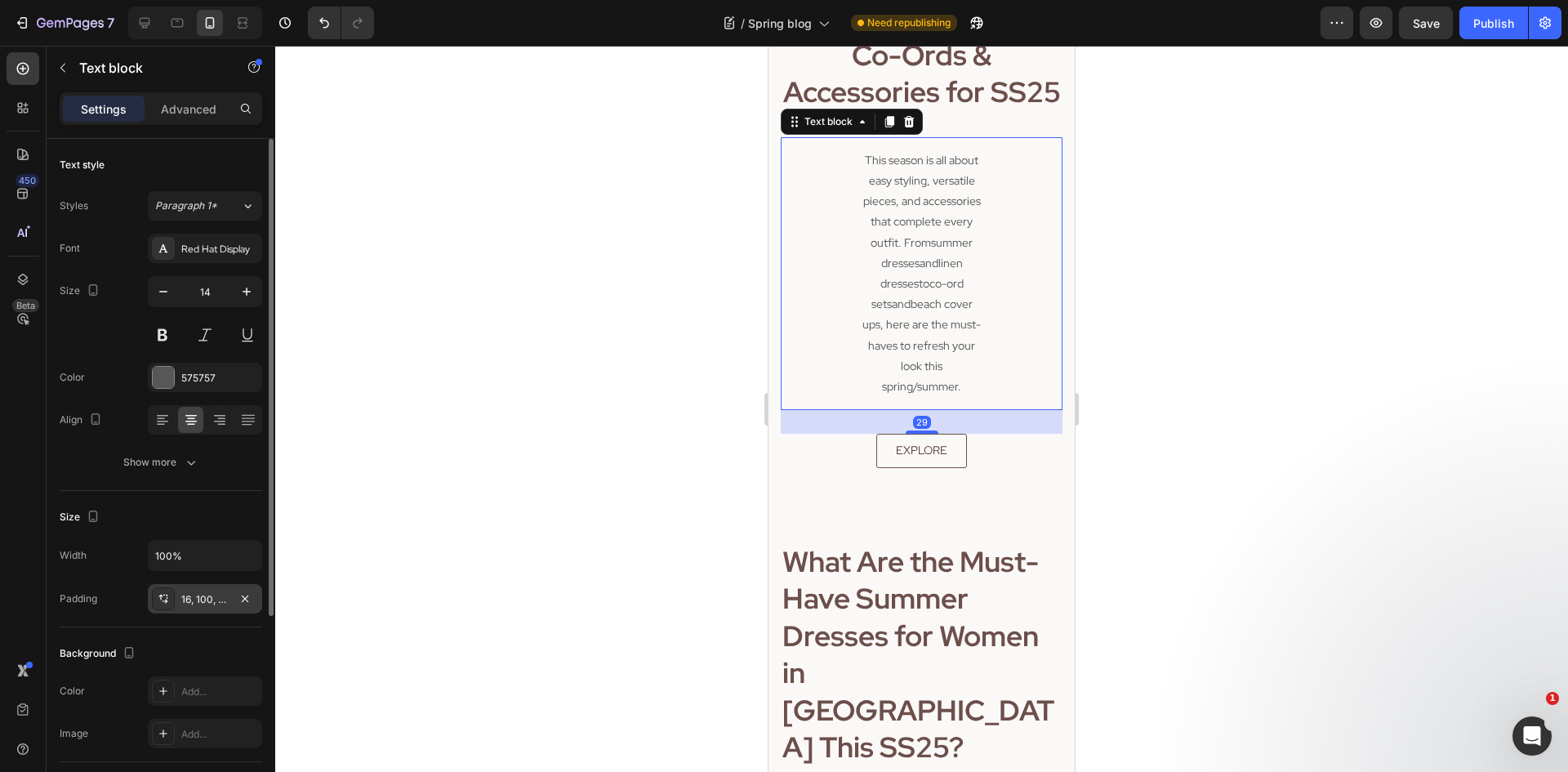
click at [213, 590] on div "16, 100, 16, 100" at bounding box center [205, 599] width 115 height 29
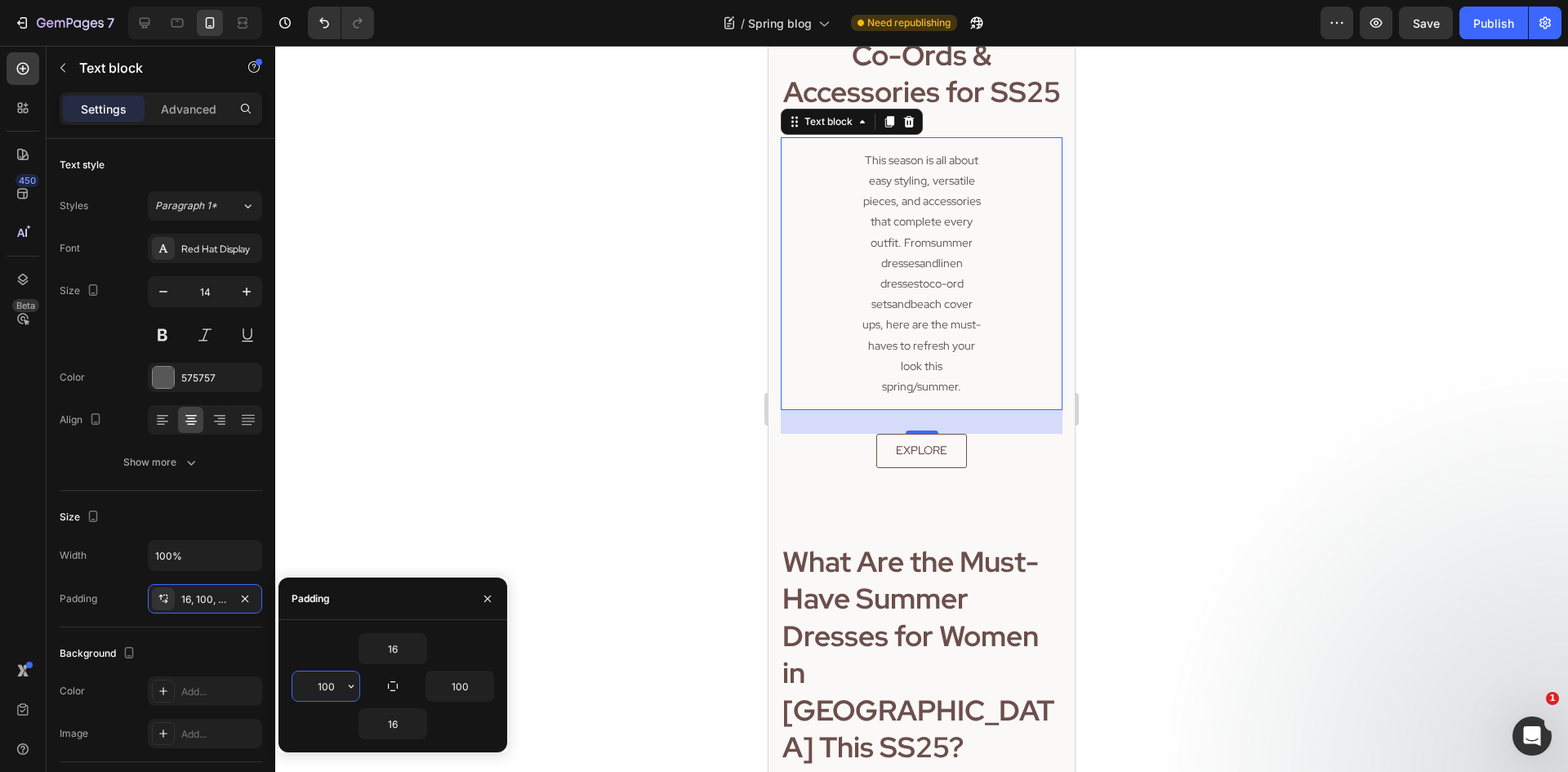
click at [335, 678] on input "100" at bounding box center [326, 687] width 67 height 29
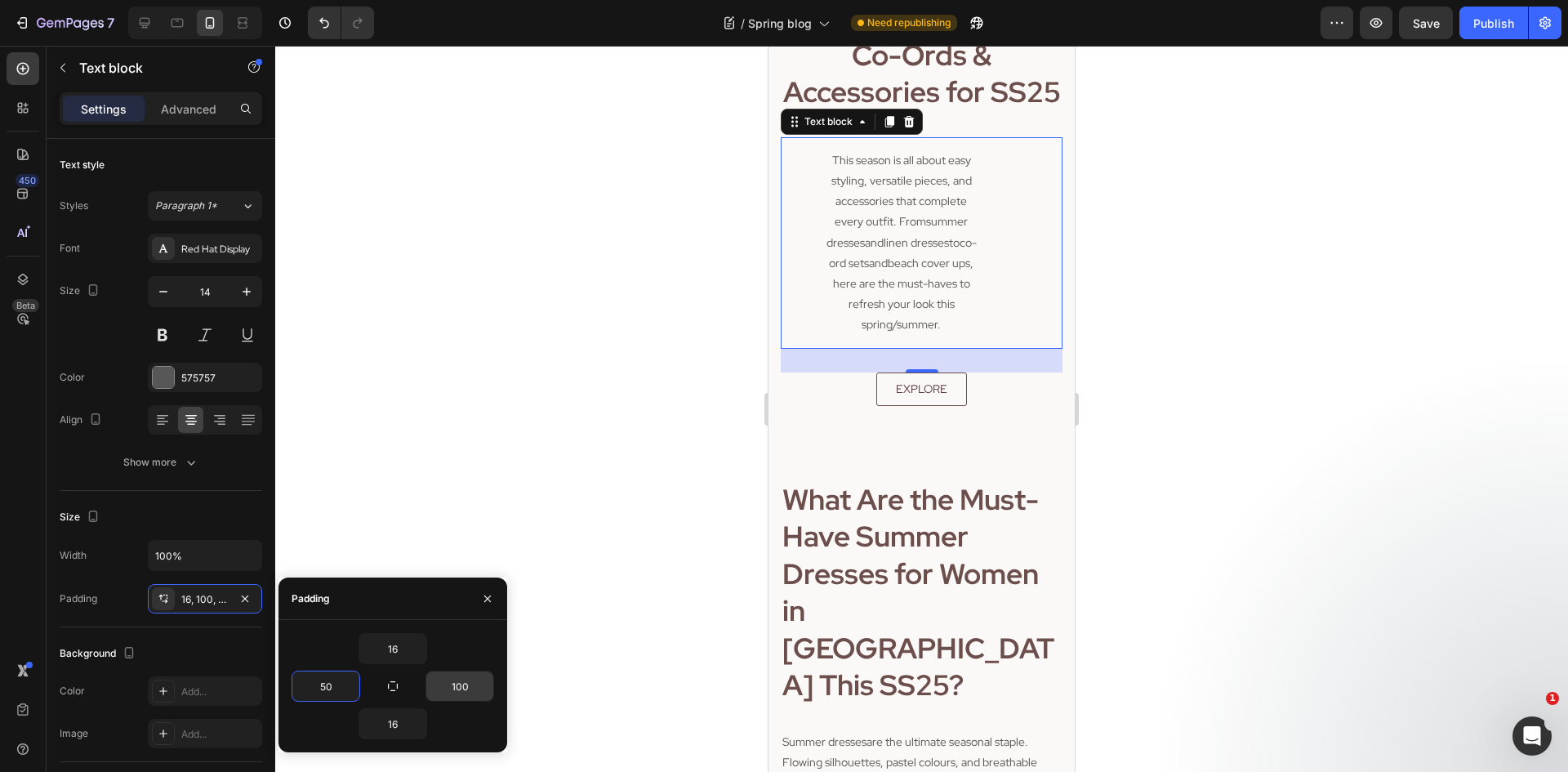
type input "50"
click at [469, 684] on input "100" at bounding box center [460, 687] width 67 height 29
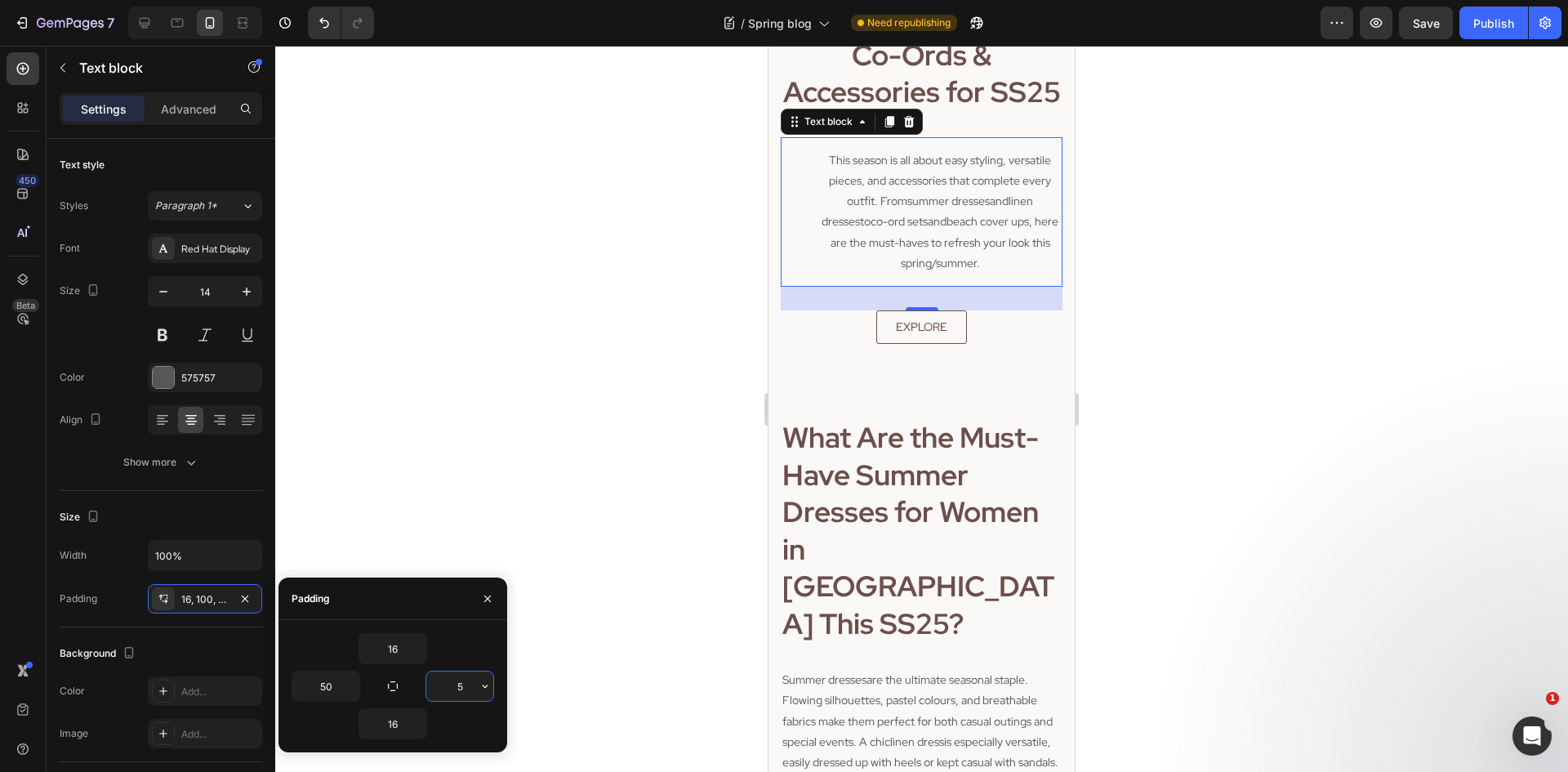
type input "50"
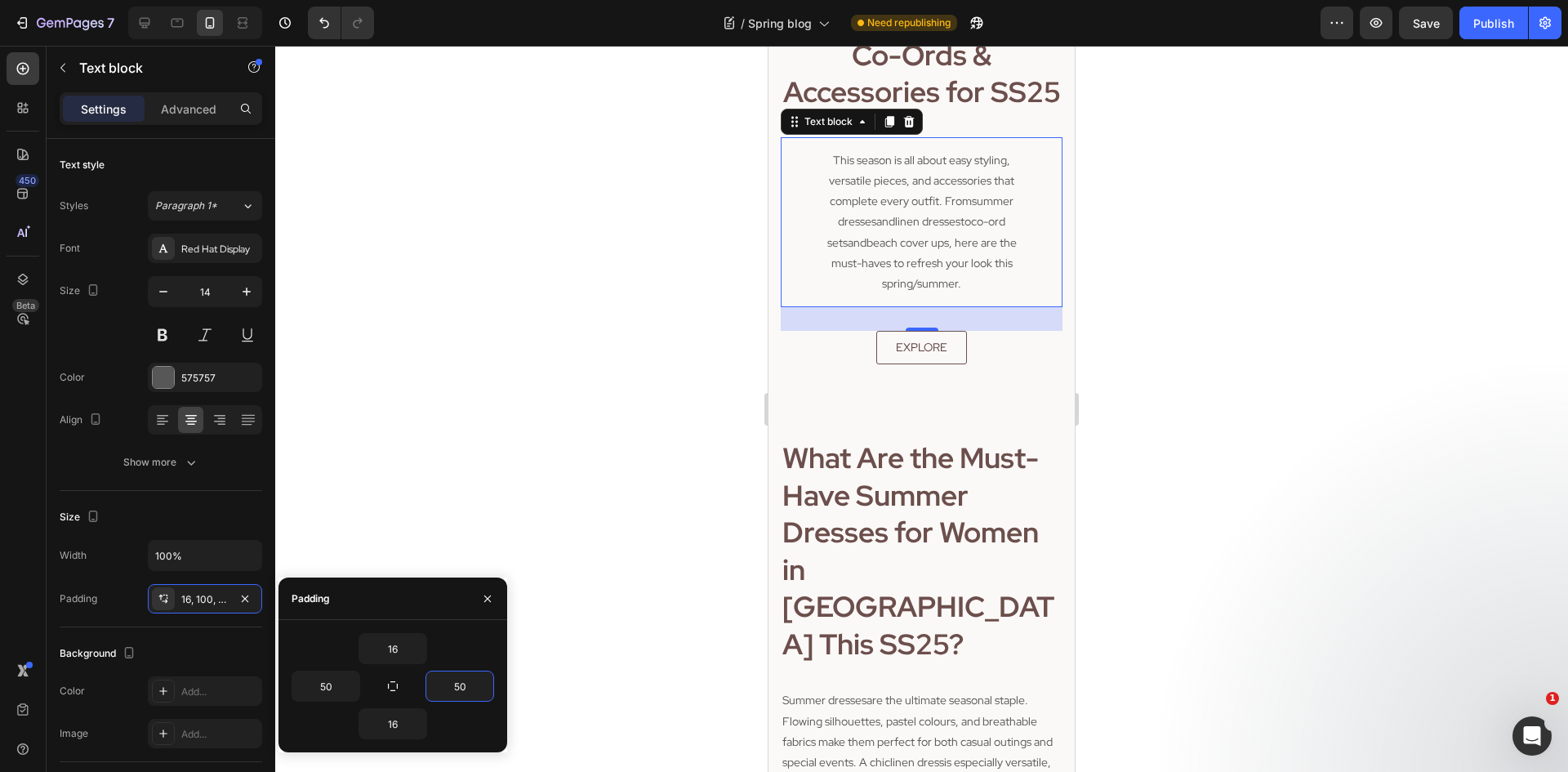
click at [1445, 395] on div at bounding box center [921, 409] width 1293 height 726
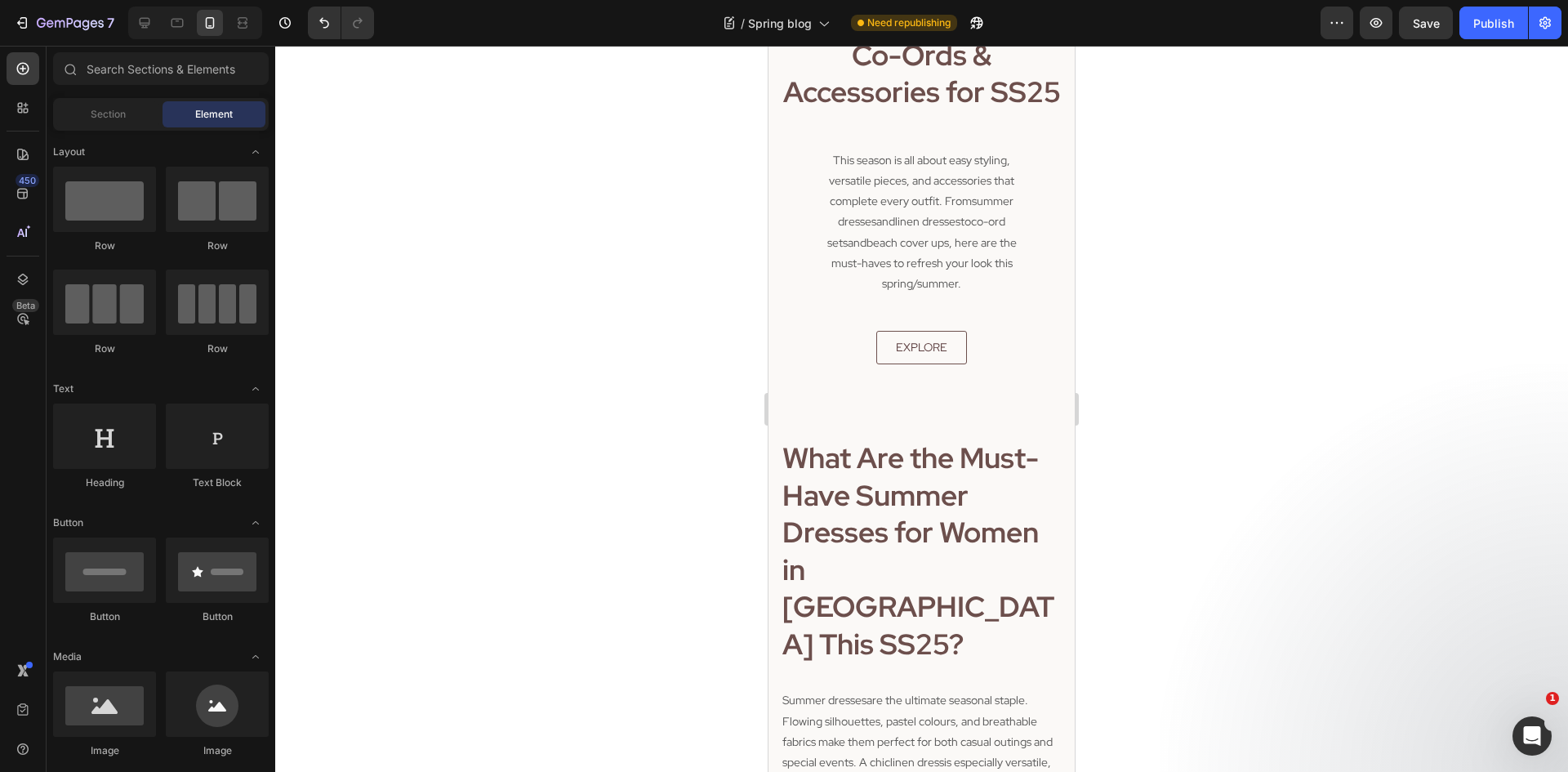
click at [1439, 43] on div "7 Version history / Spring blog Need republishing Preview Save Publish" at bounding box center [784, 23] width 1568 height 47
click at [1431, 35] on button "Save" at bounding box center [1426, 23] width 54 height 33
click at [1505, 15] on div "Publish" at bounding box center [1493, 23] width 41 height 17
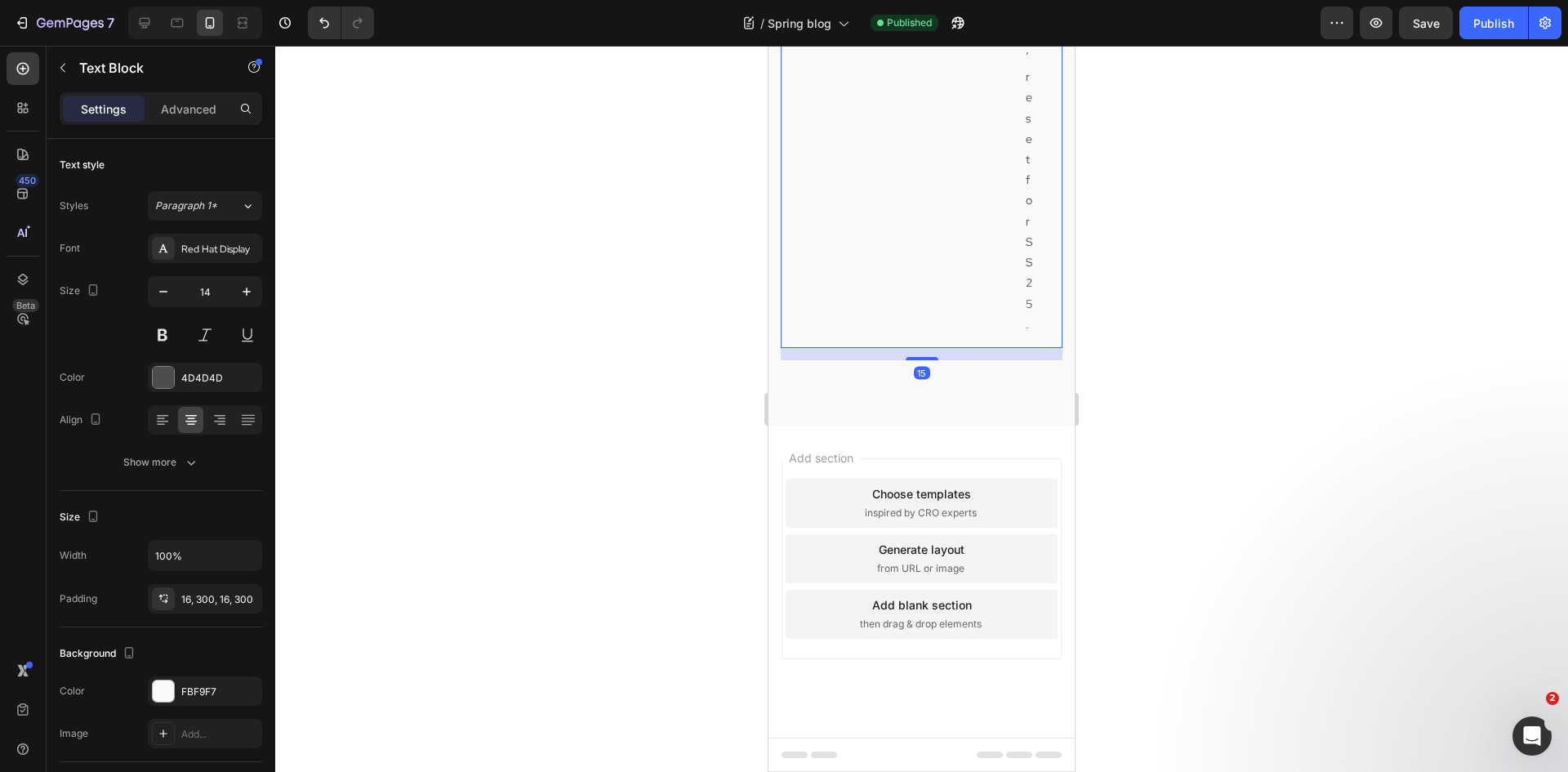
scroll to position [9144, 0]
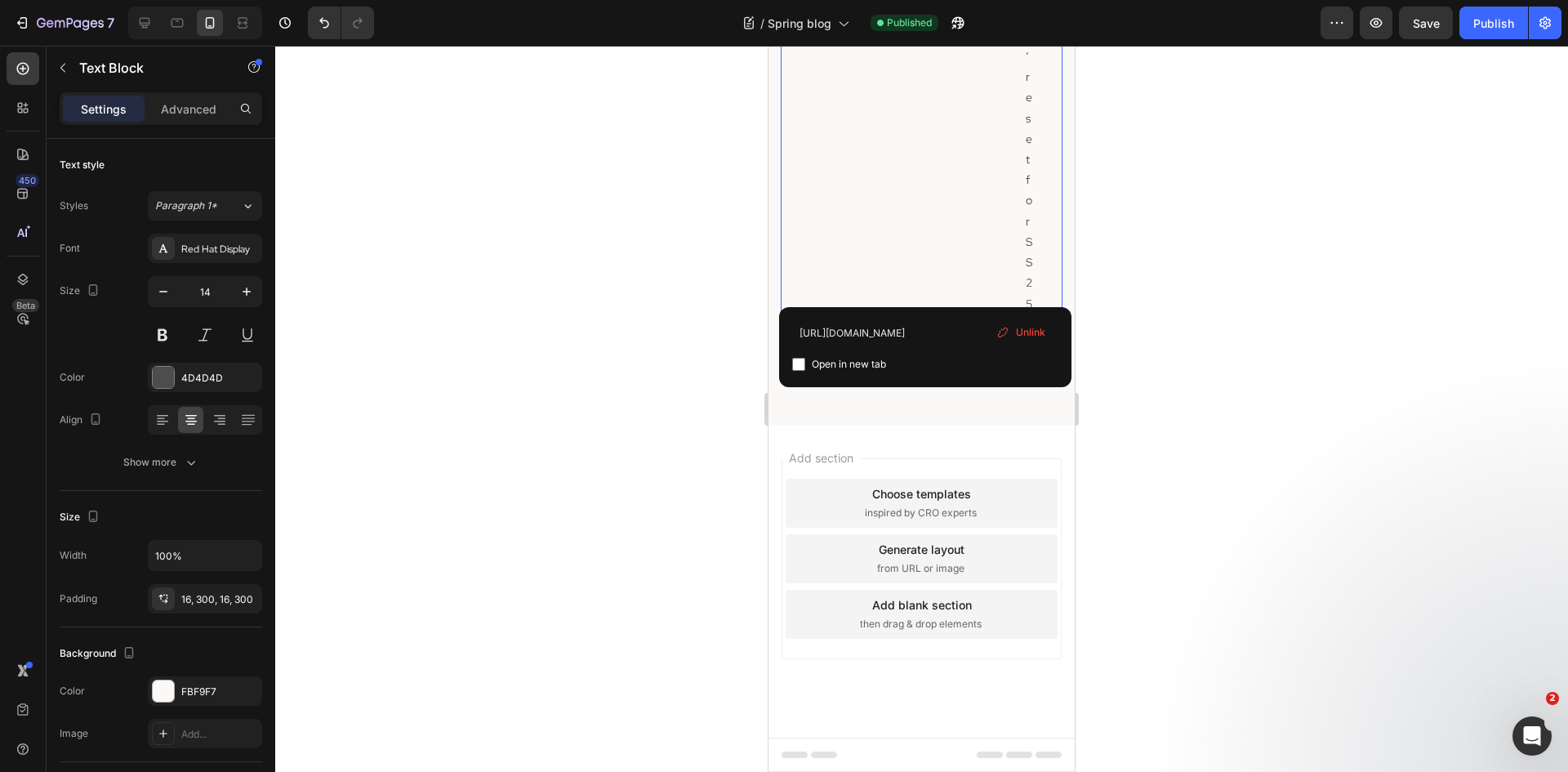
click at [1004, 317] on div "[URL][DOMAIN_NAME] Open in new tab Unlink" at bounding box center [925, 347] width 292 height 80
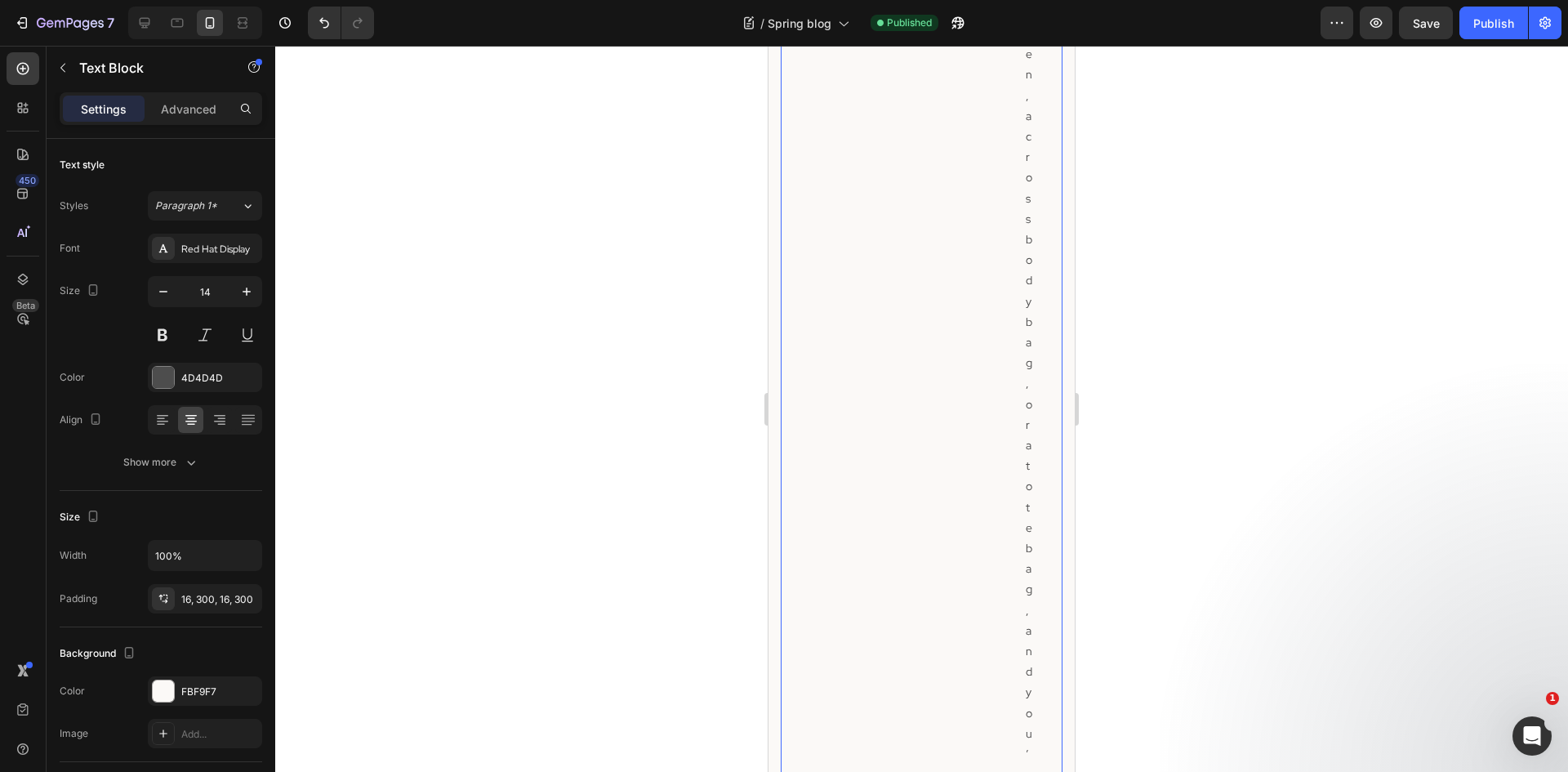
scroll to position [7296, 0]
click at [171, 101] on p "Advanced" at bounding box center [189, 110] width 55 height 17
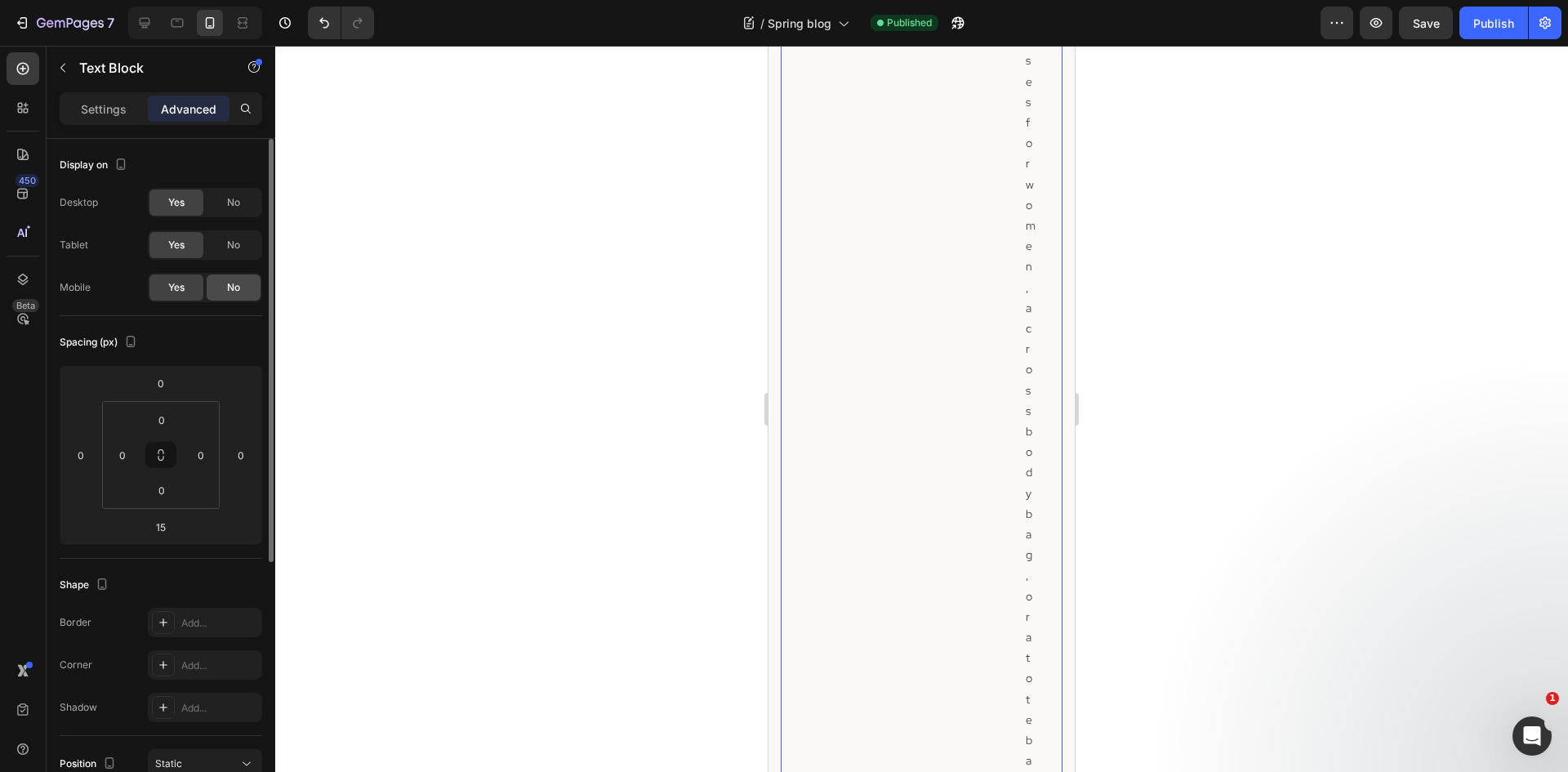
click at [232, 295] on div "No" at bounding box center [234, 287] width 54 height 26
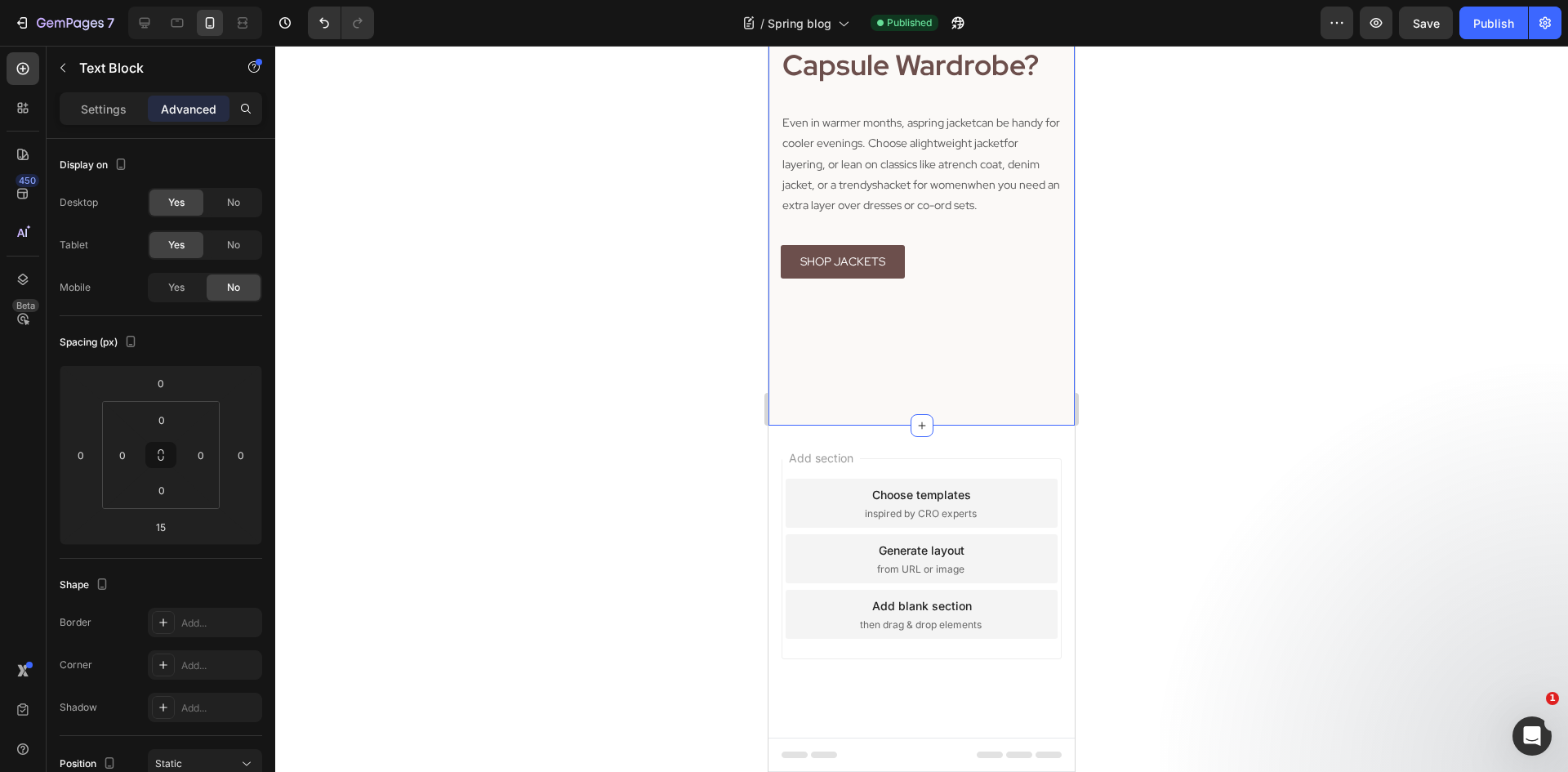
scroll to position [4727, 0]
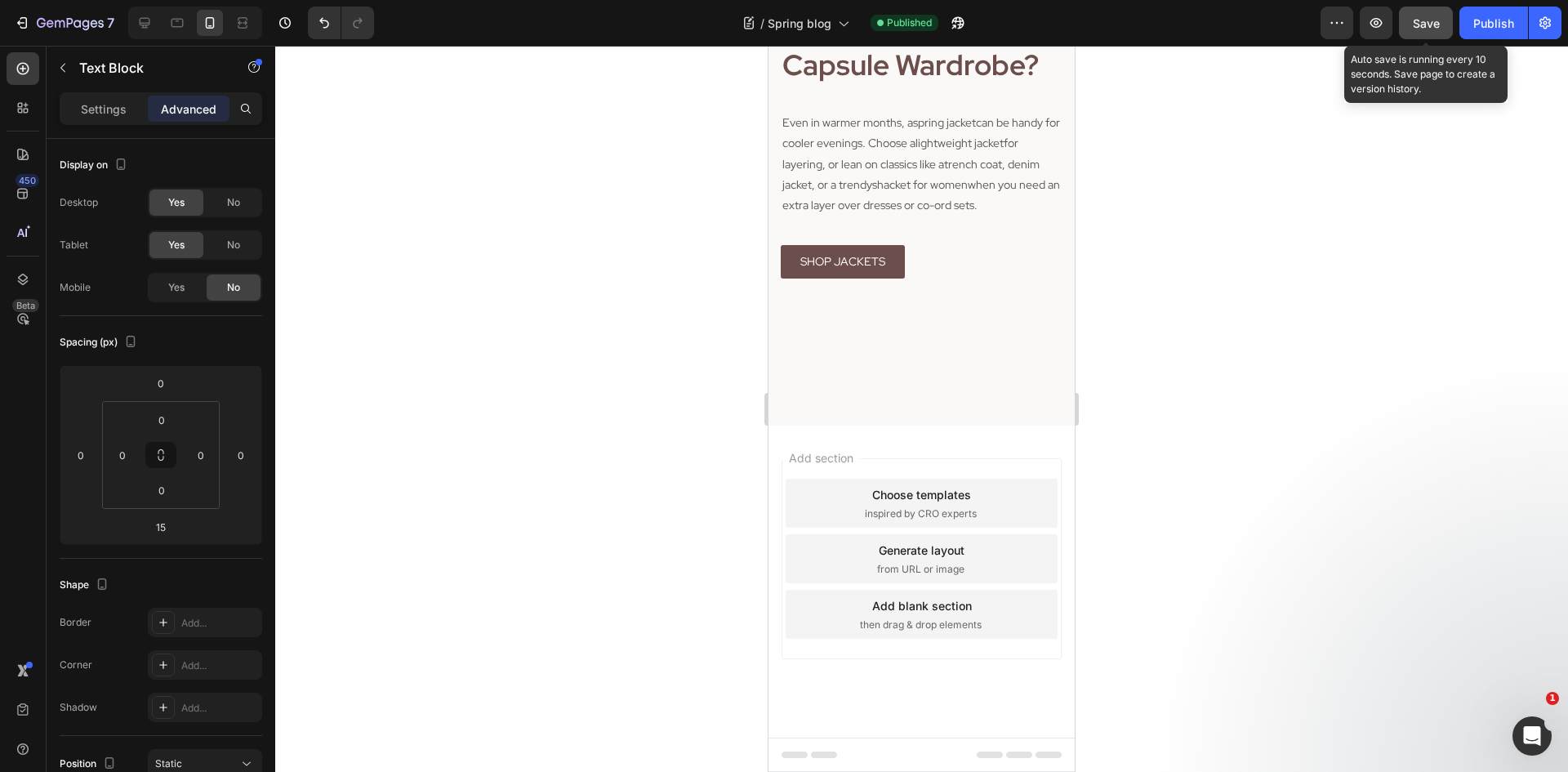
click at [1433, 16] on span "Save" at bounding box center [1426, 23] width 27 height 14
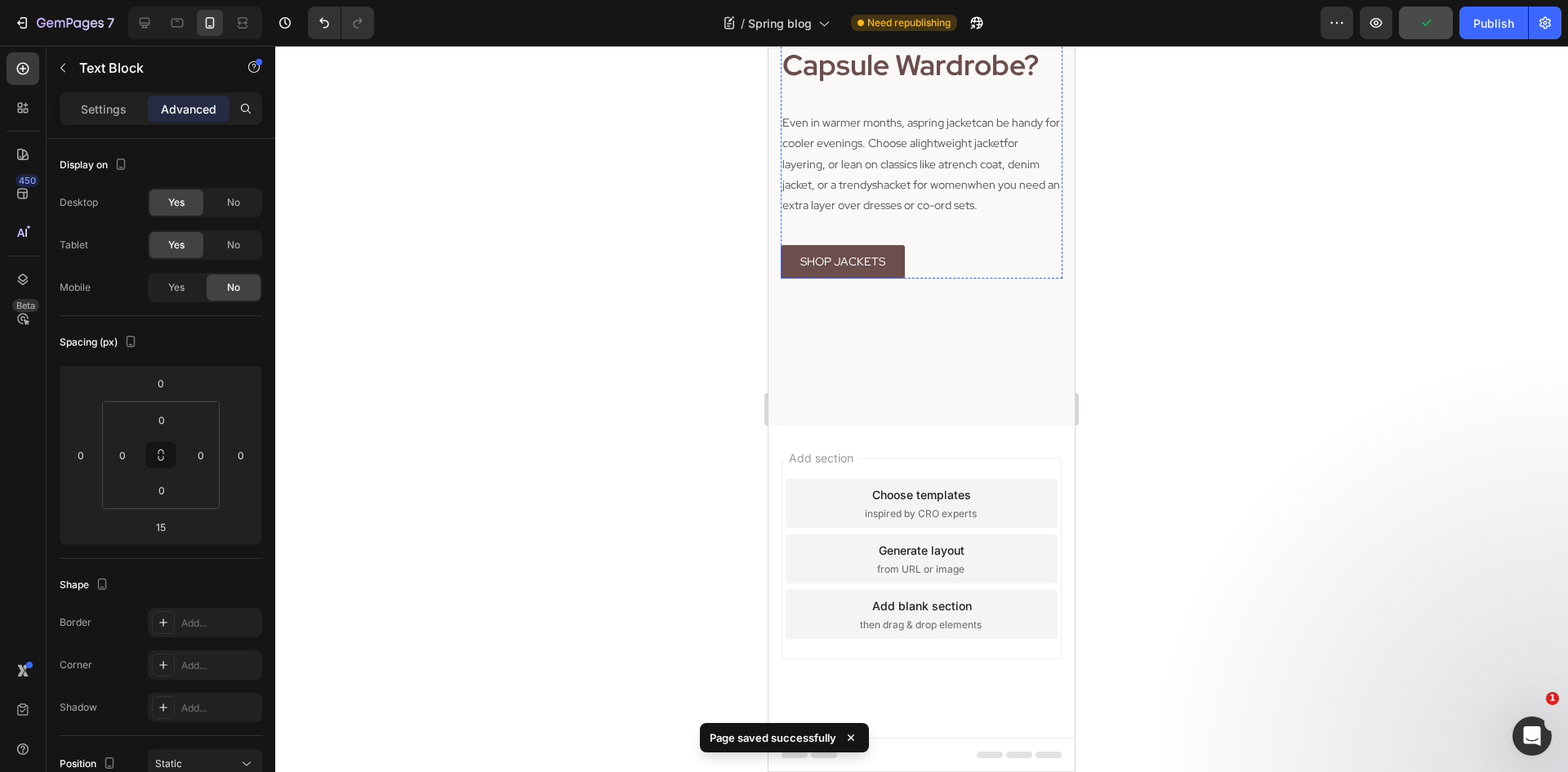
scroll to position [3173, 0]
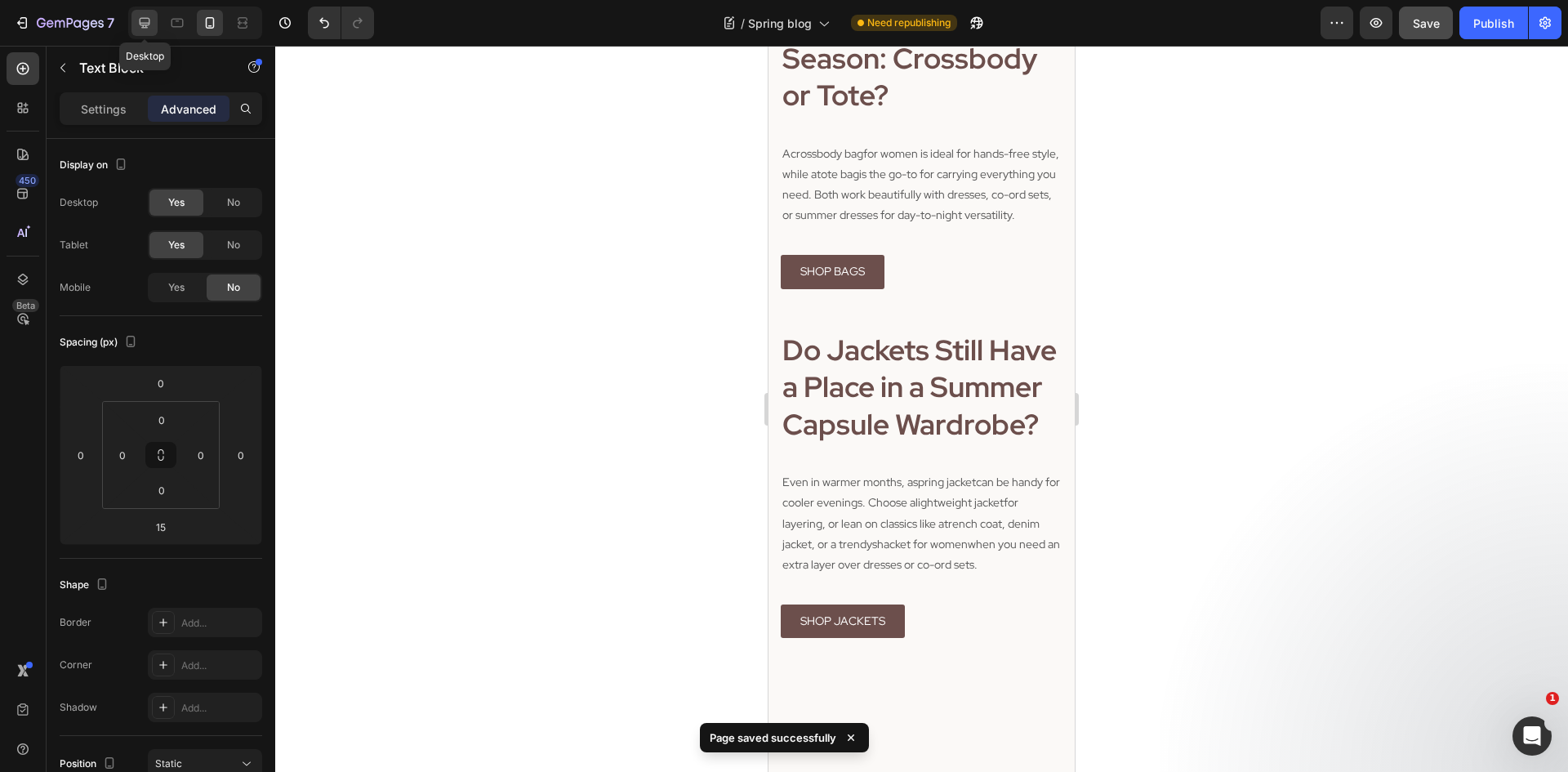
click at [142, 27] on icon at bounding box center [145, 23] width 10 height 10
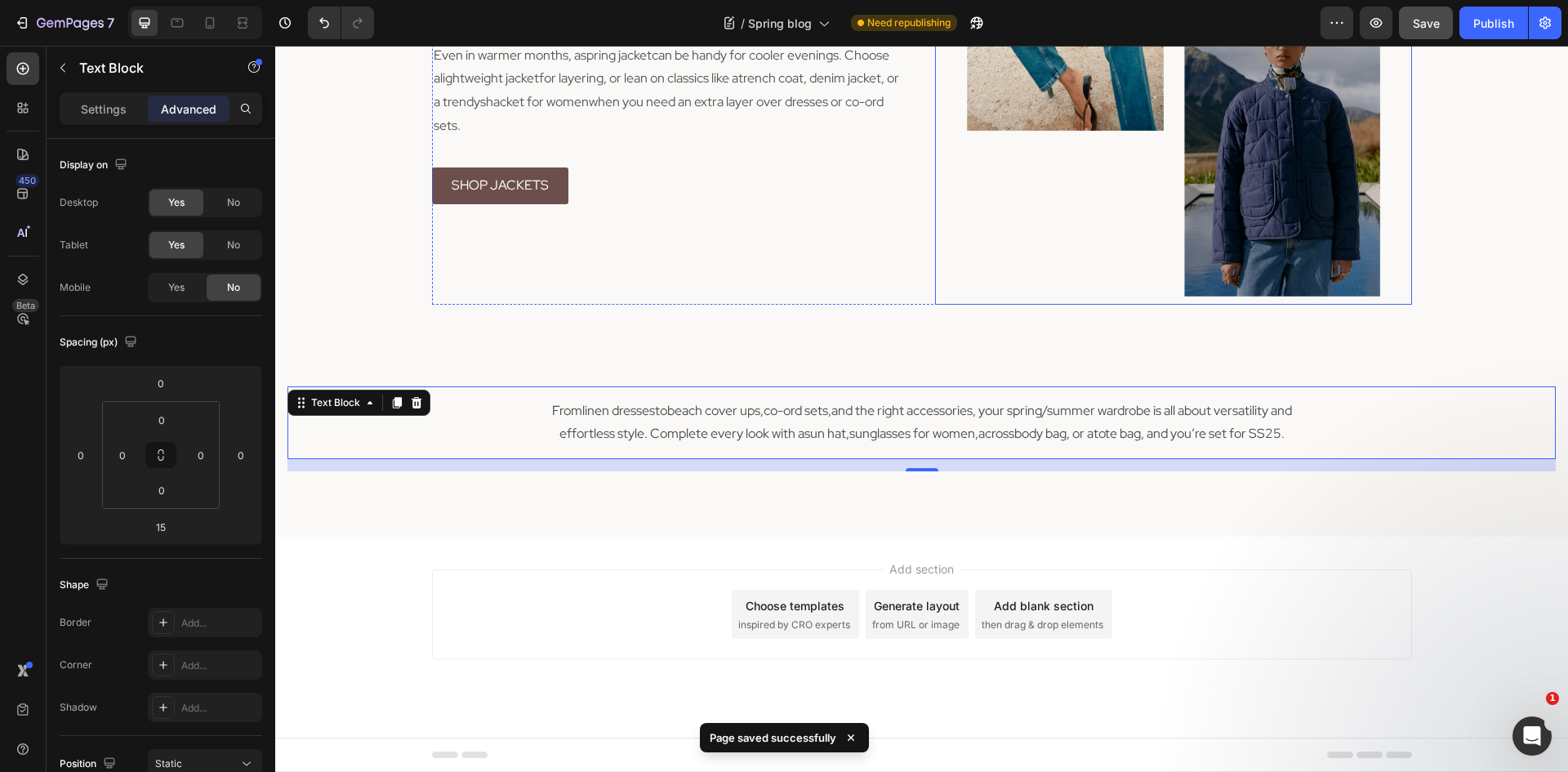
scroll to position [4099, 0]
click at [214, 21] on icon at bounding box center [210, 22] width 9 height 11
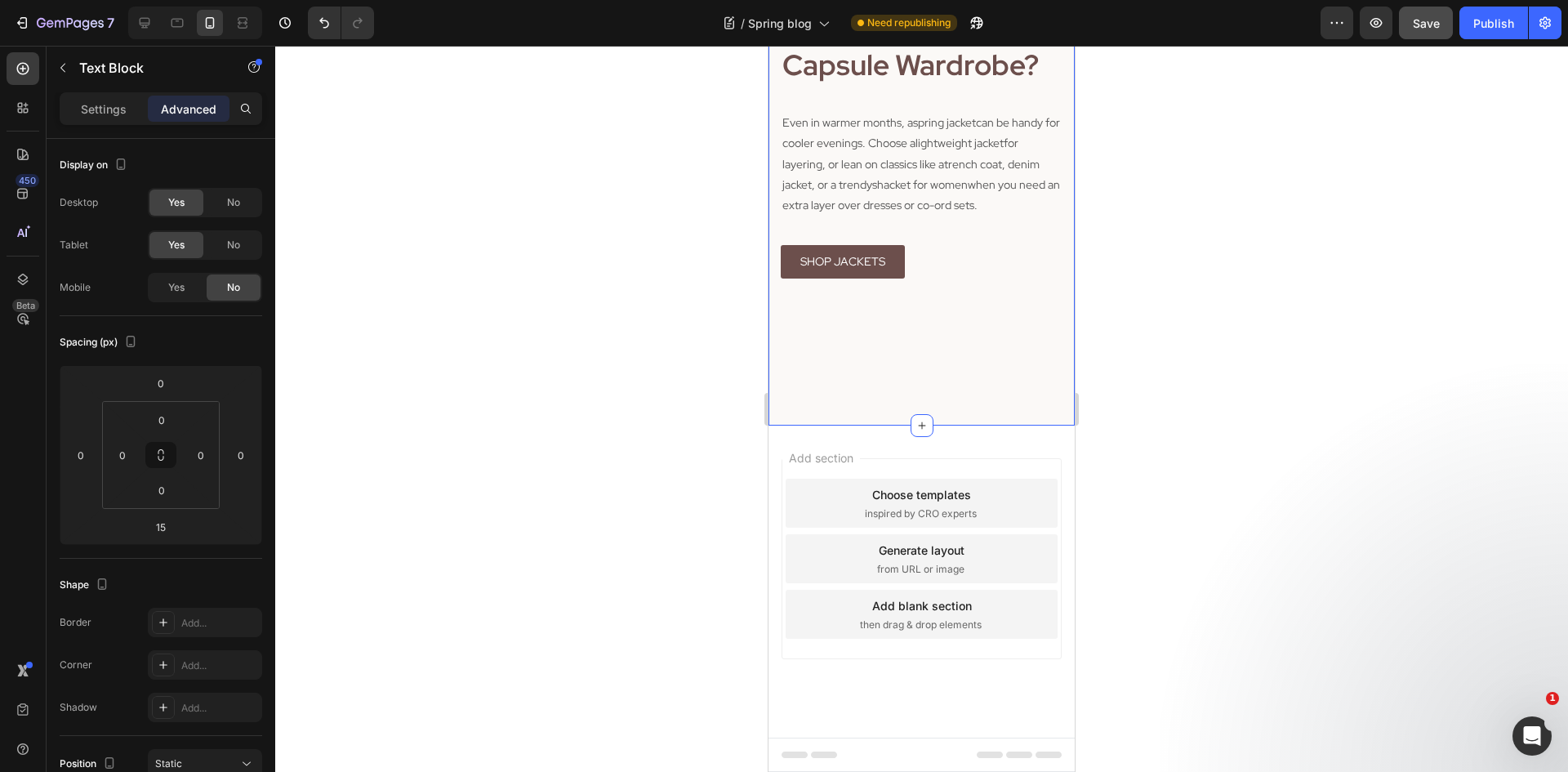
scroll to position [4508, 0]
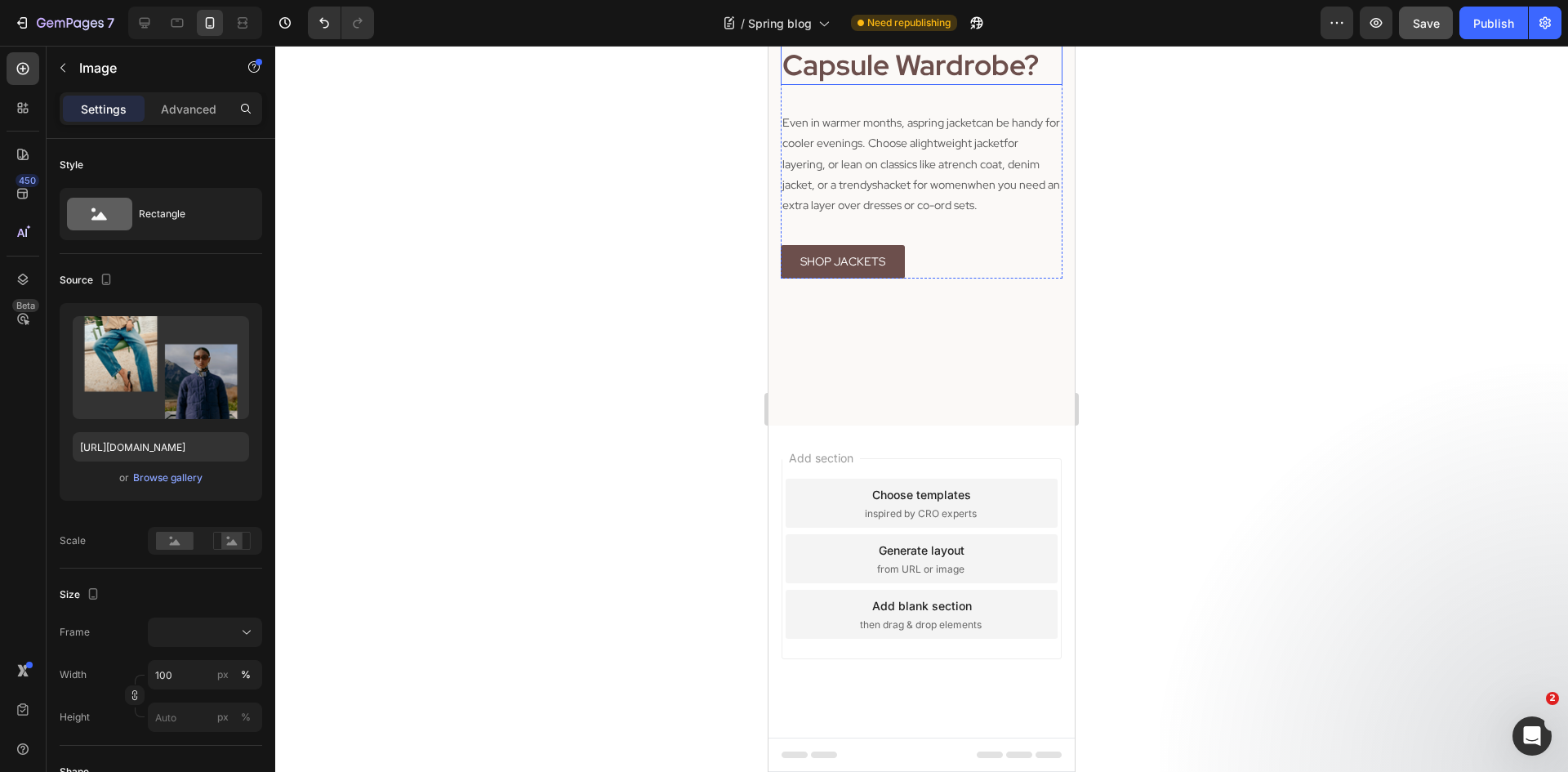
scroll to position [4181, 0]
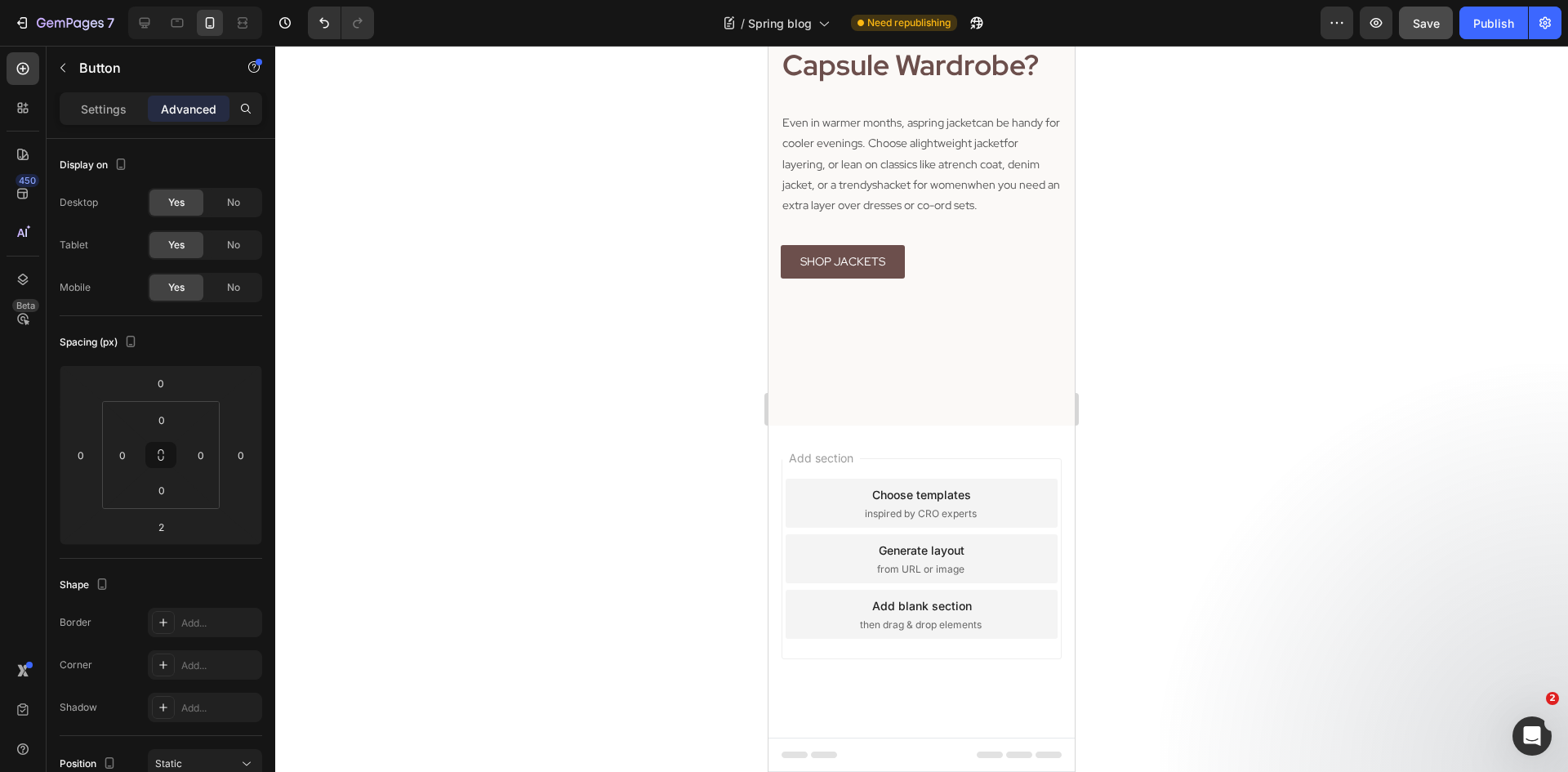
drag, startPoint x: 927, startPoint y: 415, endPoint x: 930, endPoint y: 449, distance: 34.1
type input "47"
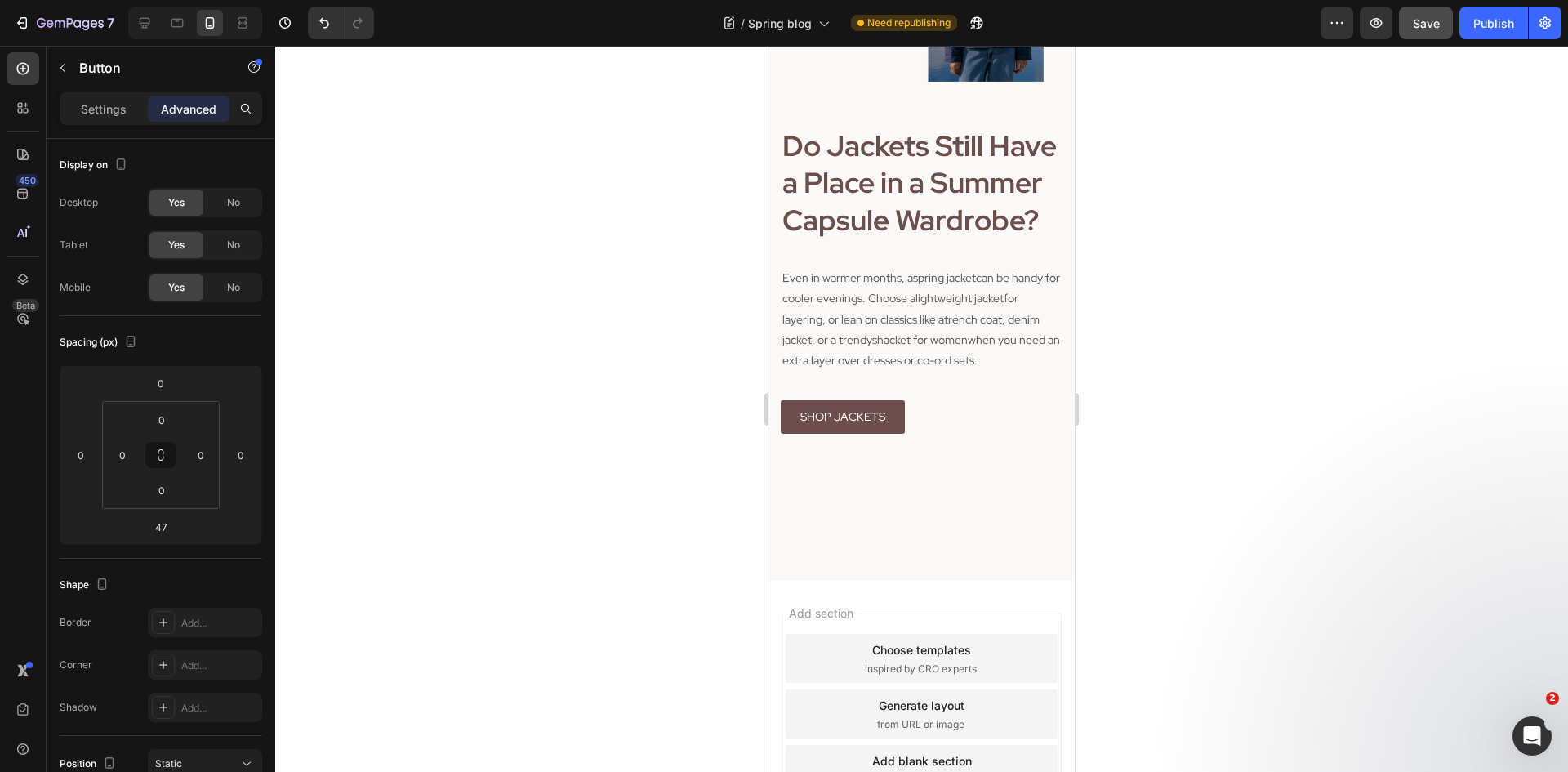
scroll to position [3608, 0]
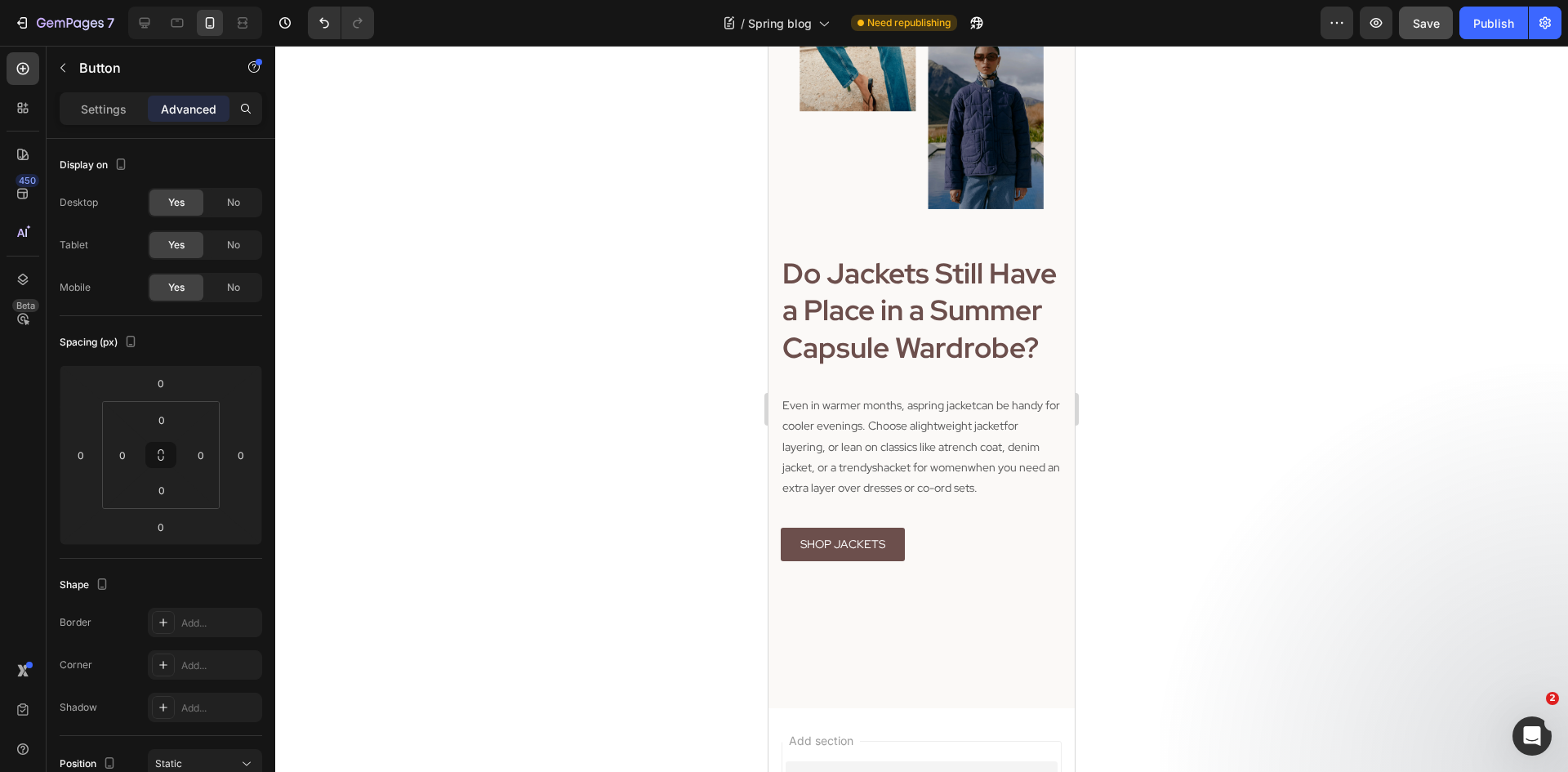
drag, startPoint x: 927, startPoint y: 330, endPoint x: 931, endPoint y: 368, distance: 38.2
type input "48"
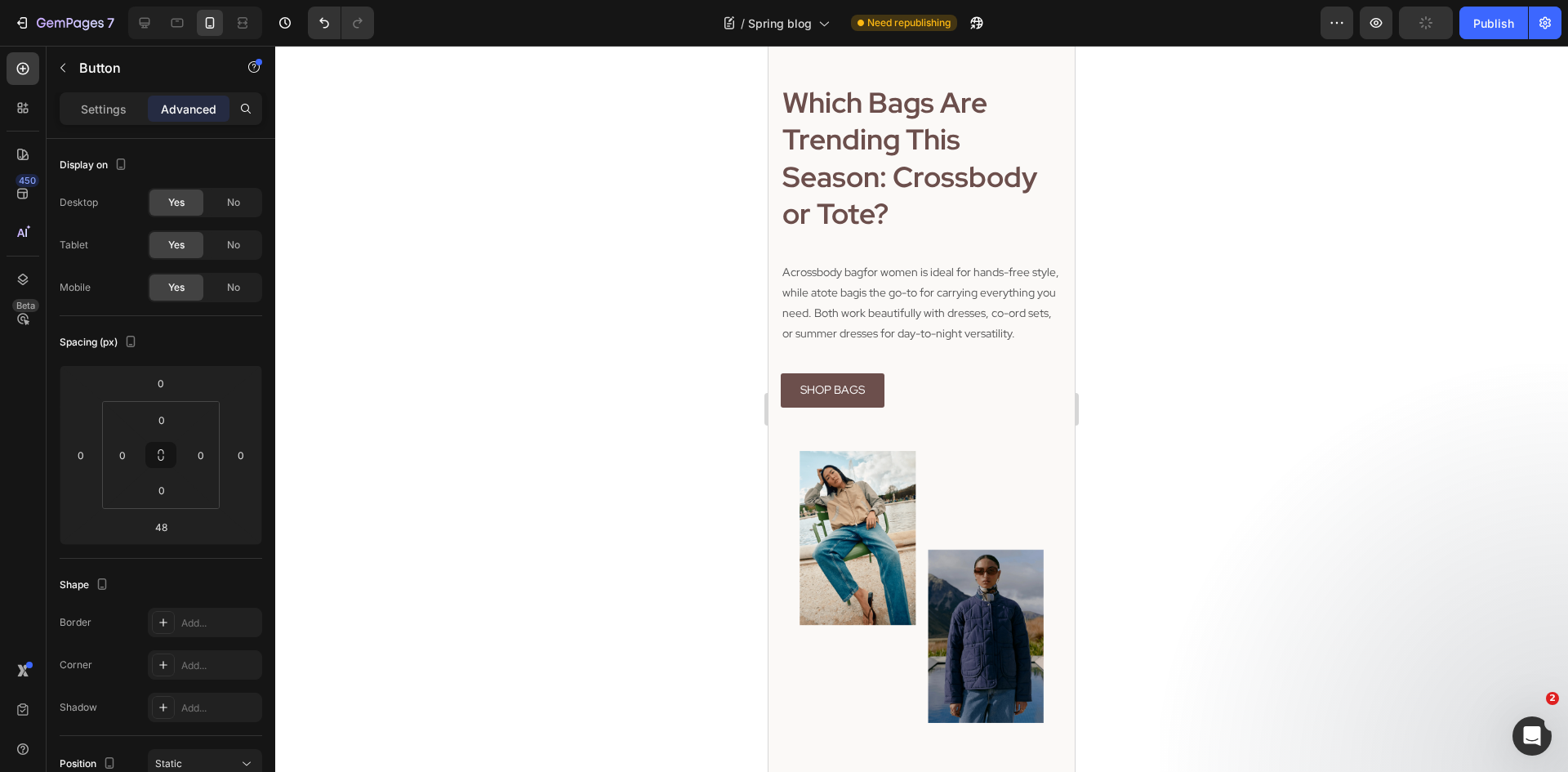
scroll to position [3036, 0]
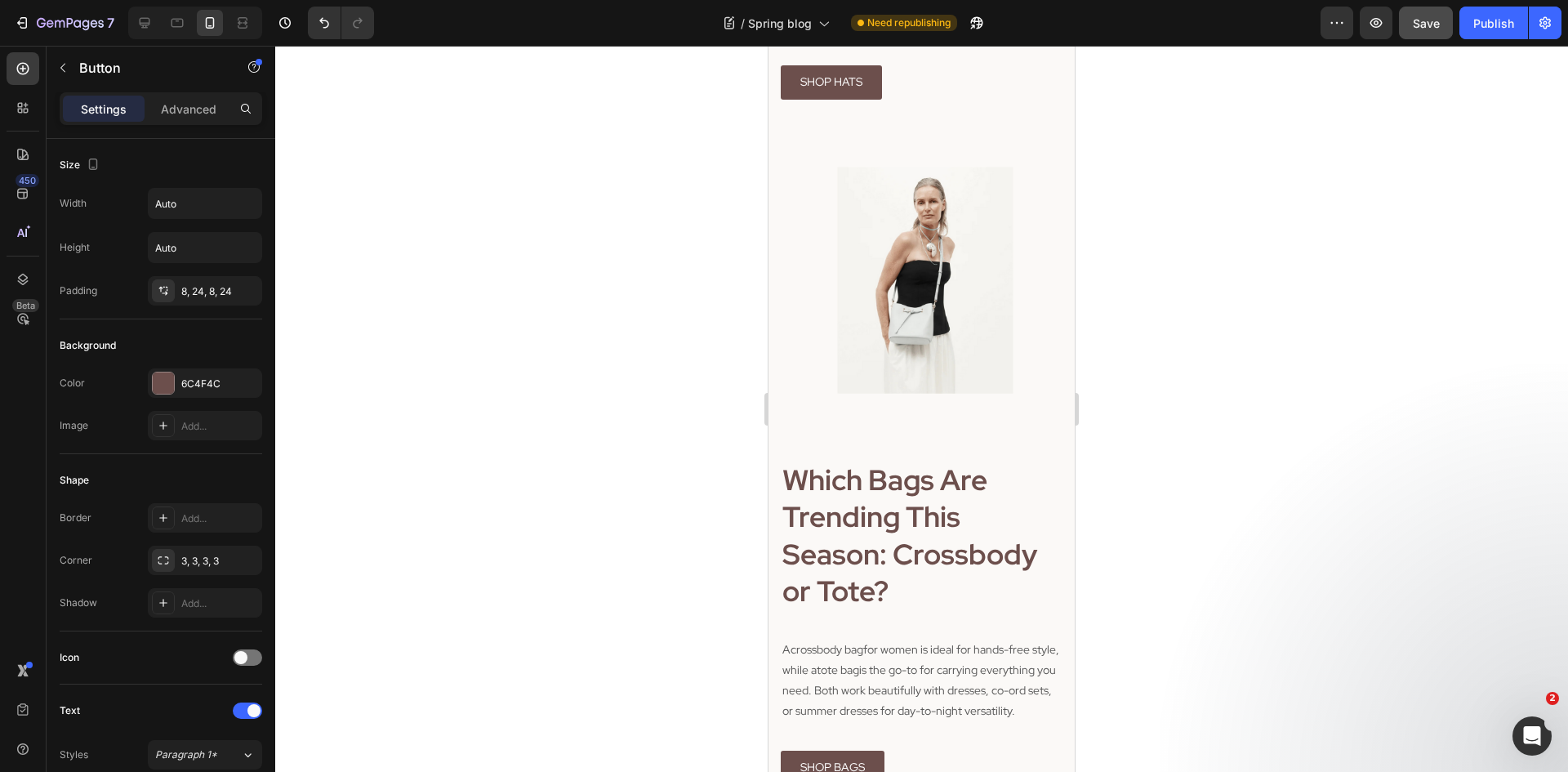
drag, startPoint x: 918, startPoint y: 267, endPoint x: 924, endPoint y: 304, distance: 37.5
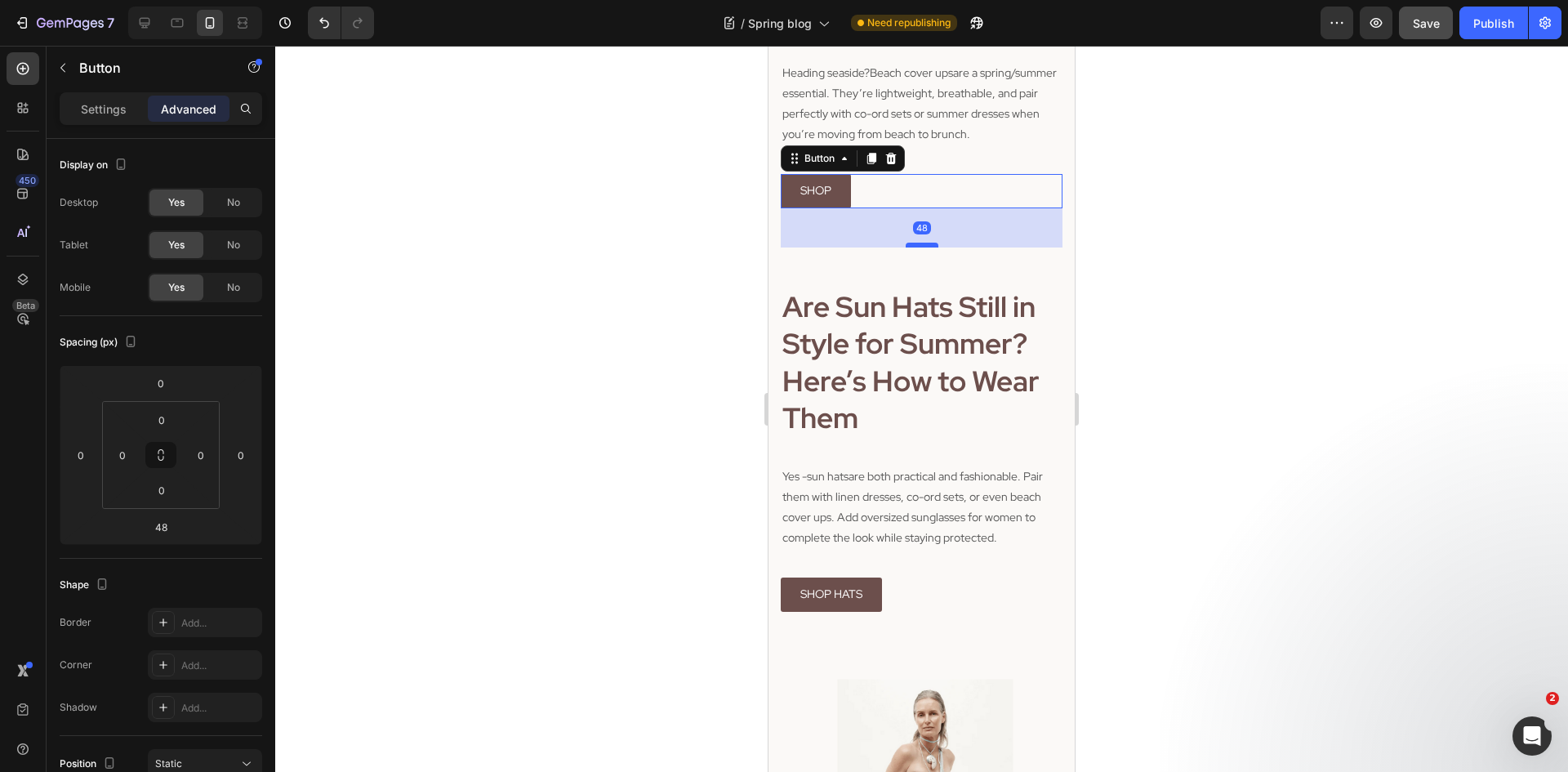
scroll to position [2300, 0]
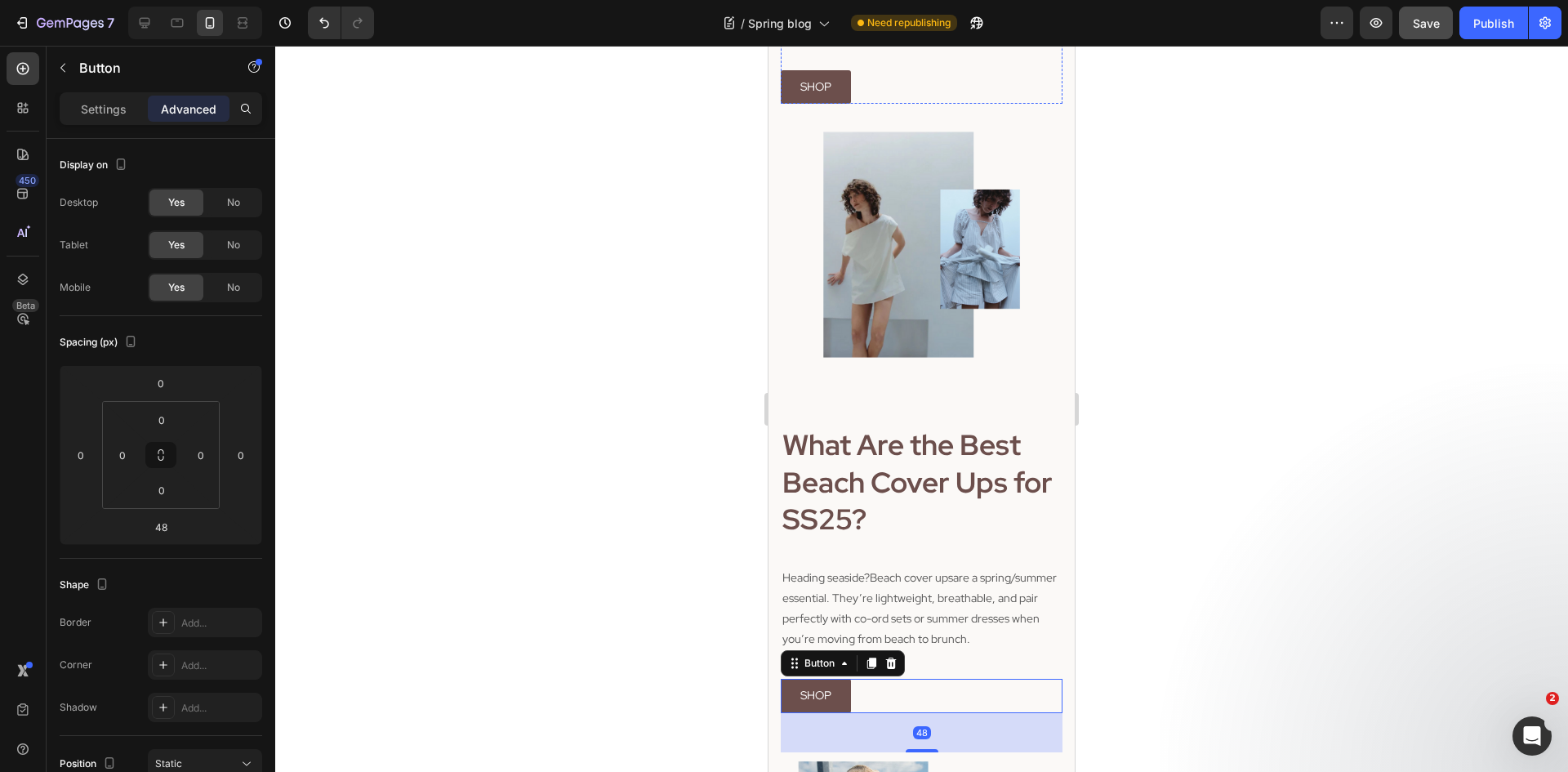
click at [926, 17] on span "sunglasses for women" at bounding box center [891, 9] width 111 height 15
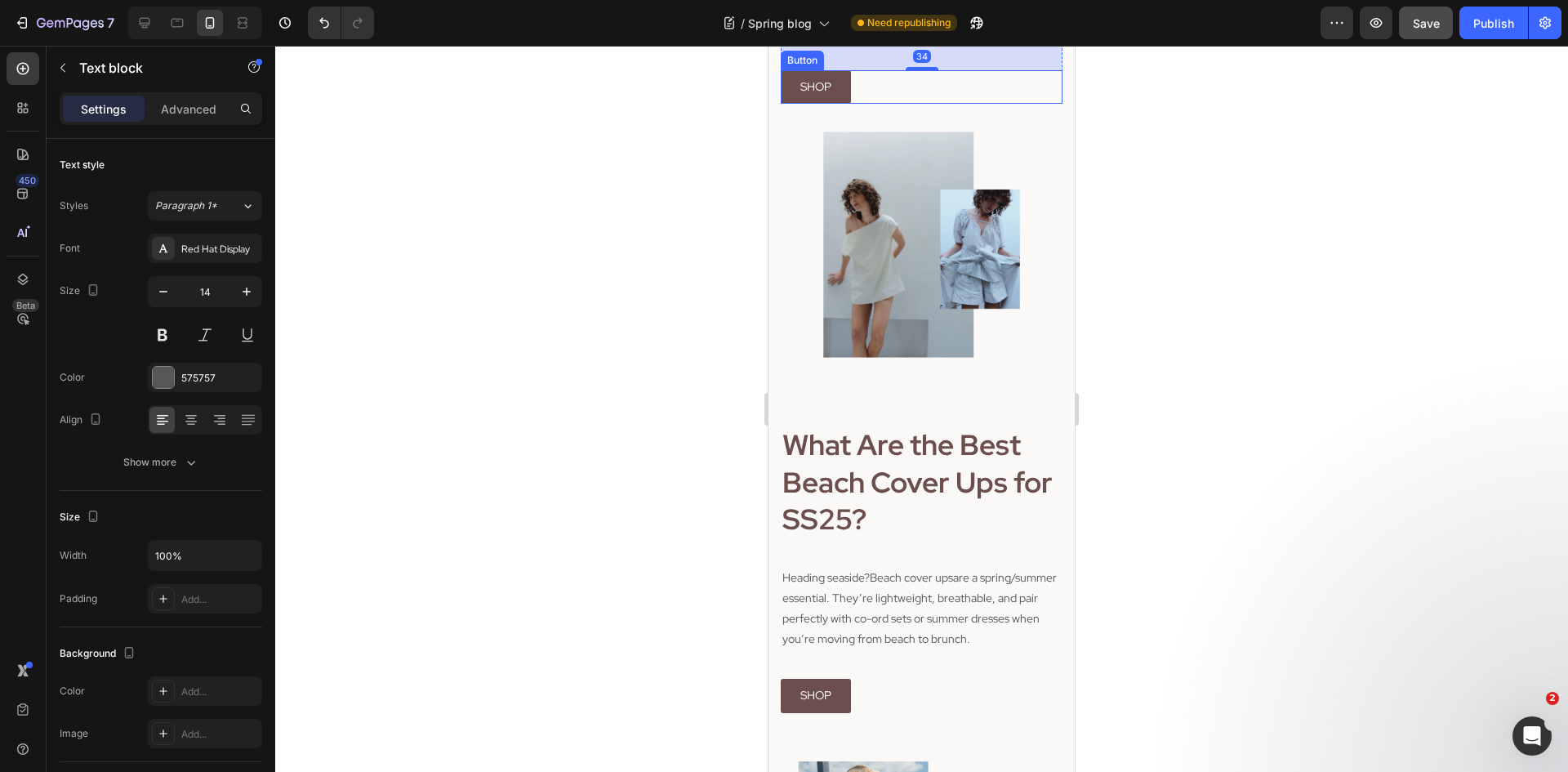
click at [931, 104] on div "SHOP Button" at bounding box center [921, 86] width 282 height 34
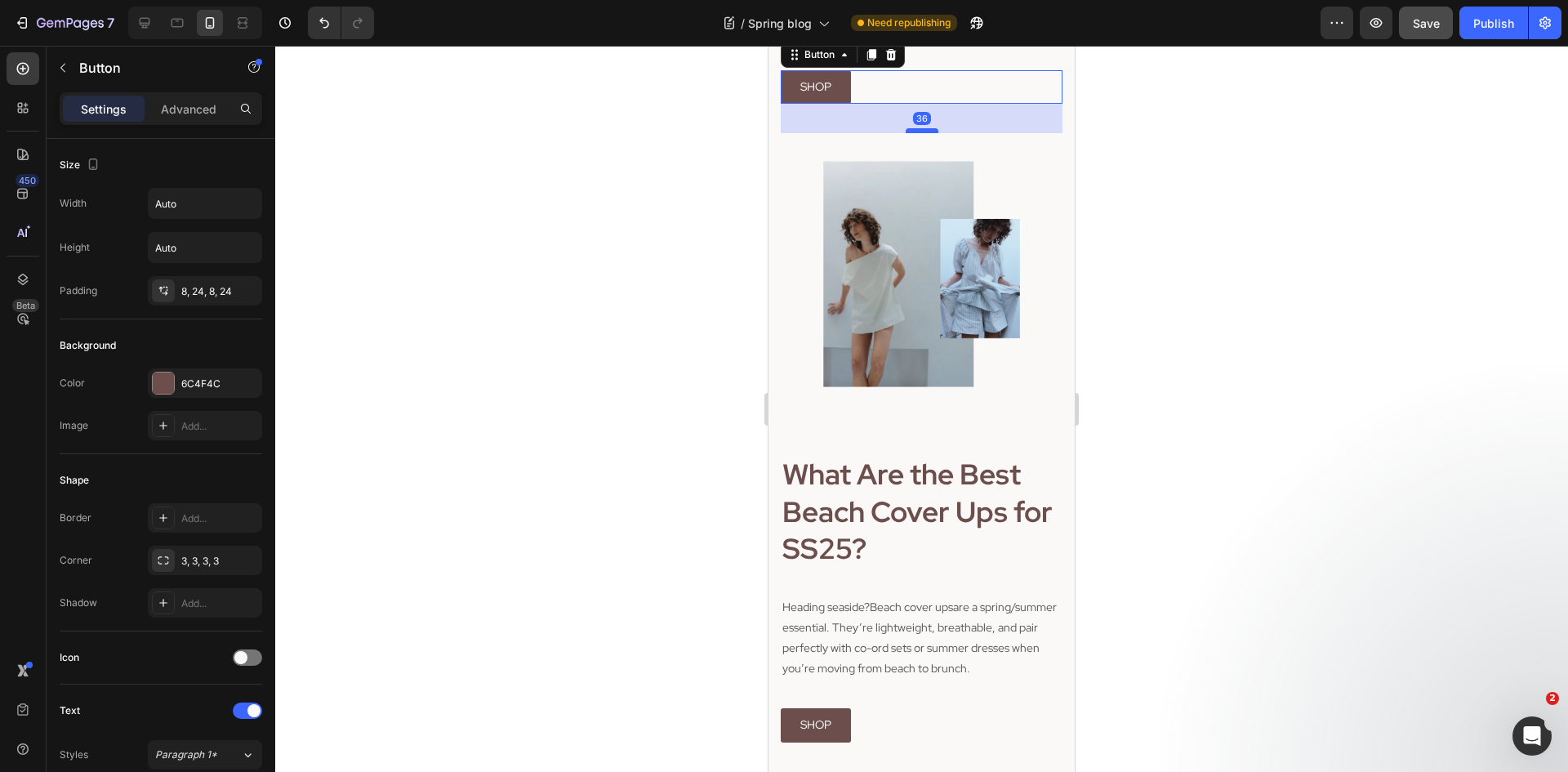
drag, startPoint x: 922, startPoint y: 383, endPoint x: 930, endPoint y: 413, distance: 31.0
click at [930, 133] on div at bounding box center [922, 131] width 33 height 5
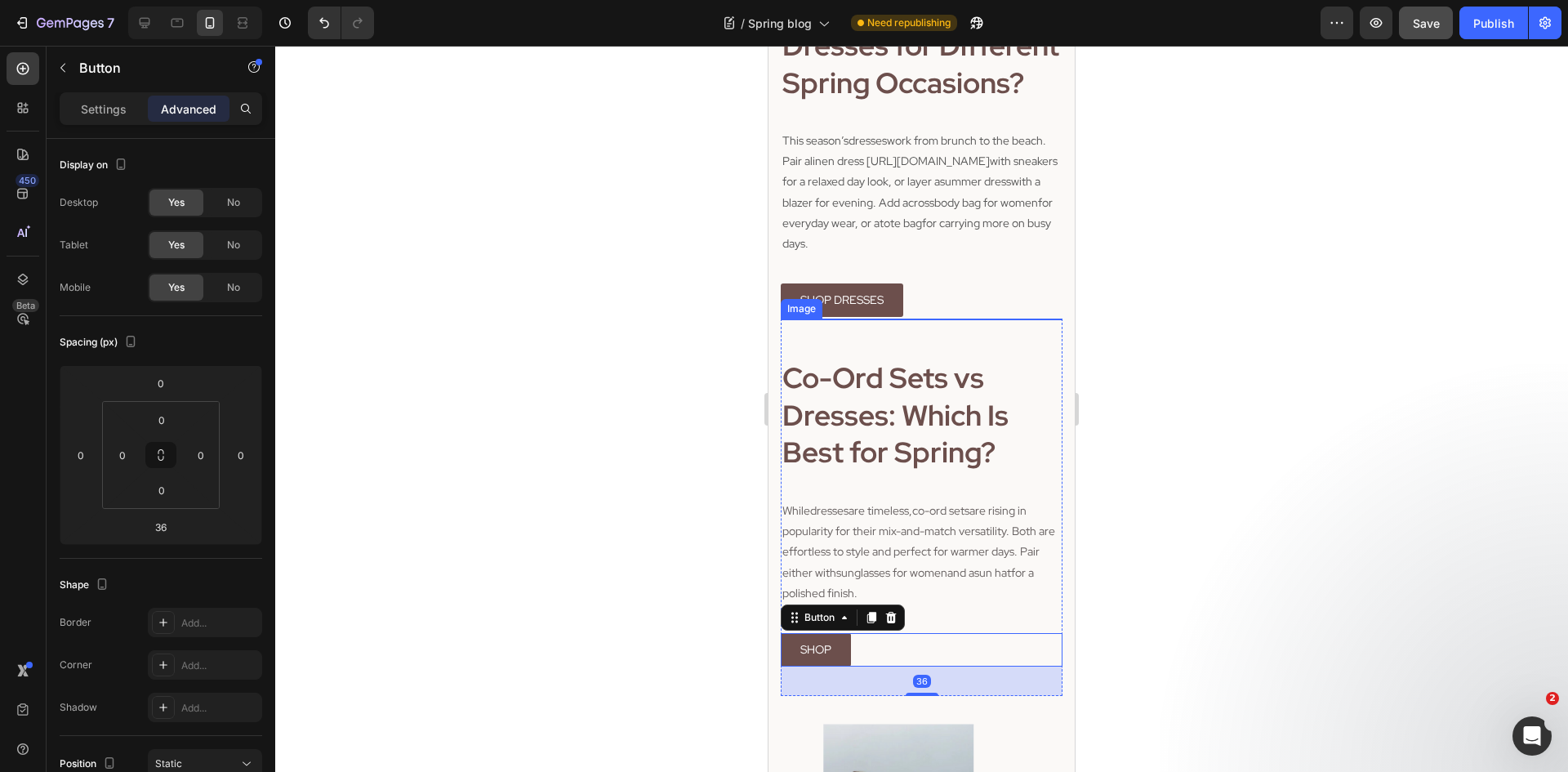
scroll to position [1729, 0]
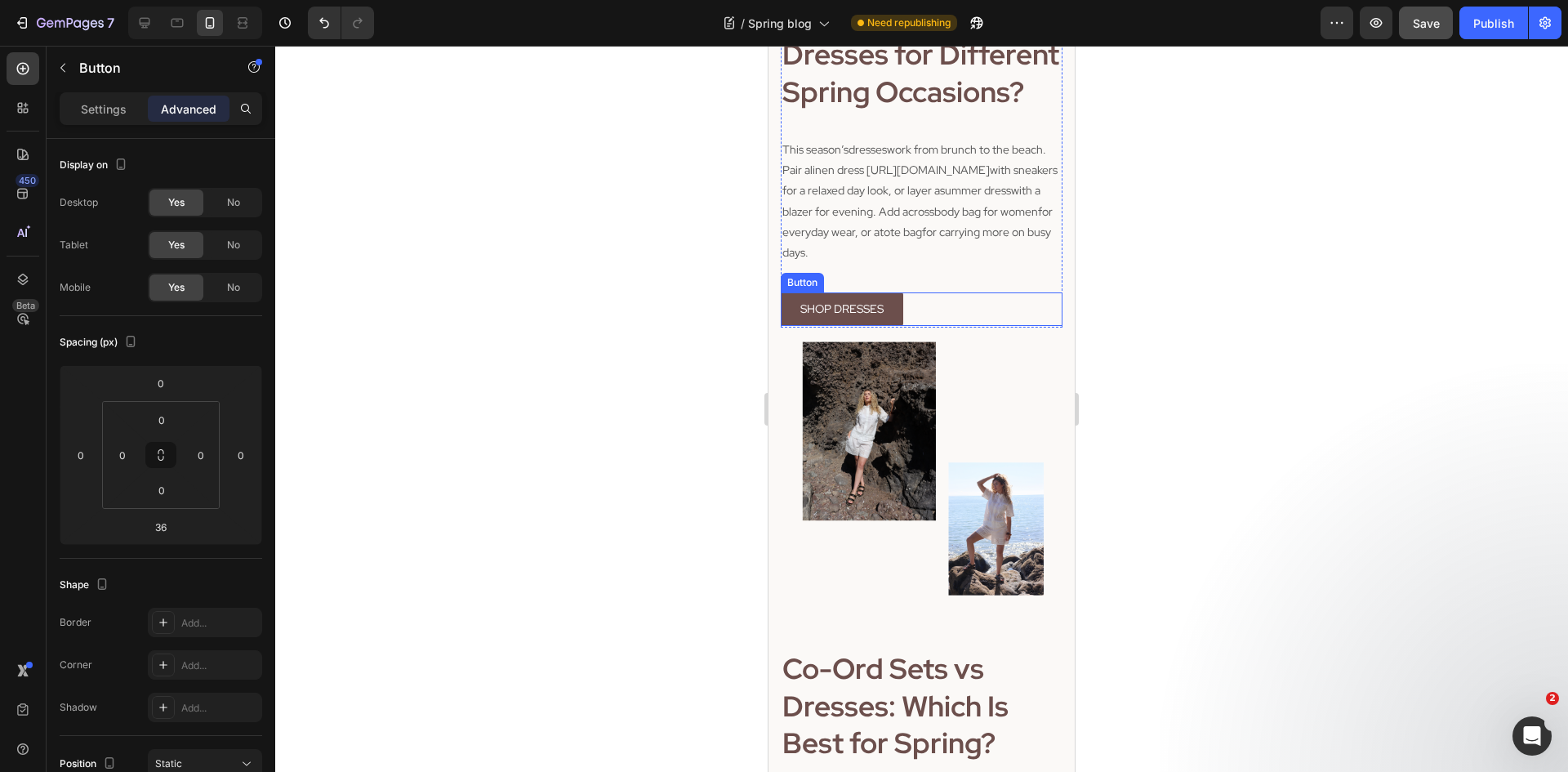
click at [939, 302] on div "How Do I Style Dresses for Different Spring Occasions? Heading This season’s dr…" at bounding box center [921, 163] width 282 height 331
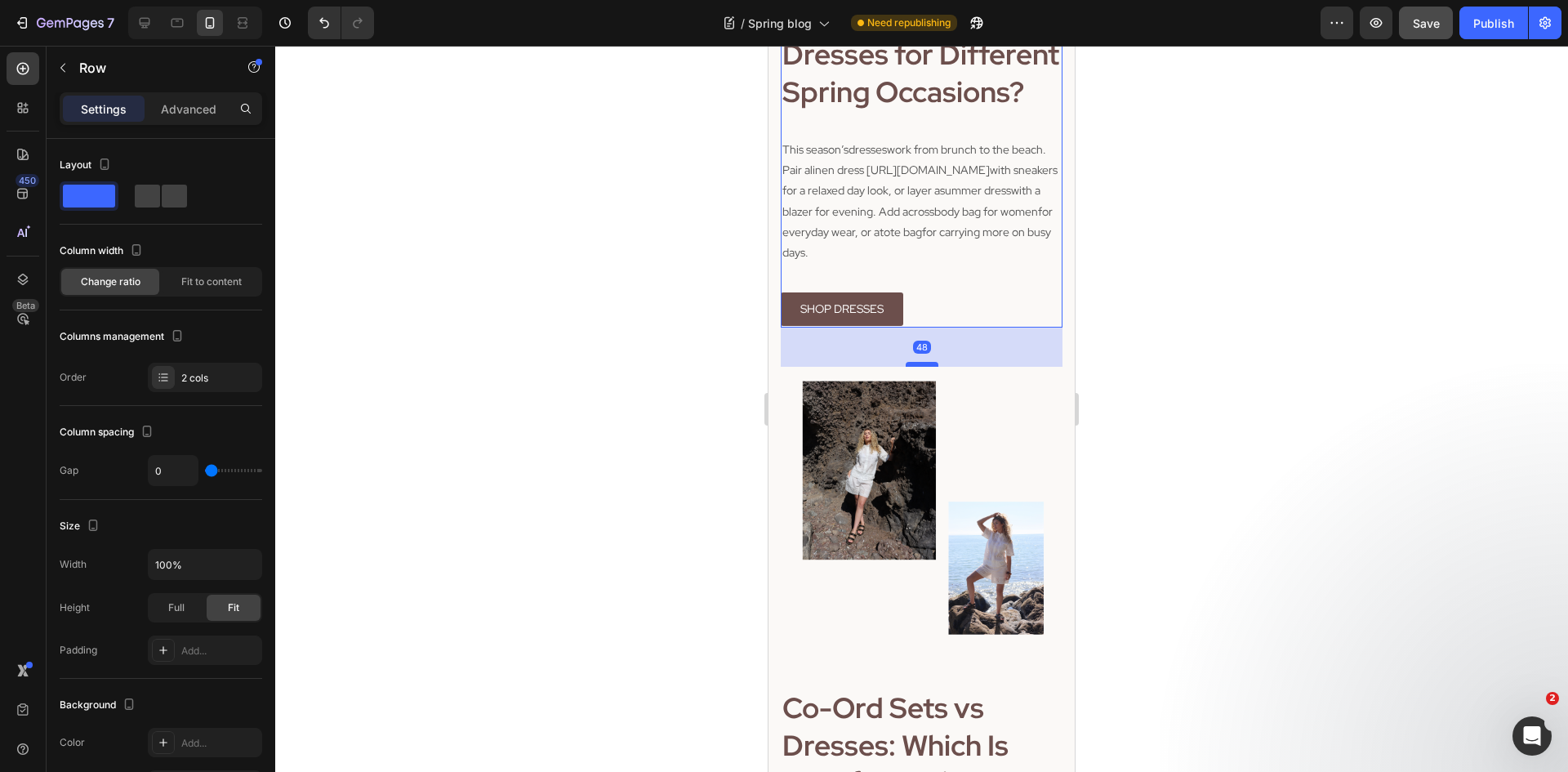
drag, startPoint x: 918, startPoint y: 338, endPoint x: 921, endPoint y: 378, distance: 40.1
click at [921, 367] on div at bounding box center [922, 365] width 33 height 5
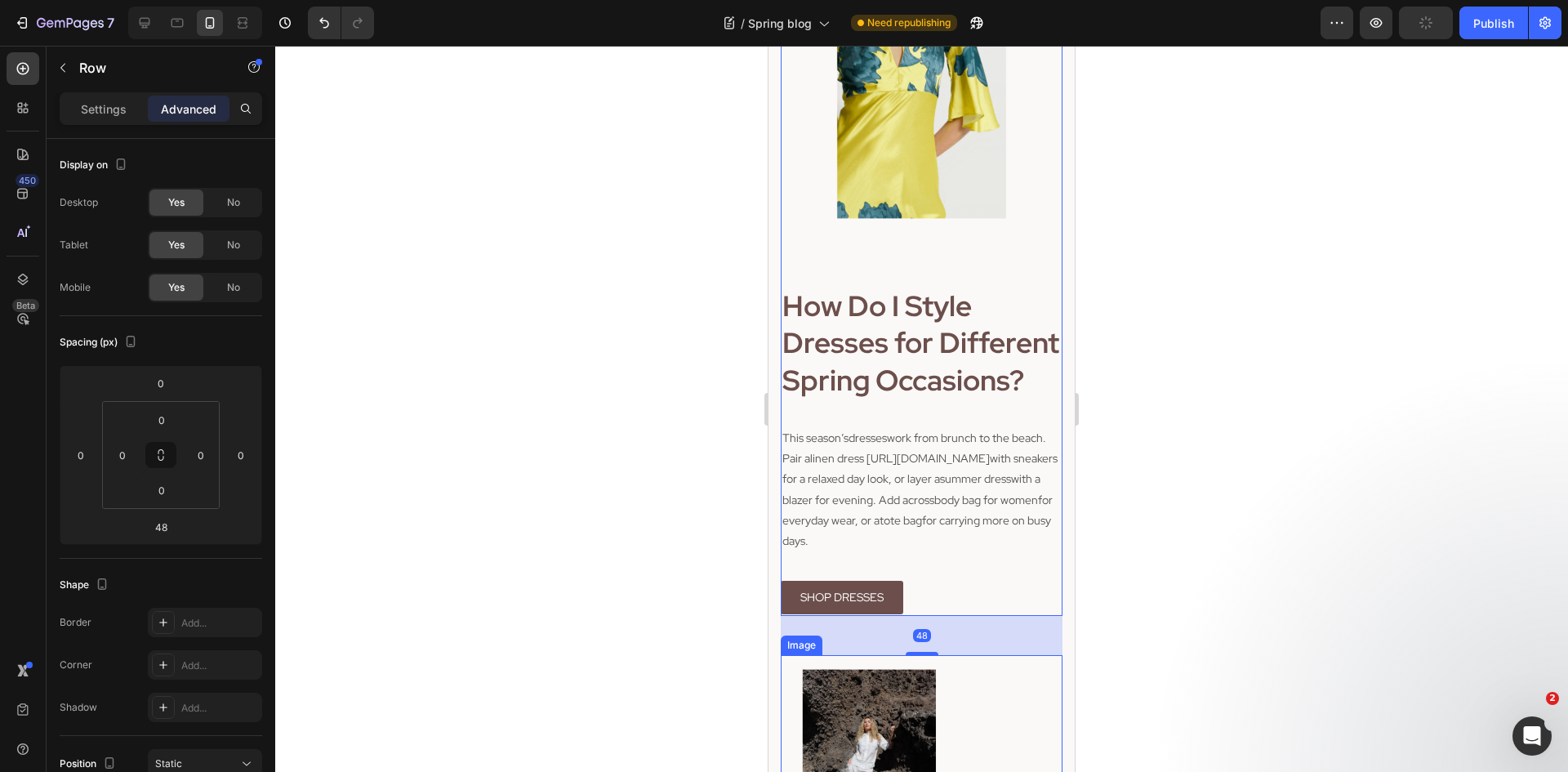
scroll to position [1320, 0]
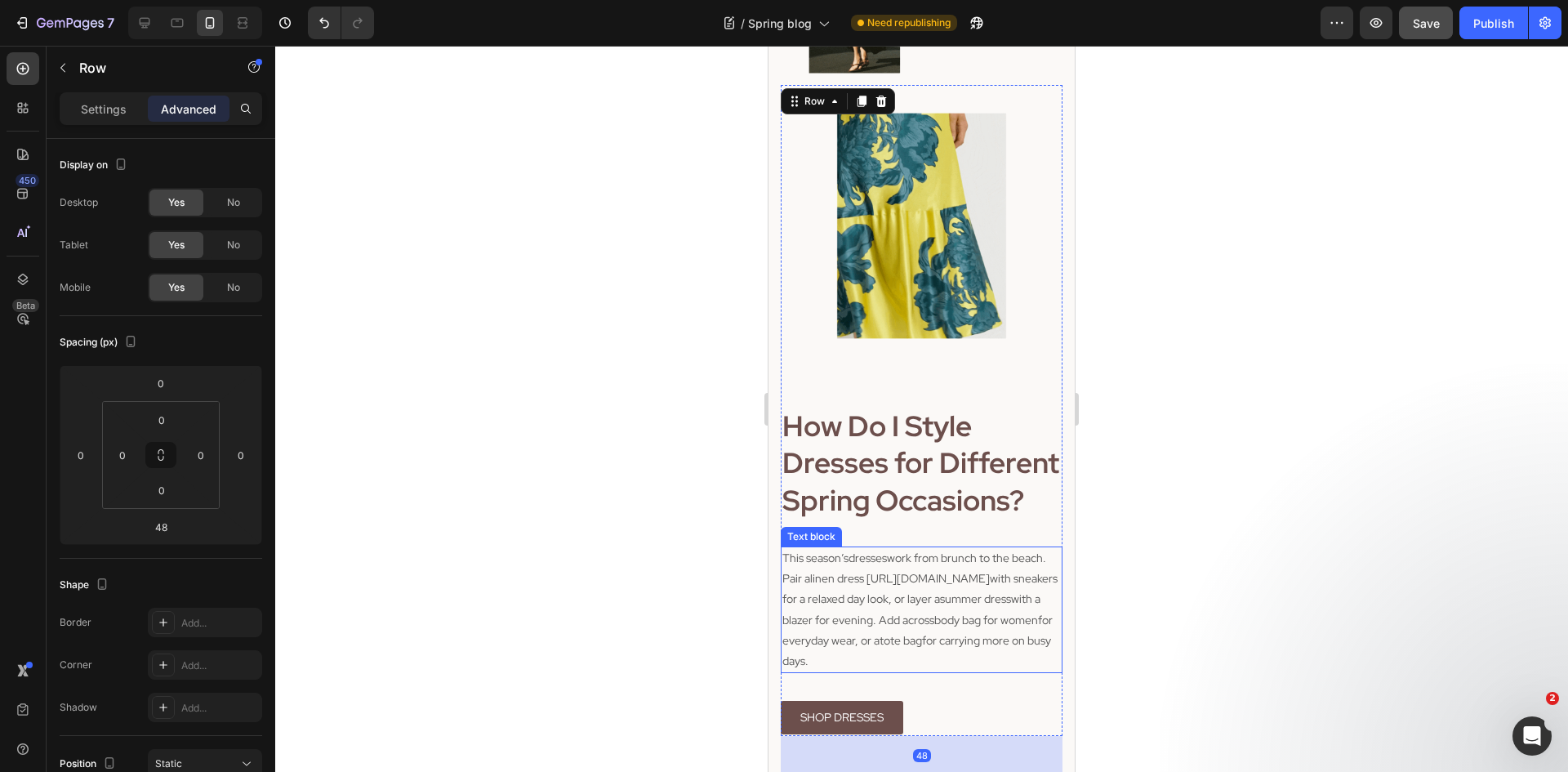
click at [923, 599] on p "This season’s dresses work from brunch to the beach. Pair a linen dress [URL][D…" at bounding box center [921, 610] width 278 height 123
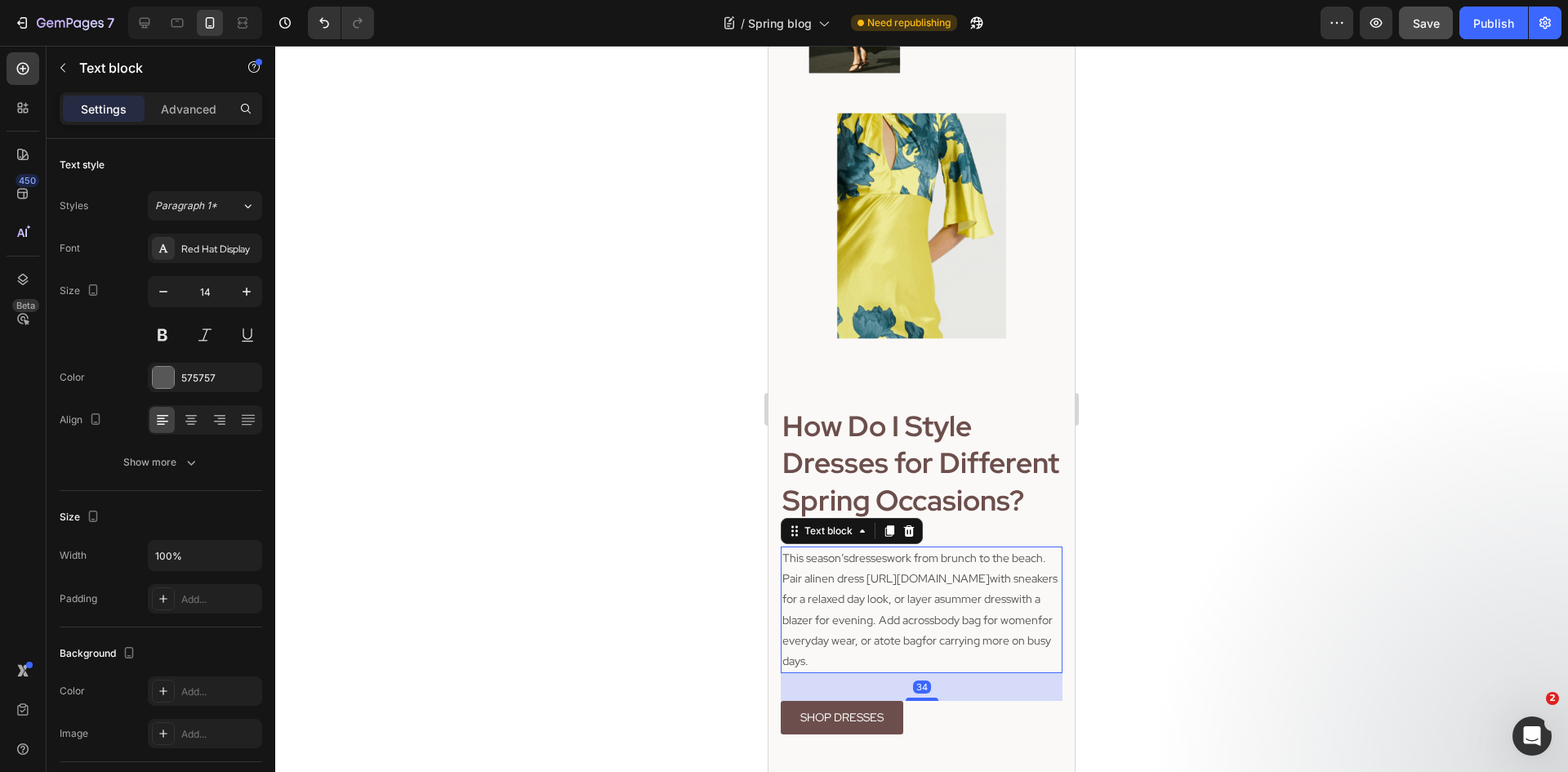
click at [984, 599] on p "This season’s dresses work from brunch to the beach. Pair a linen dress [URL][D…" at bounding box center [921, 610] width 278 height 123
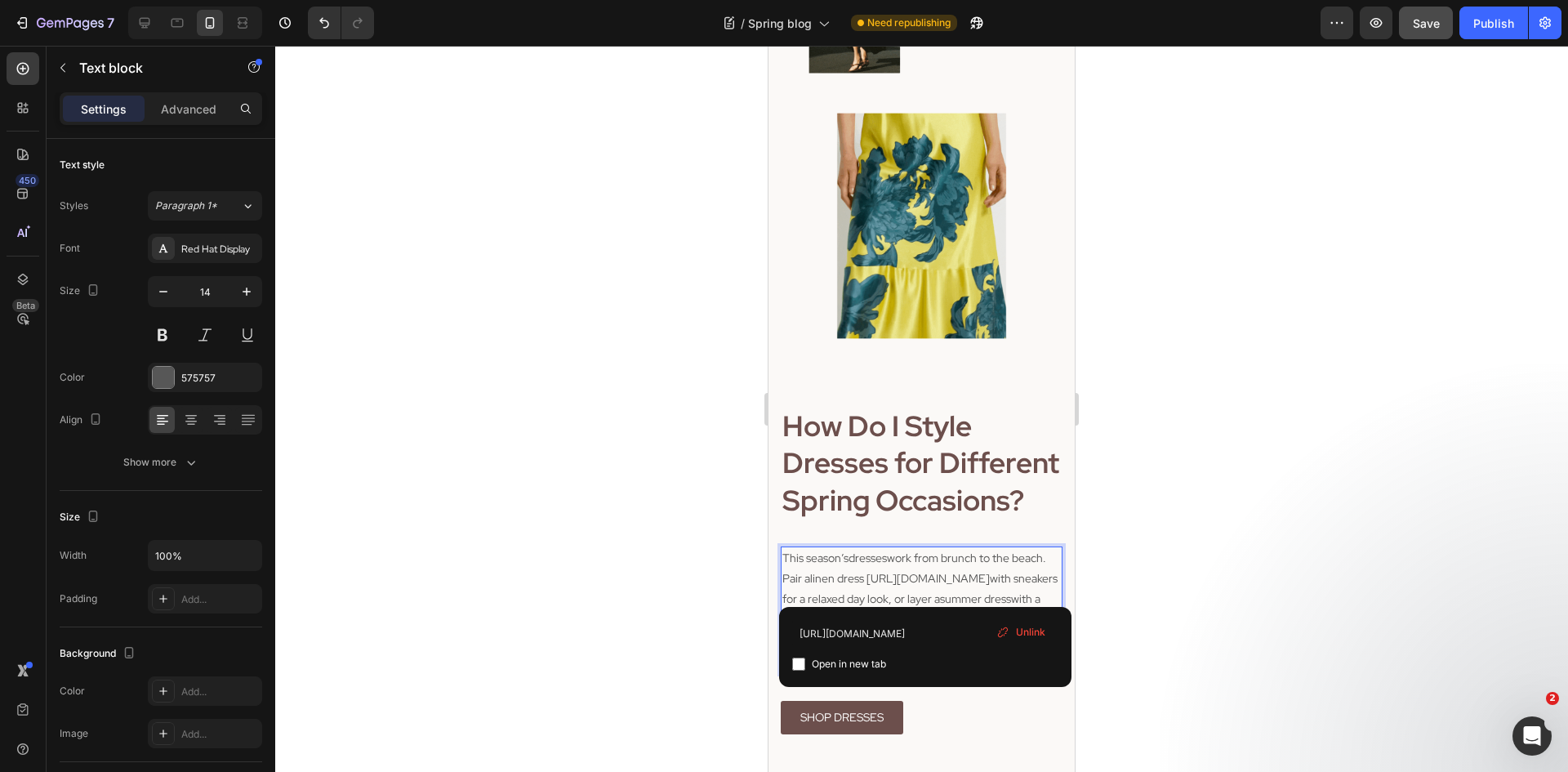
click at [864, 571] on link "linen dress" at bounding box center [837, 578] width 54 height 15
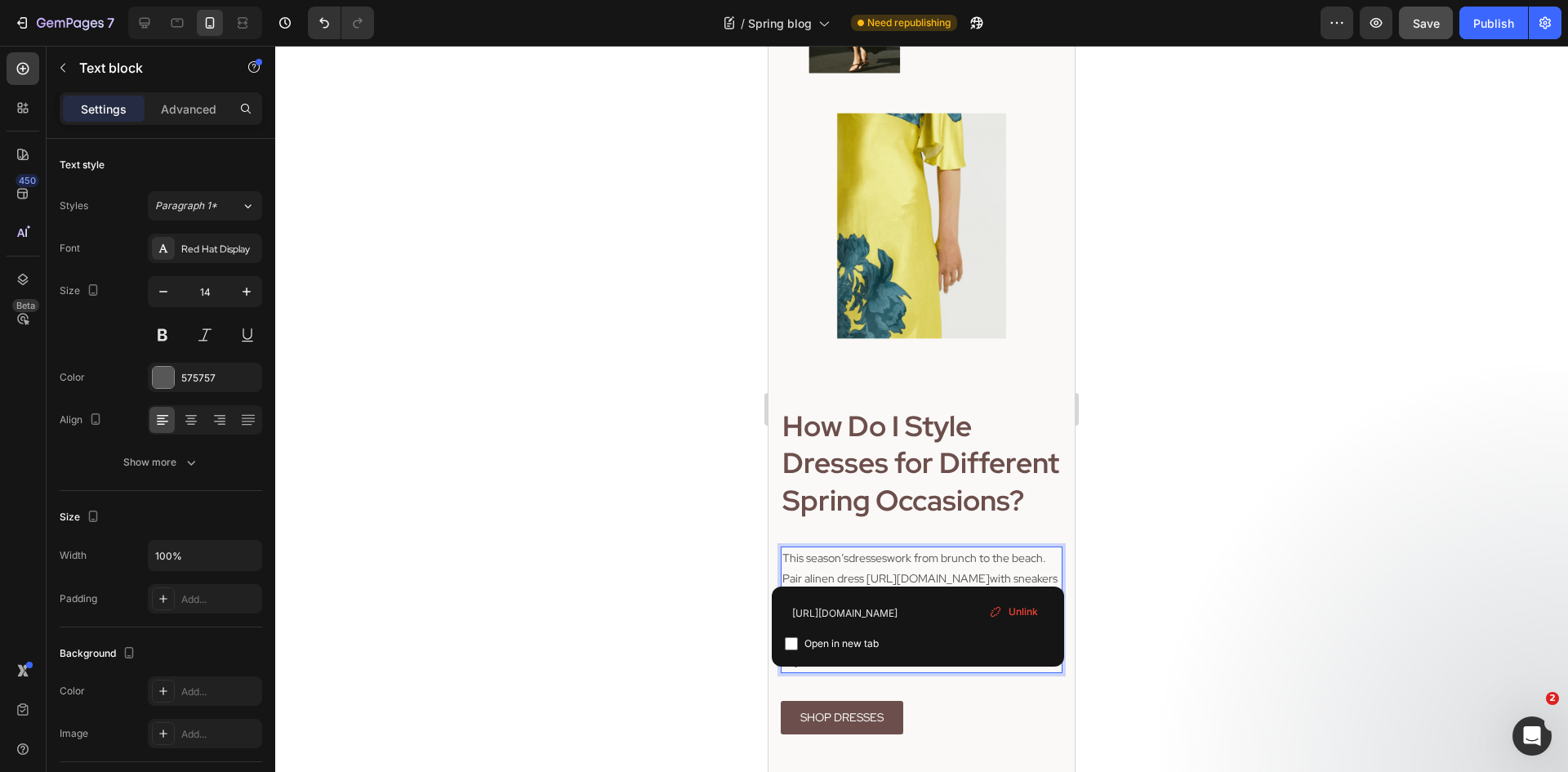
click at [931, 563] on p "This season’s dresses work from brunch to the beach. Pair a linen dress [URL][D…" at bounding box center [921, 610] width 278 height 123
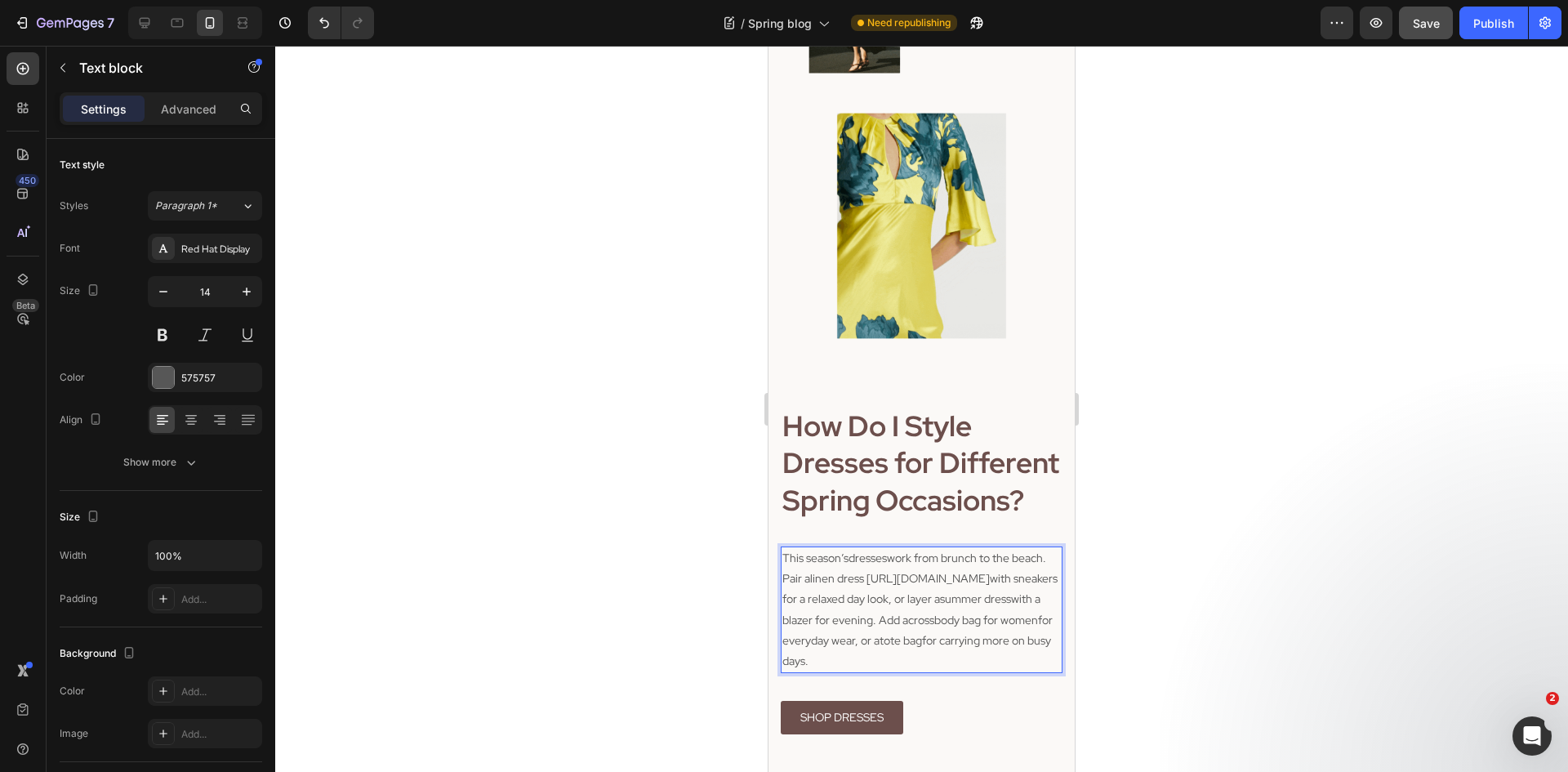
drag, startPoint x: 784, startPoint y: 594, endPoint x: 1051, endPoint y: 587, distance: 267.1
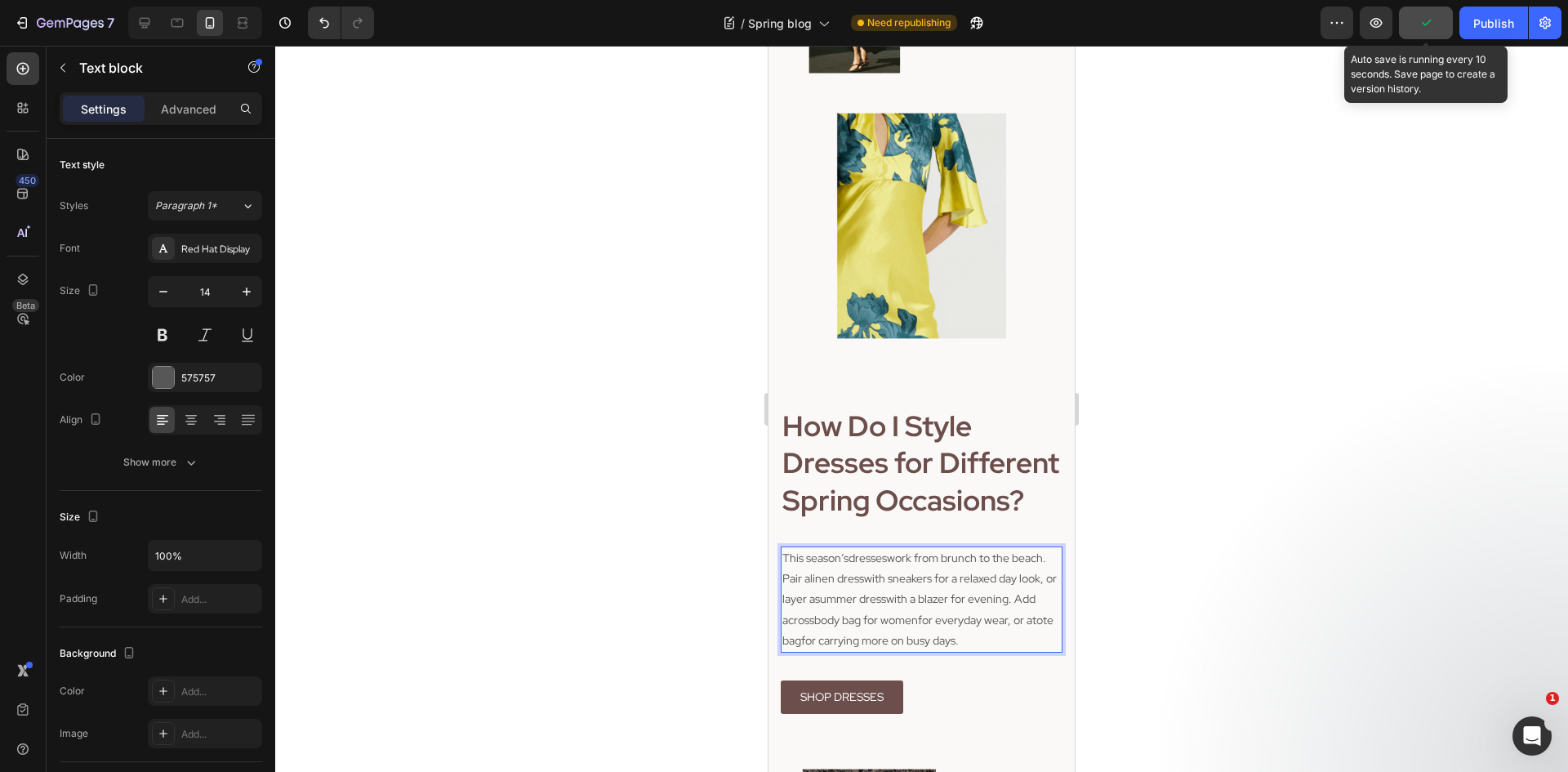
click at [1427, 30] on icon "button" at bounding box center [1426, 22] width 16 height 16
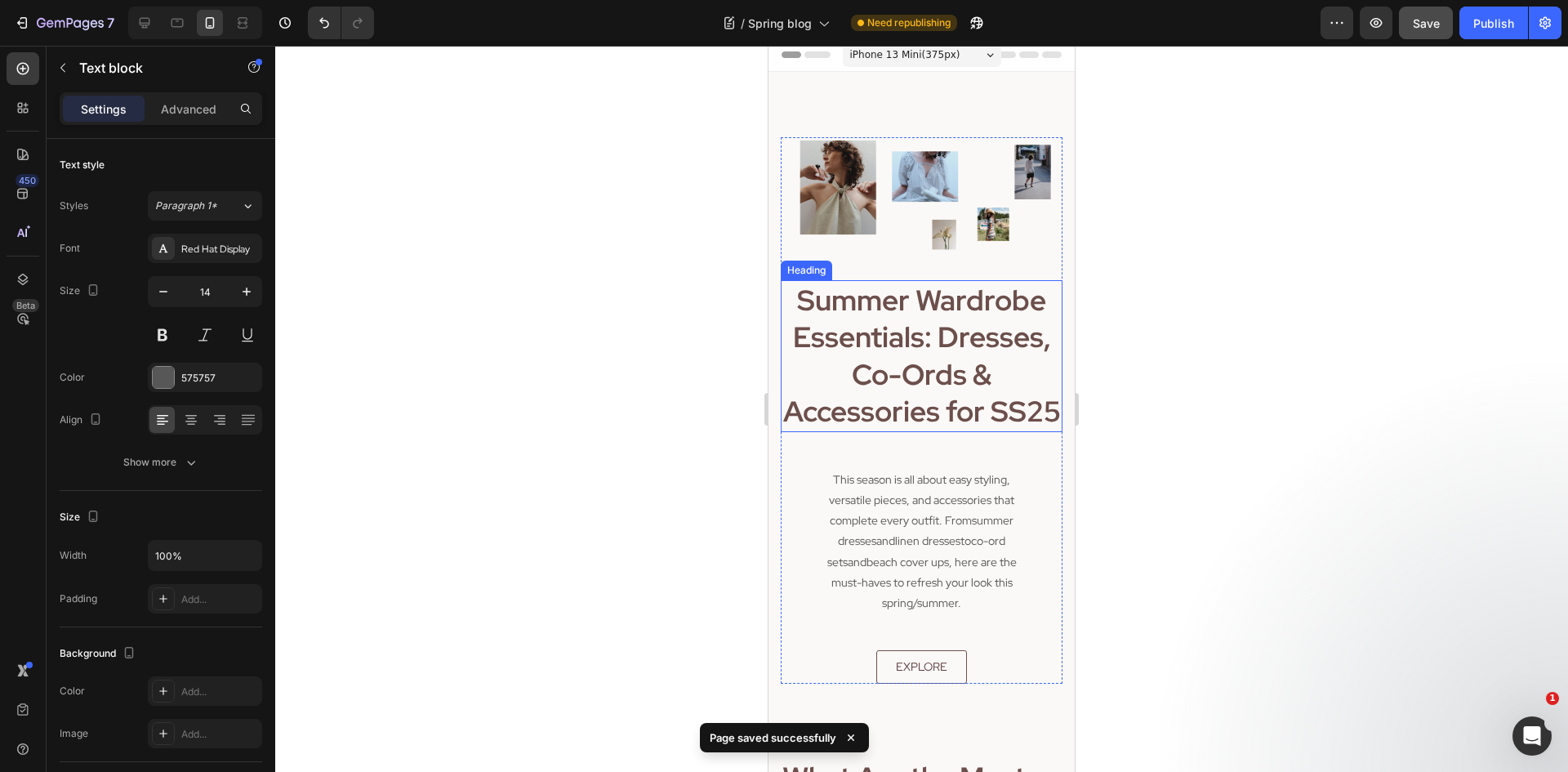
scroll to position [0, 0]
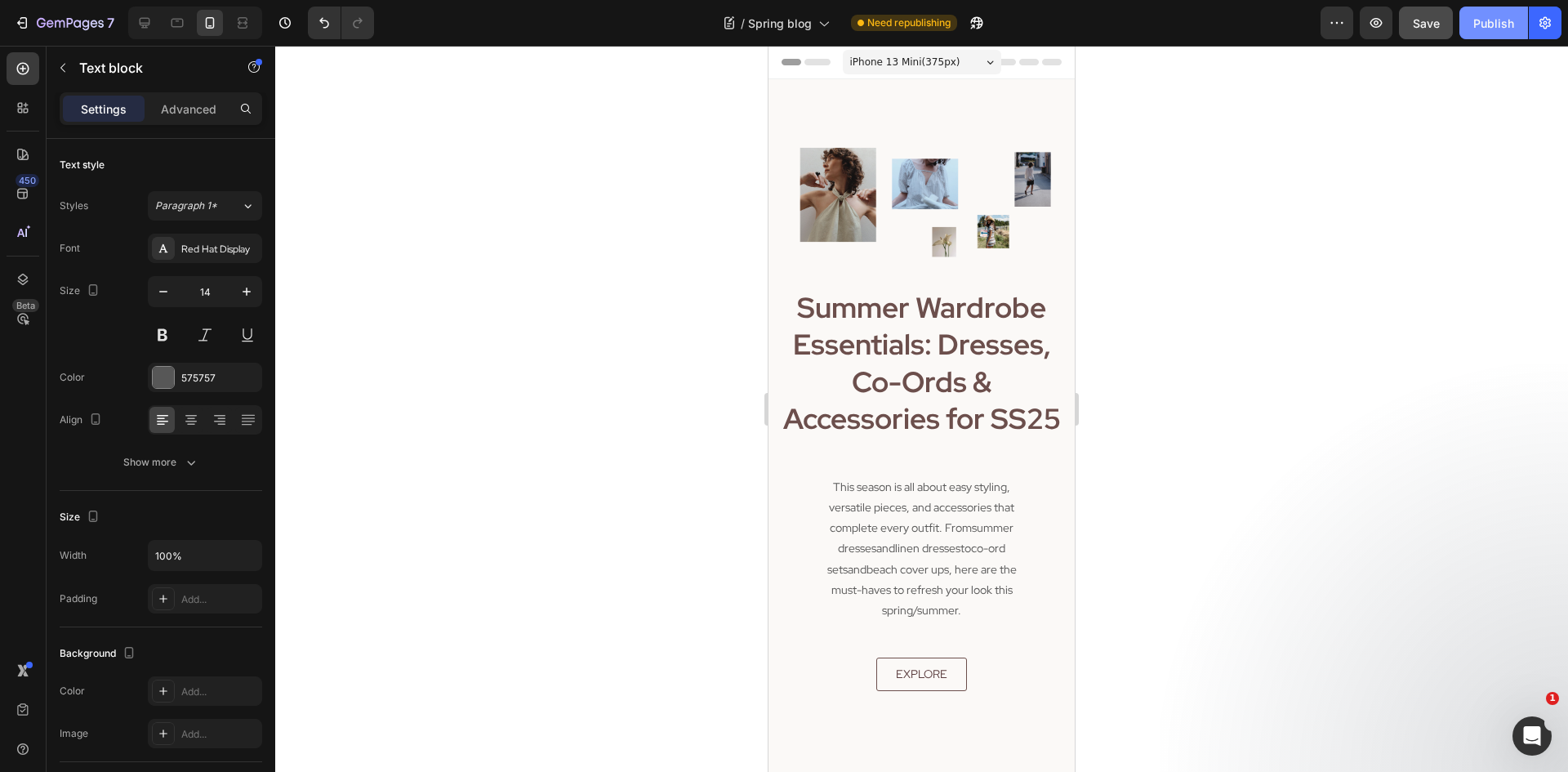
click at [1471, 22] on button "Publish" at bounding box center [1494, 23] width 69 height 33
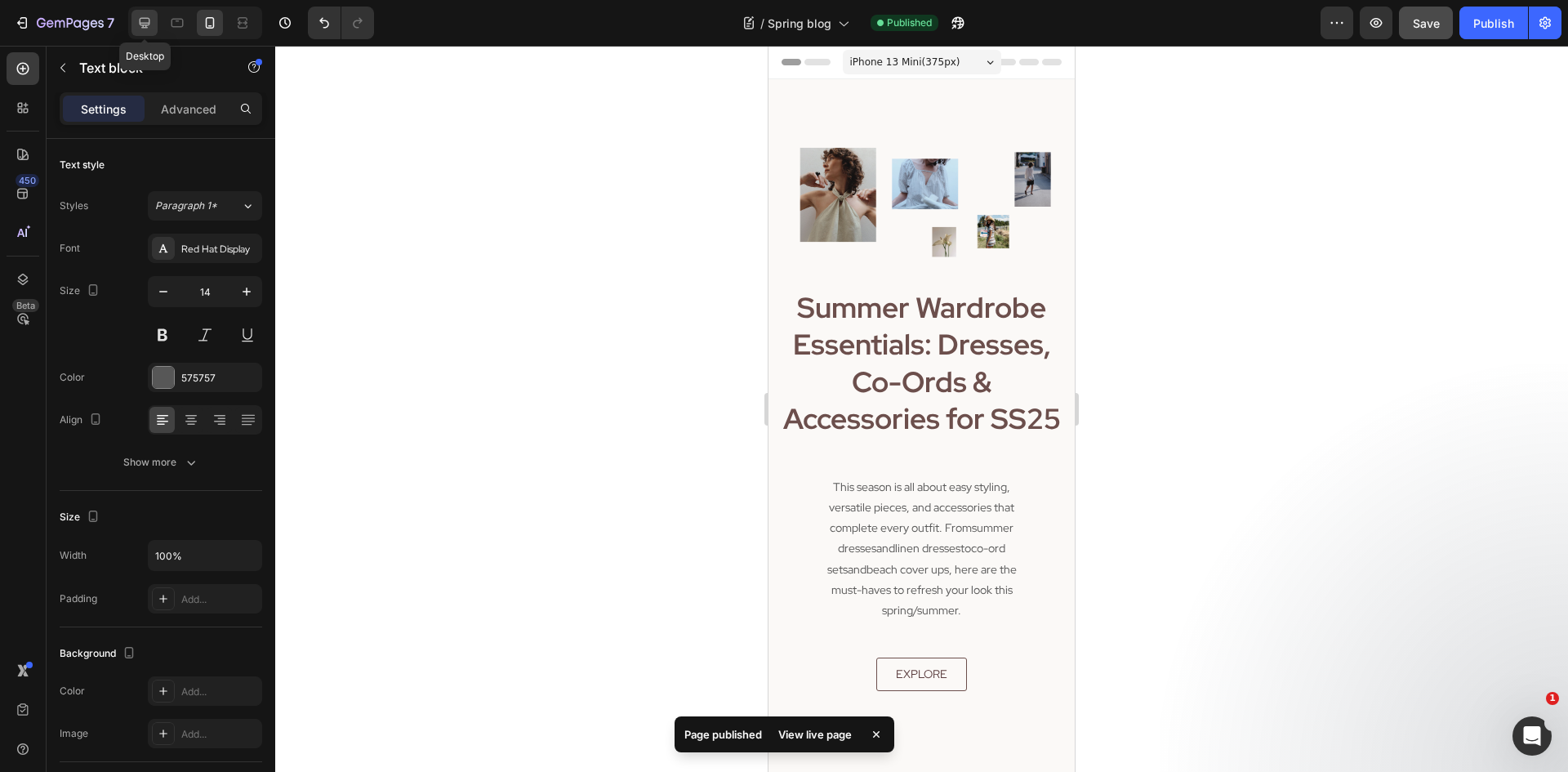
click at [134, 22] on div at bounding box center [145, 22] width 26 height 26
type input "16"
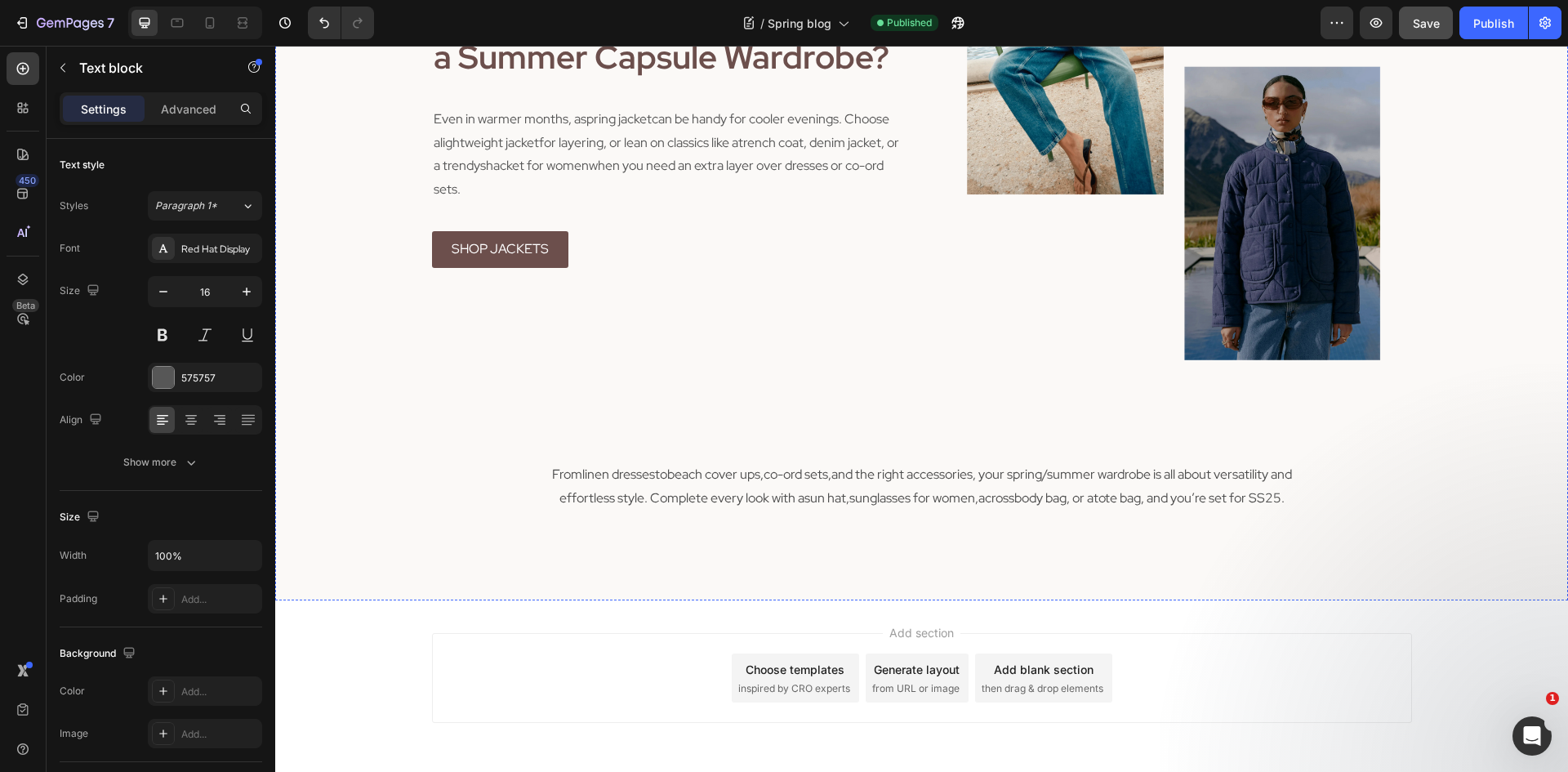
scroll to position [4099, 0]
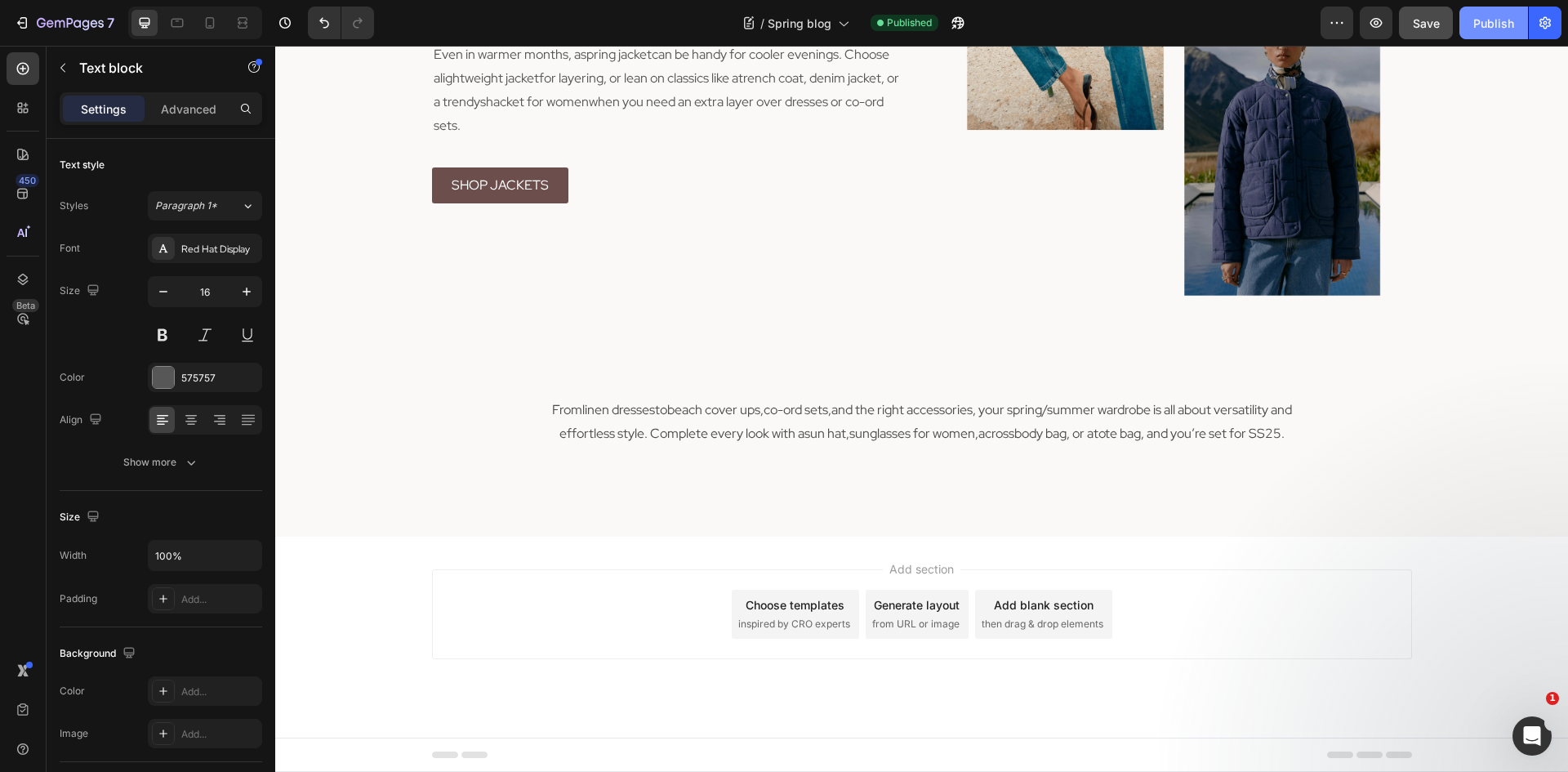
click at [1474, 27] on div "Publish" at bounding box center [1493, 23] width 41 height 17
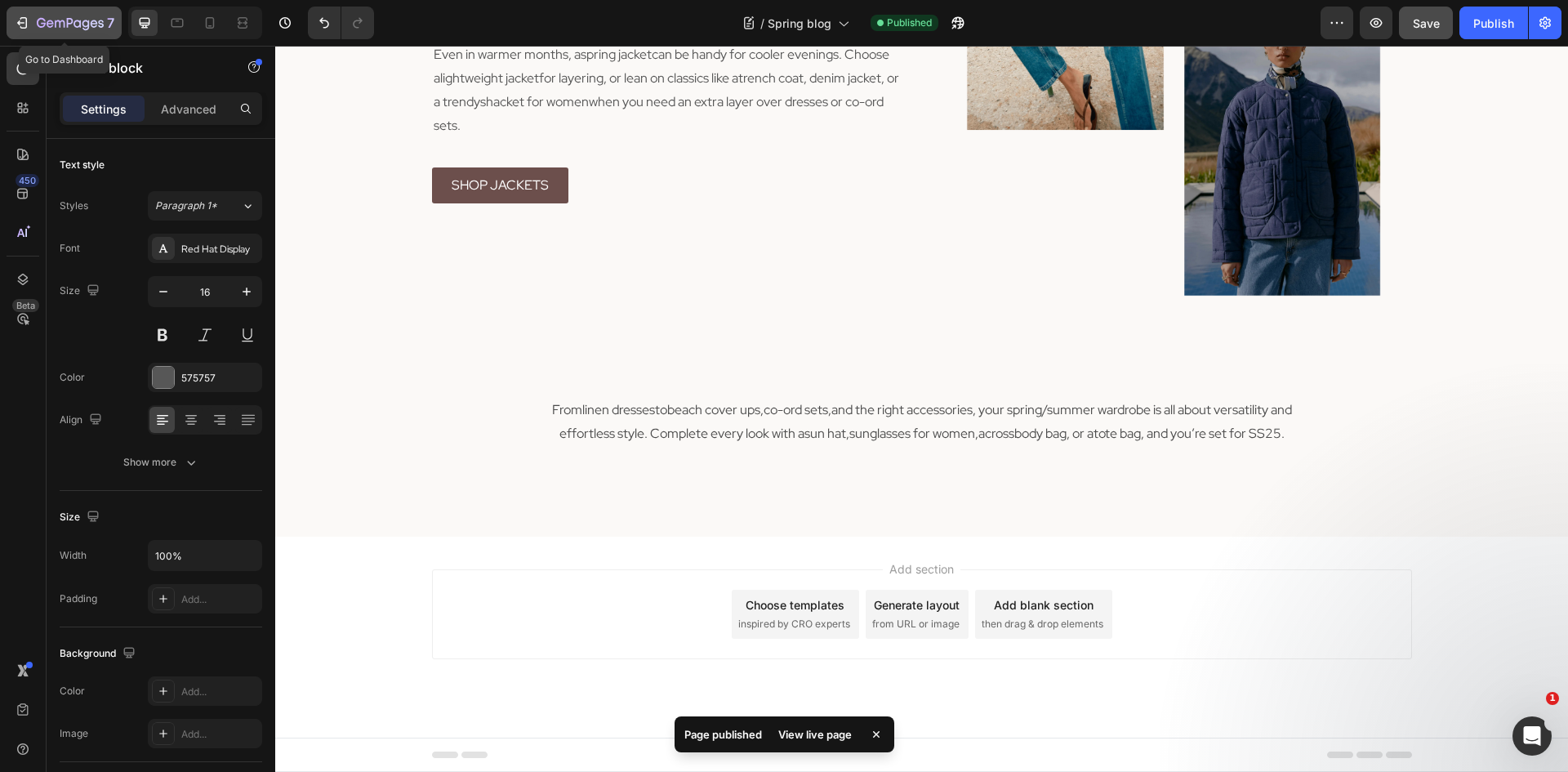
click at [35, 11] on button "7" at bounding box center [65, 23] width 116 height 33
